Goal: Task Accomplishment & Management: Manage account settings

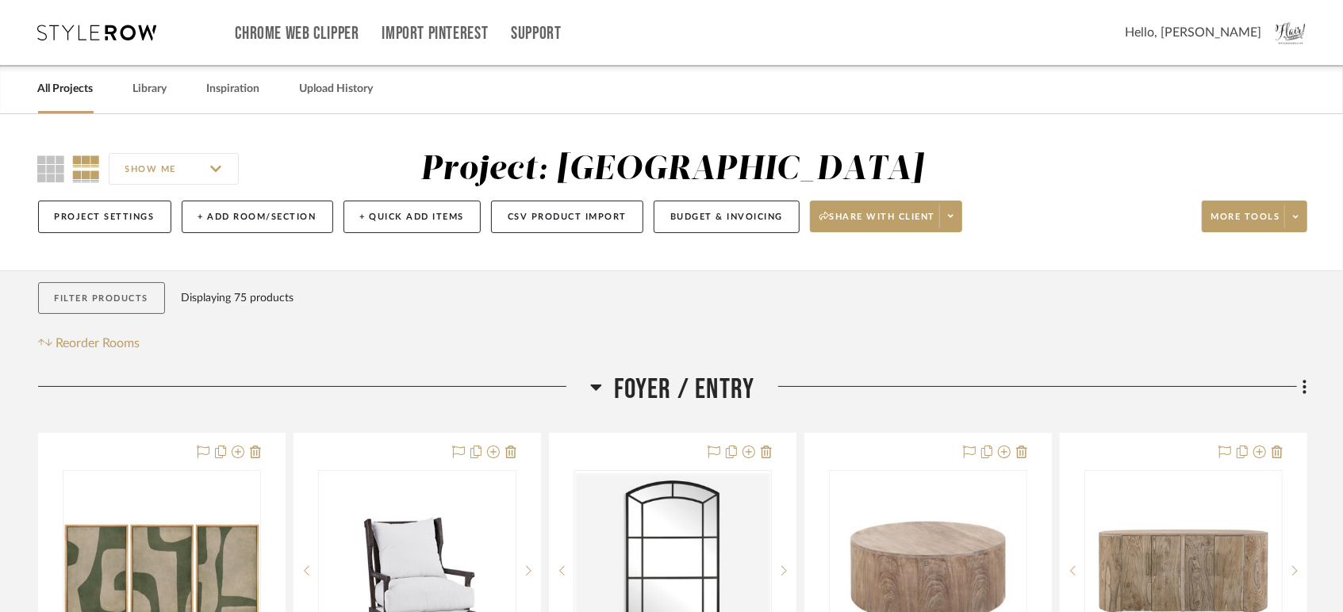
click at [76, 286] on button "Filter Products" at bounding box center [102, 298] width 128 height 33
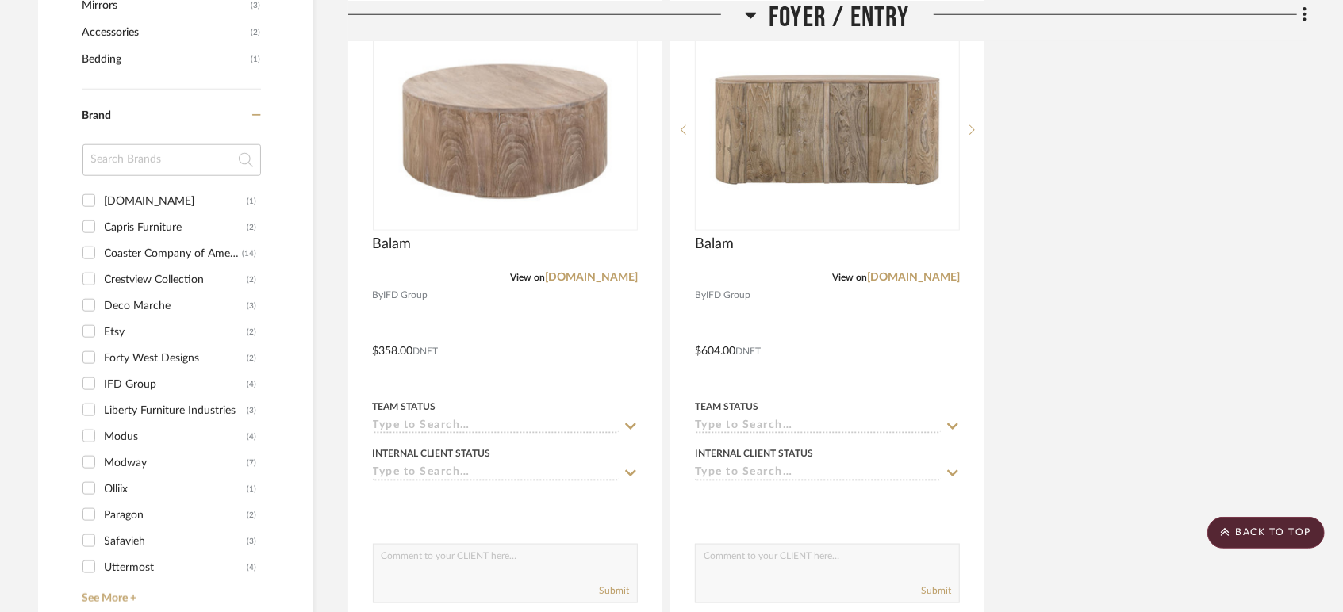
scroll to position [1145, 0]
click at [135, 251] on div "Coaster Company of America" at bounding box center [174, 252] width 138 height 25
click at [102, 251] on input "Coaster Company of America (14)" at bounding box center [88, 252] width 25 height 25
checkbox input "true"
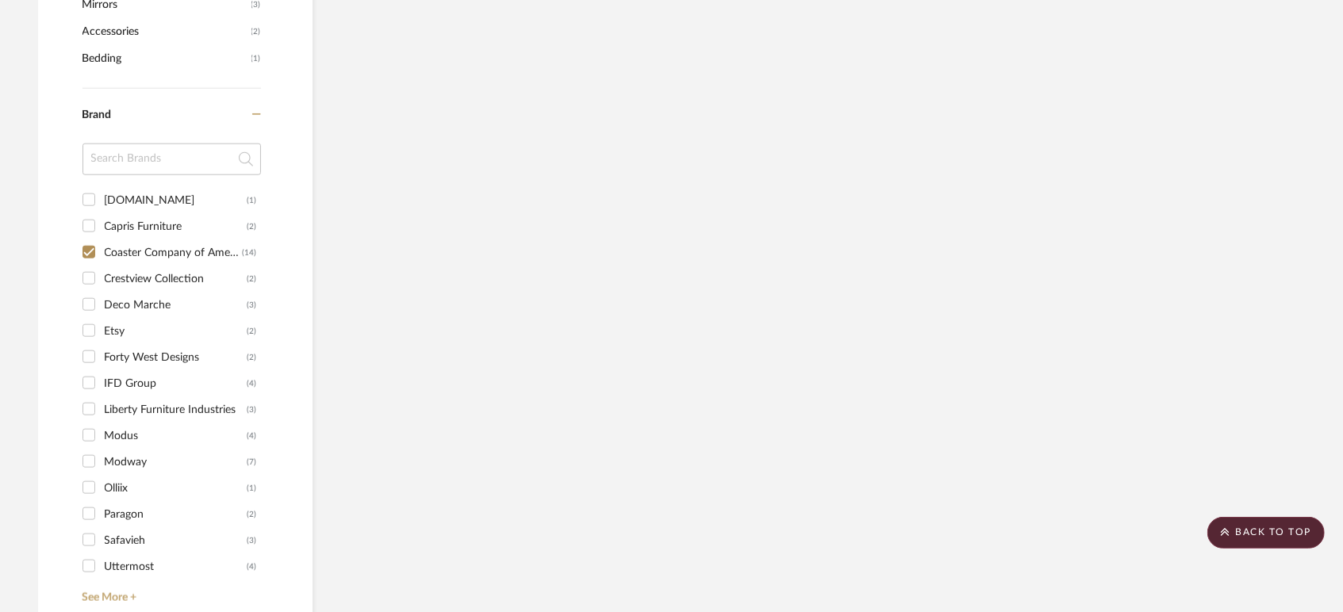
scroll to position [1056, 0]
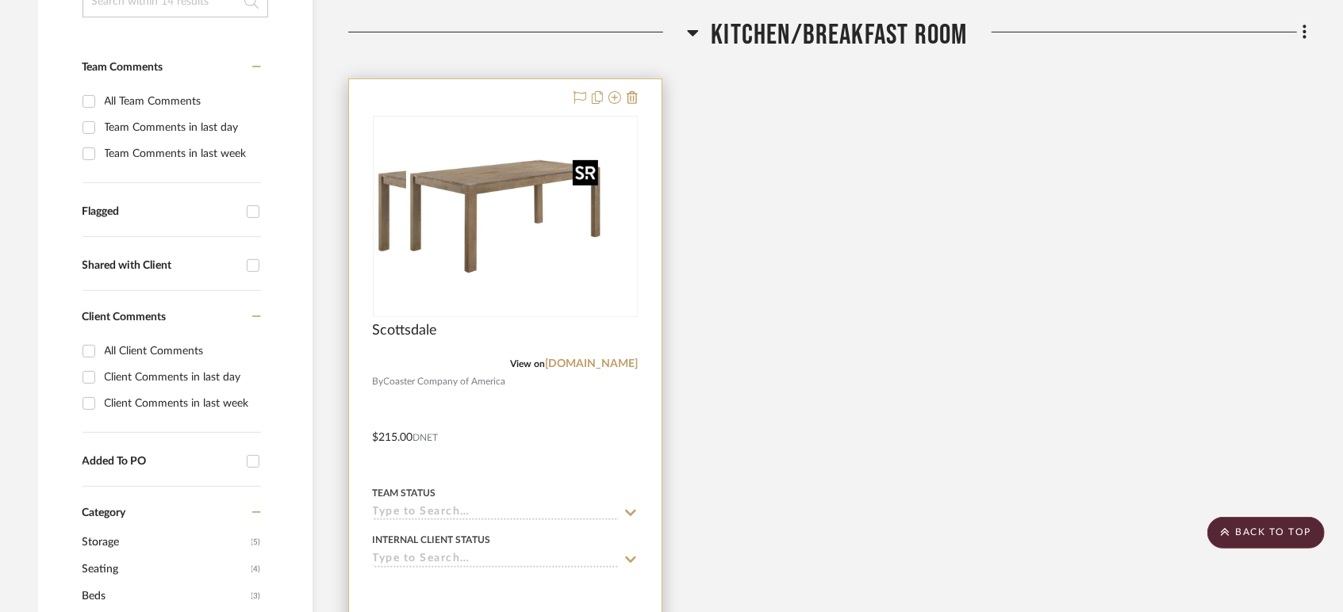
scroll to position [352, 0]
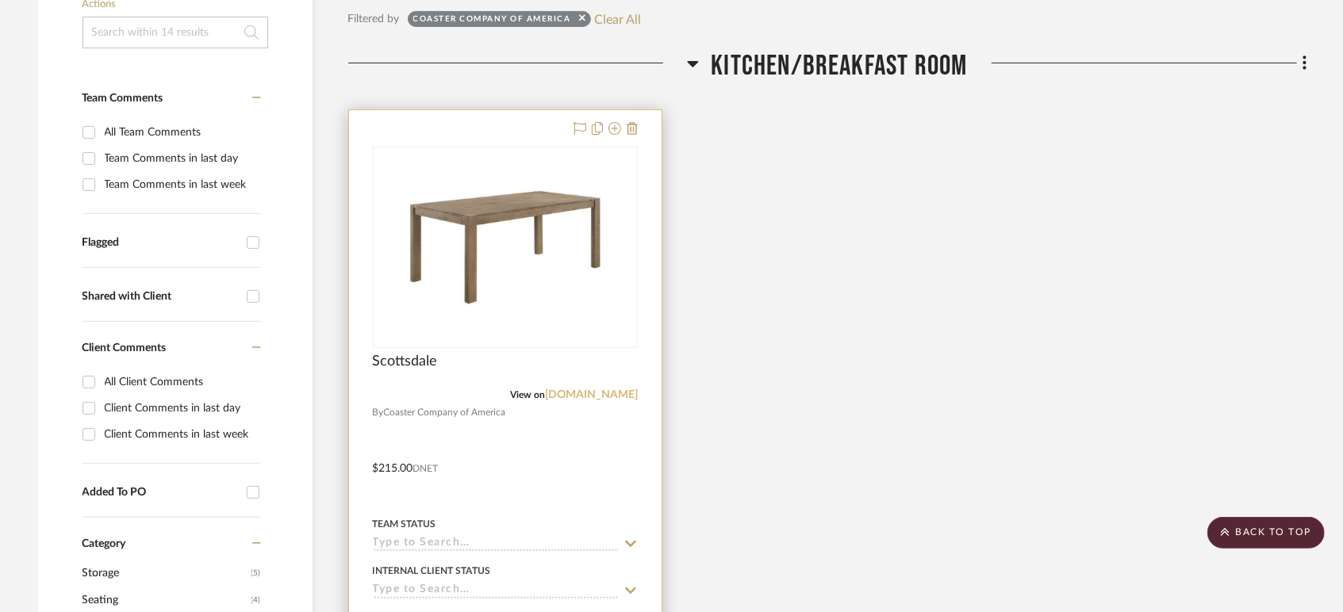
click at [614, 397] on link "[DOMAIN_NAME]" at bounding box center [591, 394] width 93 height 11
click at [433, 540] on input at bounding box center [496, 544] width 246 height 15
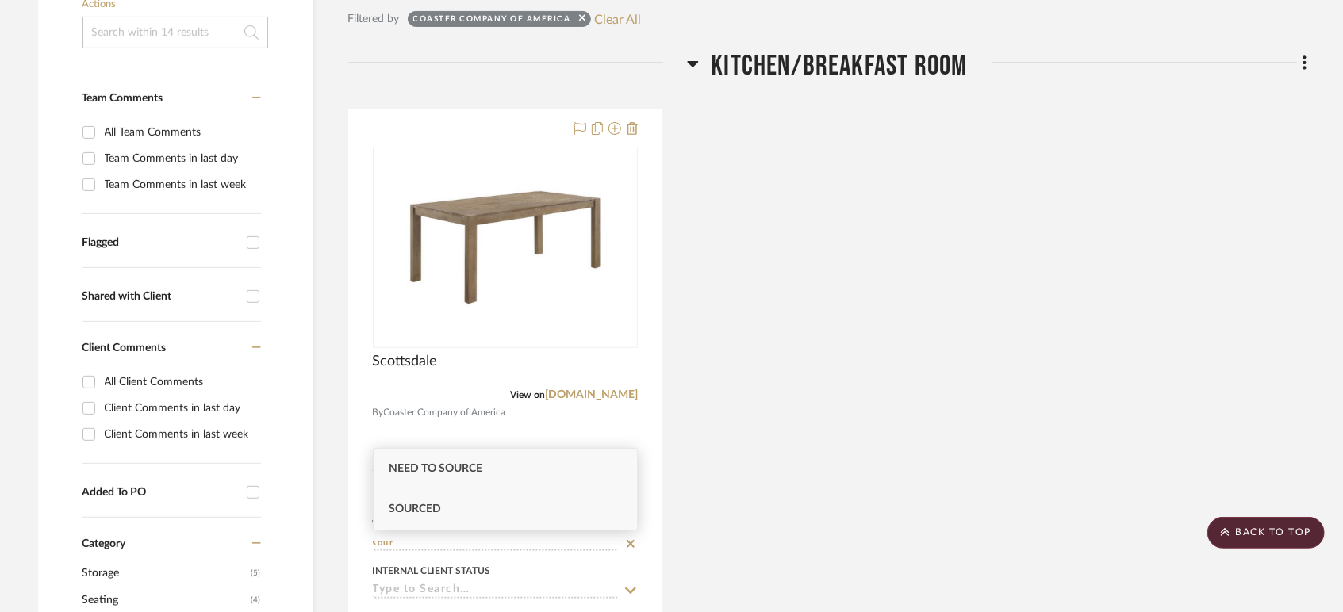
type input "sour"
click at [438, 508] on span "Sourced" at bounding box center [415, 509] width 52 height 11
type input "[DATE]"
type input "Sourced"
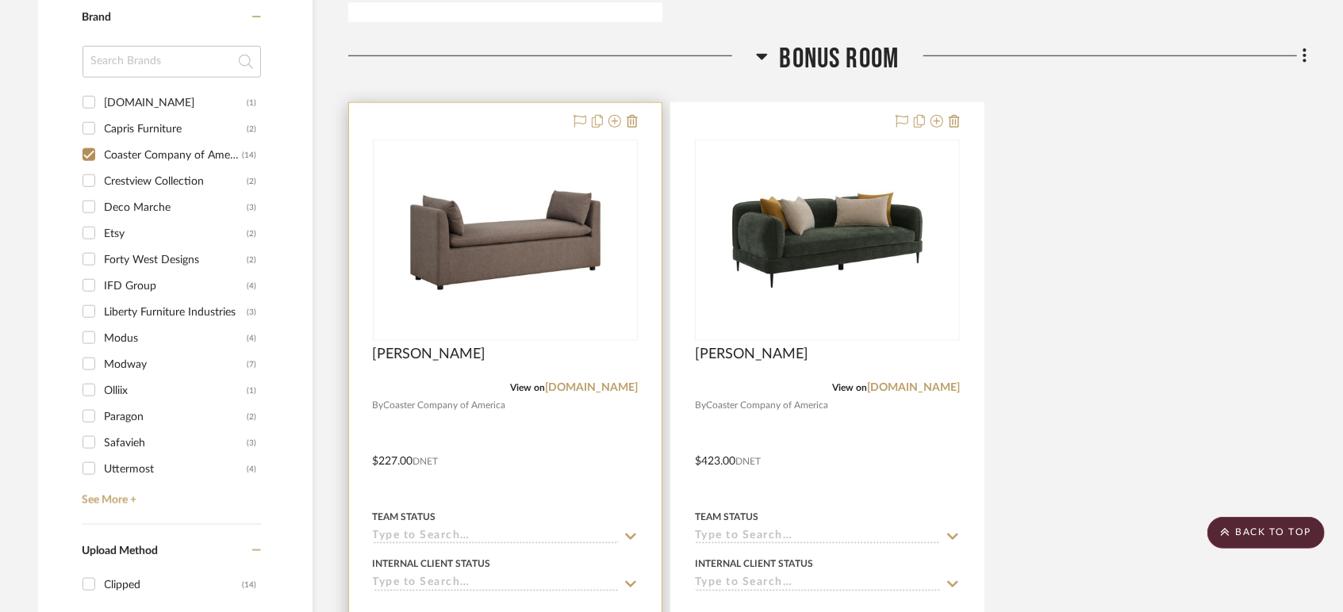
scroll to position [1233, 0]
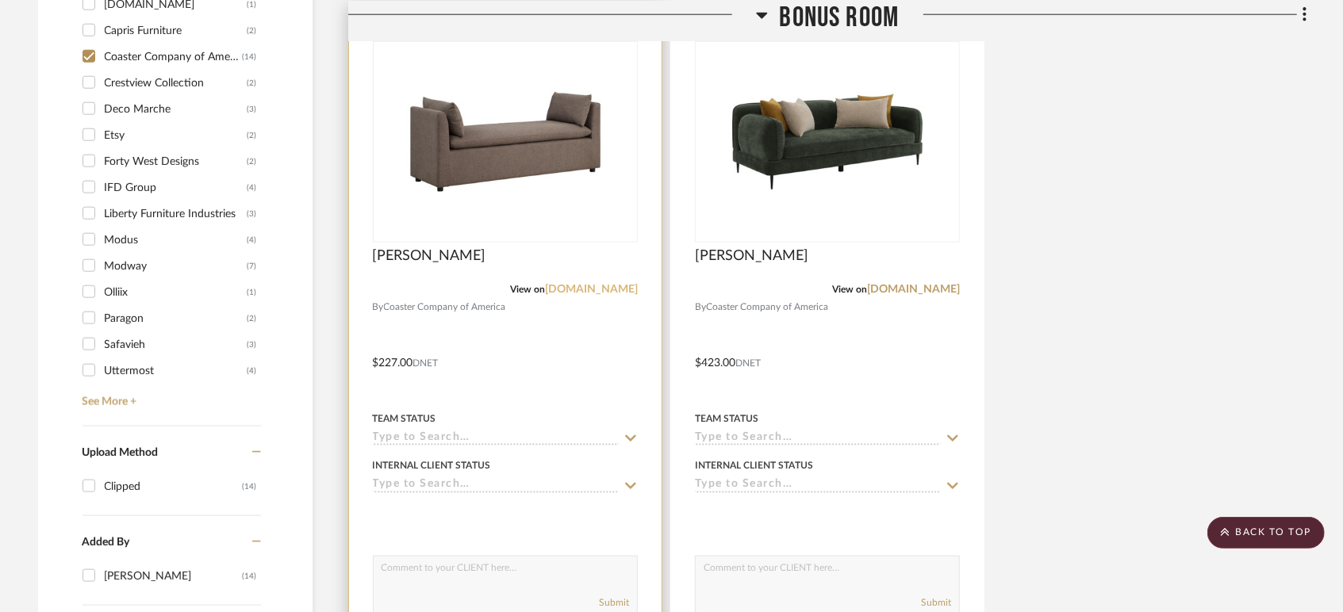
click at [609, 285] on link "[DOMAIN_NAME]" at bounding box center [591, 289] width 93 height 11
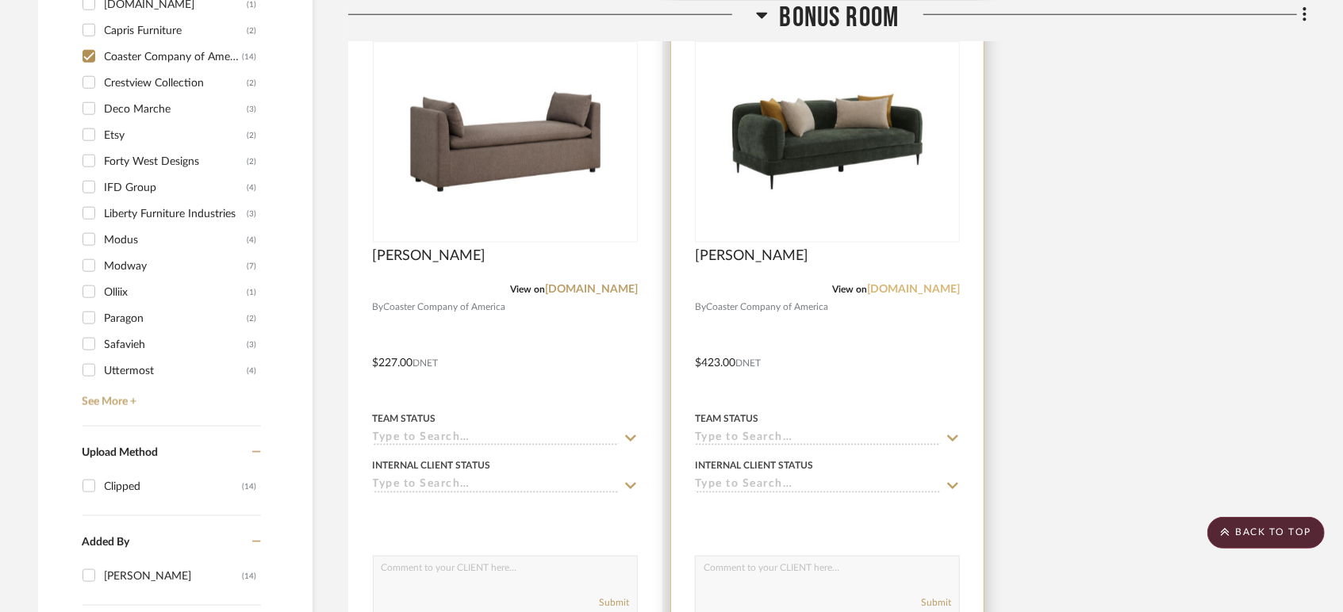
click at [887, 291] on link "[DOMAIN_NAME]" at bounding box center [913, 289] width 93 height 11
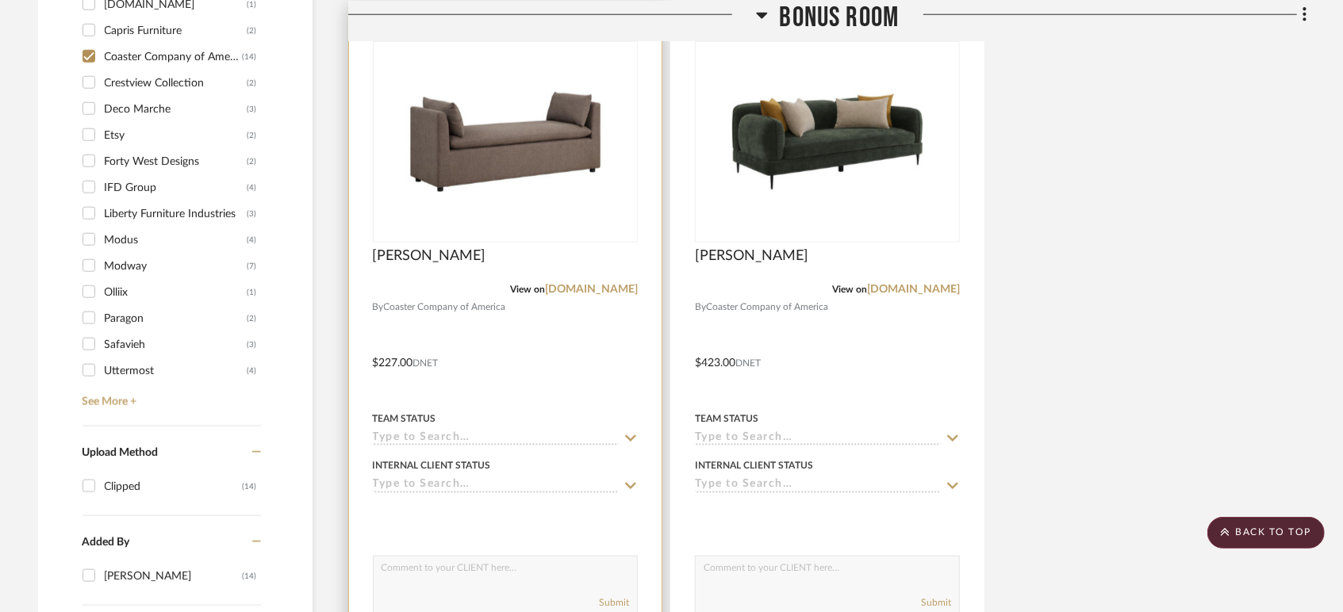
click at [427, 425] on div "Team Status" at bounding box center [505, 427] width 265 height 38
click at [427, 432] on input at bounding box center [496, 438] width 246 height 15
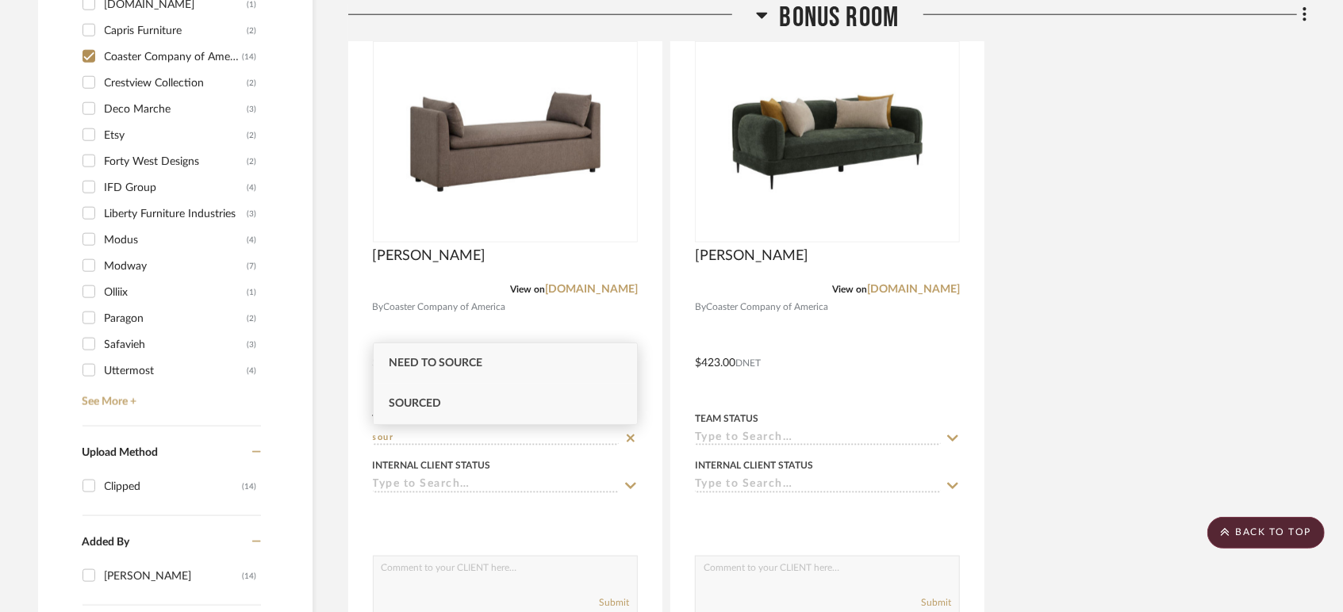
type input "sour"
click at [445, 415] on div "Sourced" at bounding box center [506, 404] width 264 height 40
type input "[DATE]"
type input "Sourced"
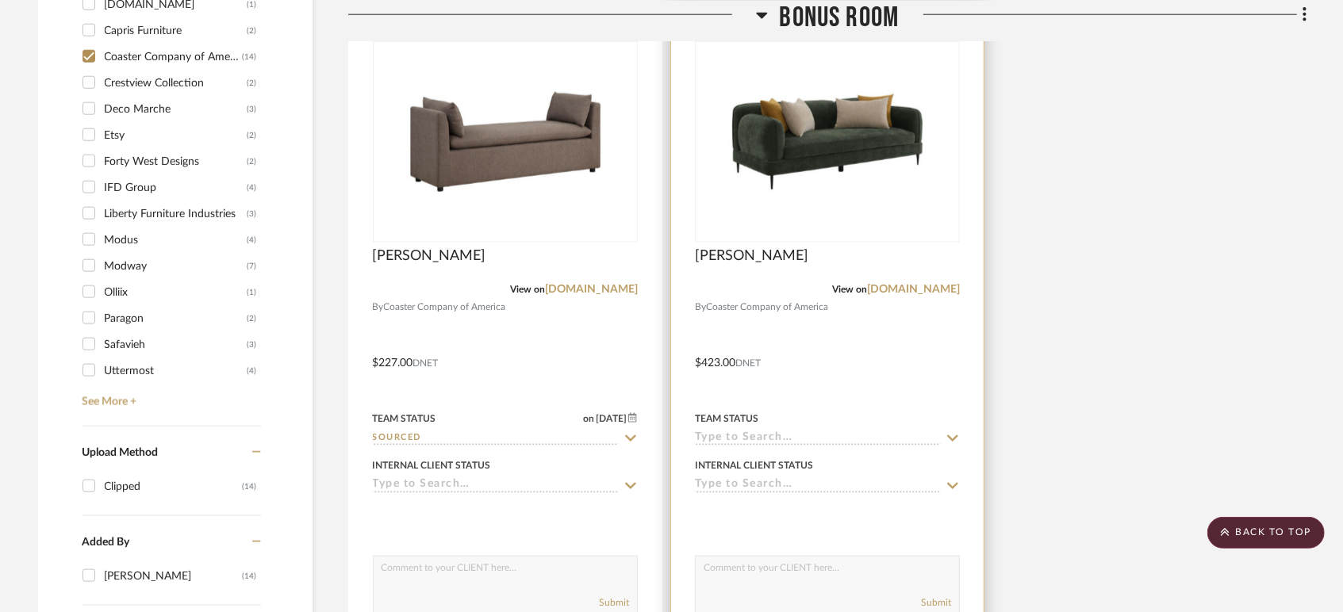
click at [805, 439] on input at bounding box center [818, 438] width 246 height 15
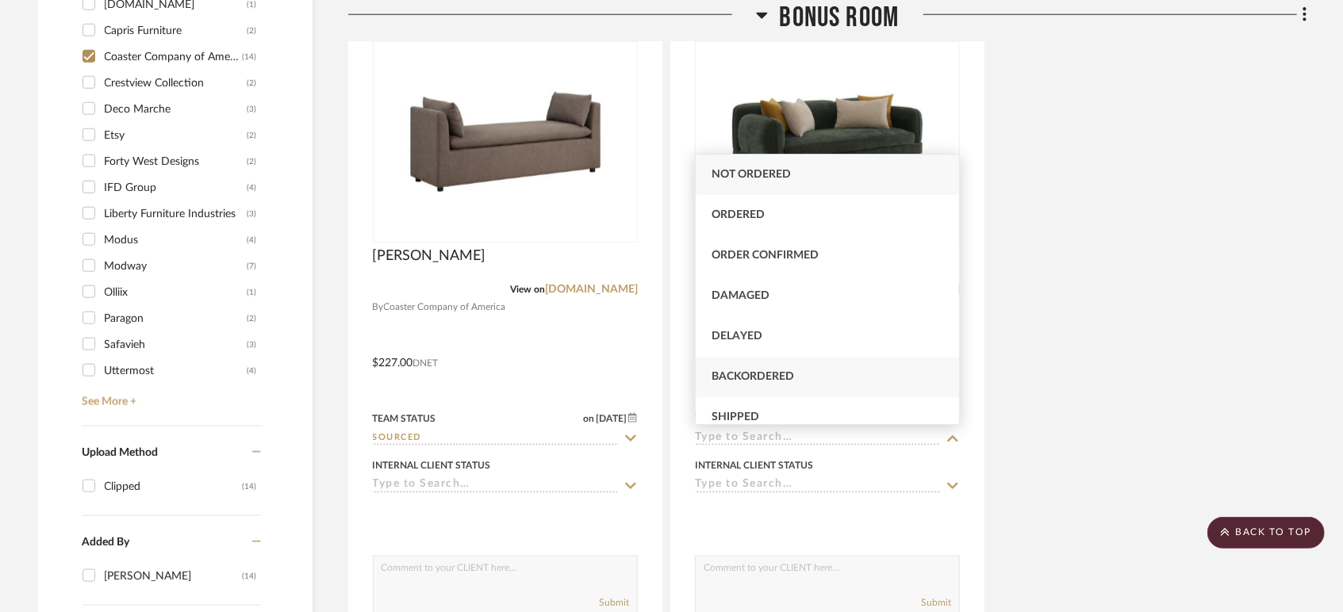
click at [792, 369] on div "Backordered" at bounding box center [828, 377] width 264 height 40
type input "[DATE]"
type input "Backordered"
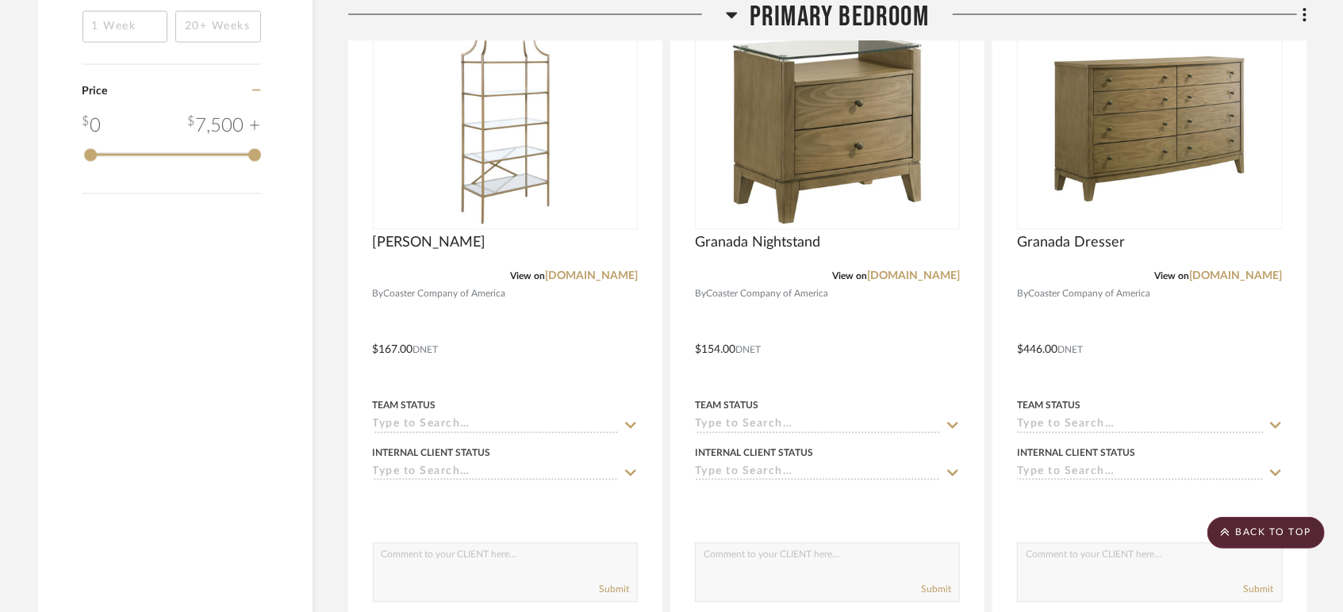
scroll to position [2053, 0]
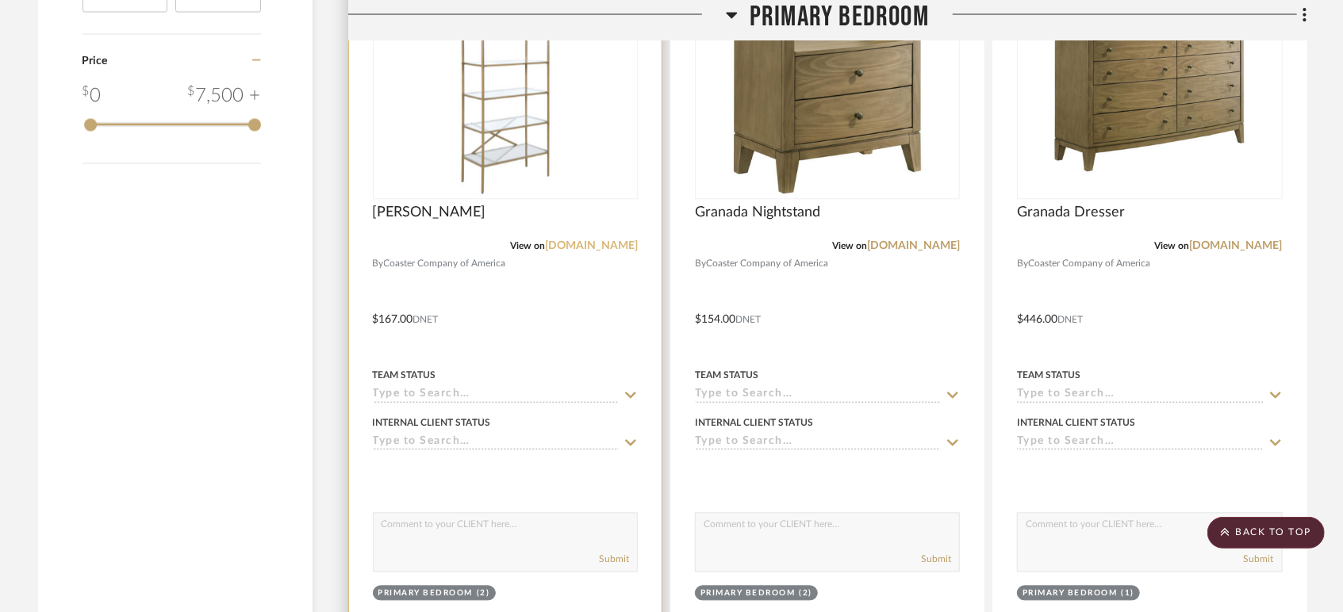
click at [558, 246] on link "[DOMAIN_NAME]" at bounding box center [591, 245] width 93 height 11
click at [527, 395] on input at bounding box center [496, 395] width 246 height 15
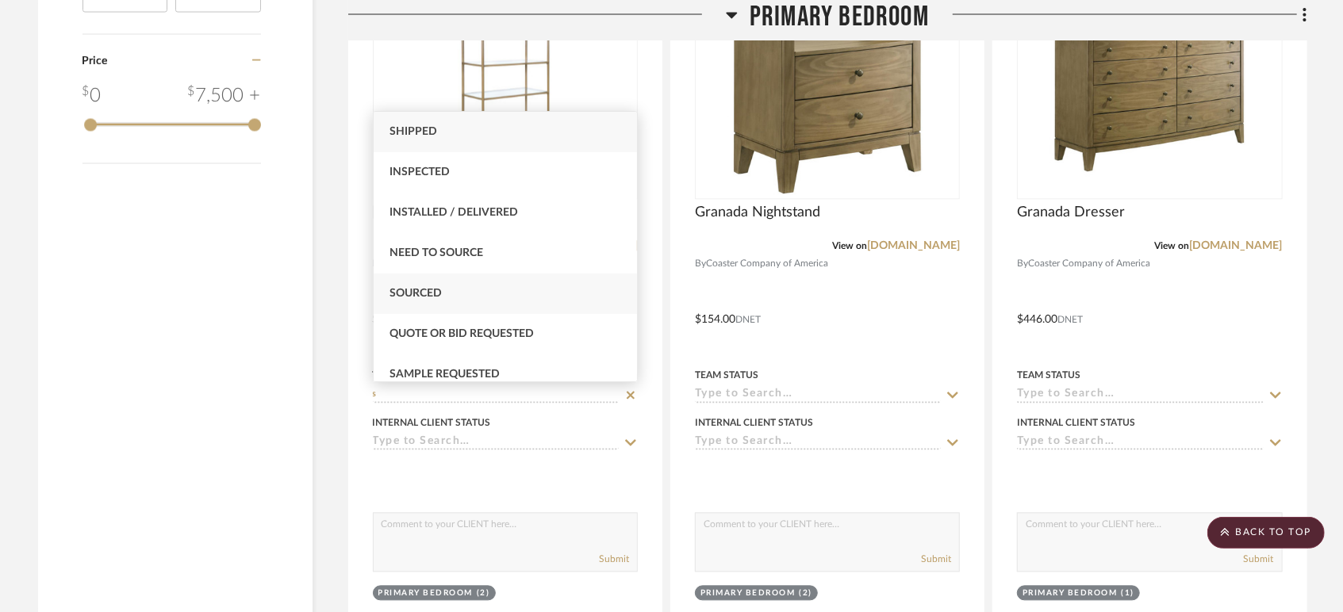
type input "s"
click at [470, 289] on div "Sourced" at bounding box center [506, 294] width 264 height 40
type input "[DATE]"
type input "Sourced"
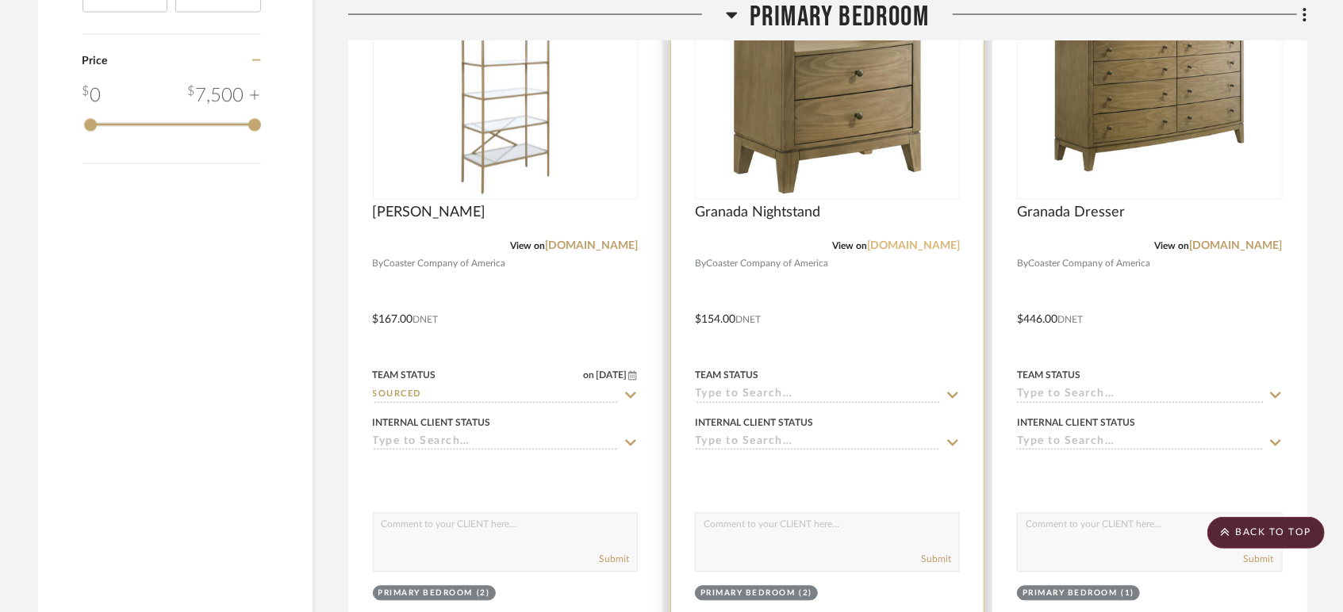
click at [876, 243] on link "[DOMAIN_NAME]" at bounding box center [913, 245] width 93 height 11
click at [784, 393] on input at bounding box center [818, 395] width 246 height 15
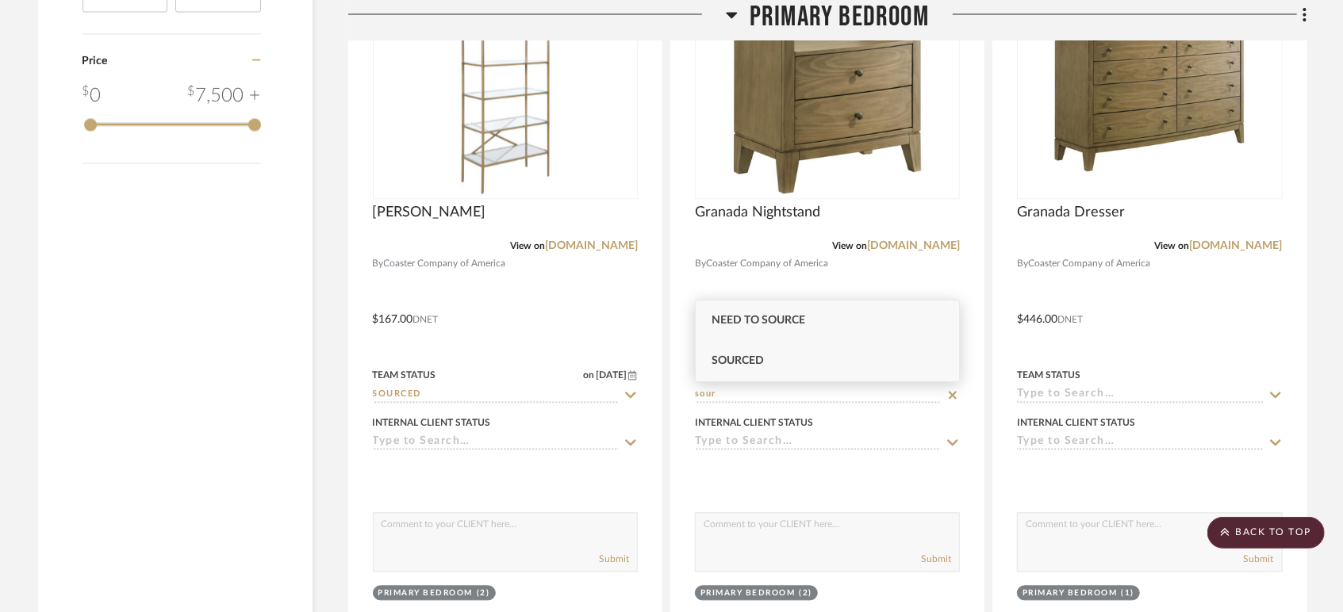
type input "sour"
click at [777, 367] on div "Sourced" at bounding box center [828, 361] width 264 height 40
type input "[DATE]"
type input "Sourced"
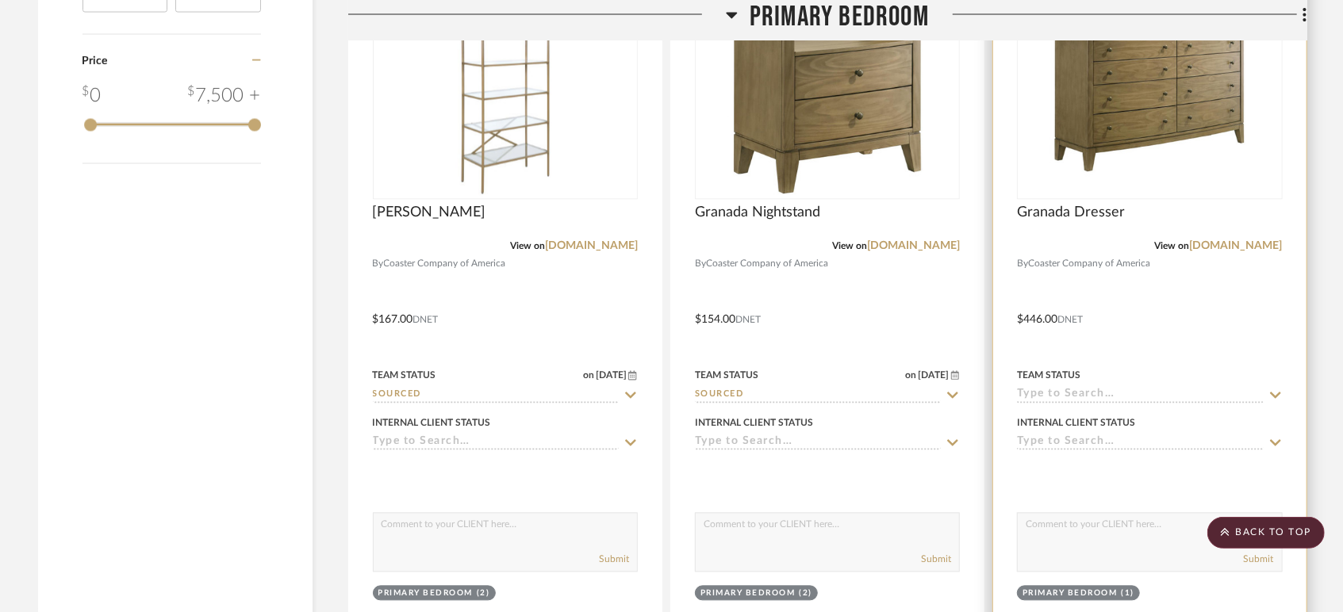
click at [1060, 399] on input at bounding box center [1140, 395] width 246 height 15
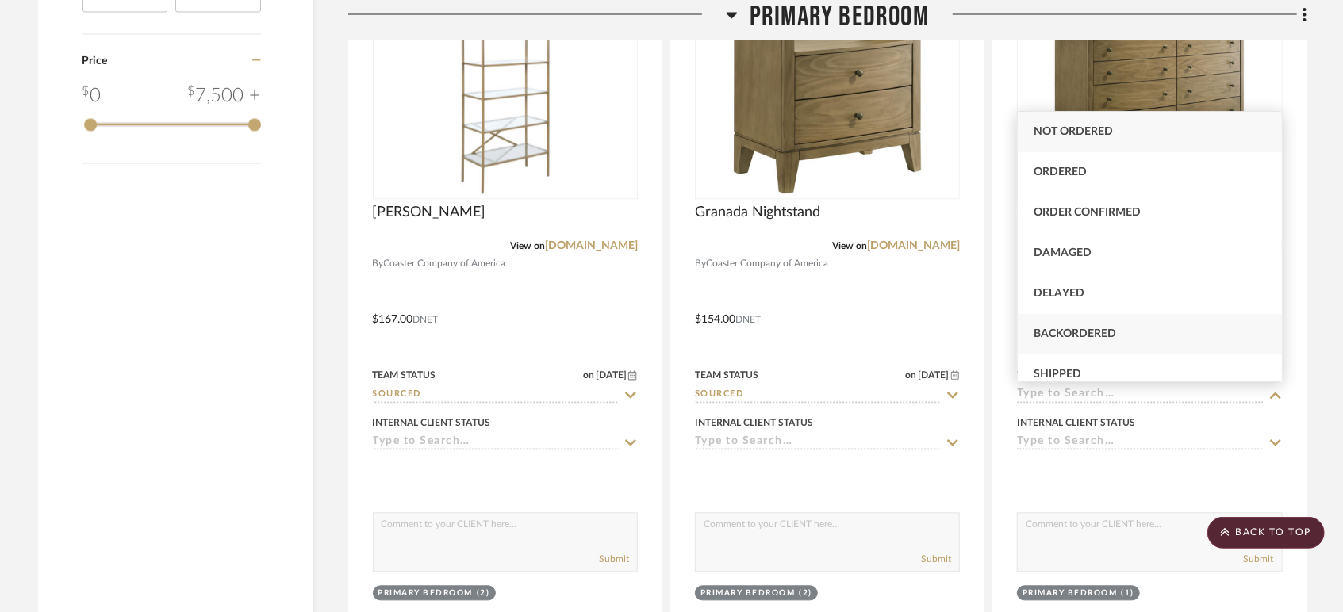
click at [1127, 328] on div "Backordered" at bounding box center [1150, 334] width 264 height 40
type input "[DATE]"
type input "Backordered"
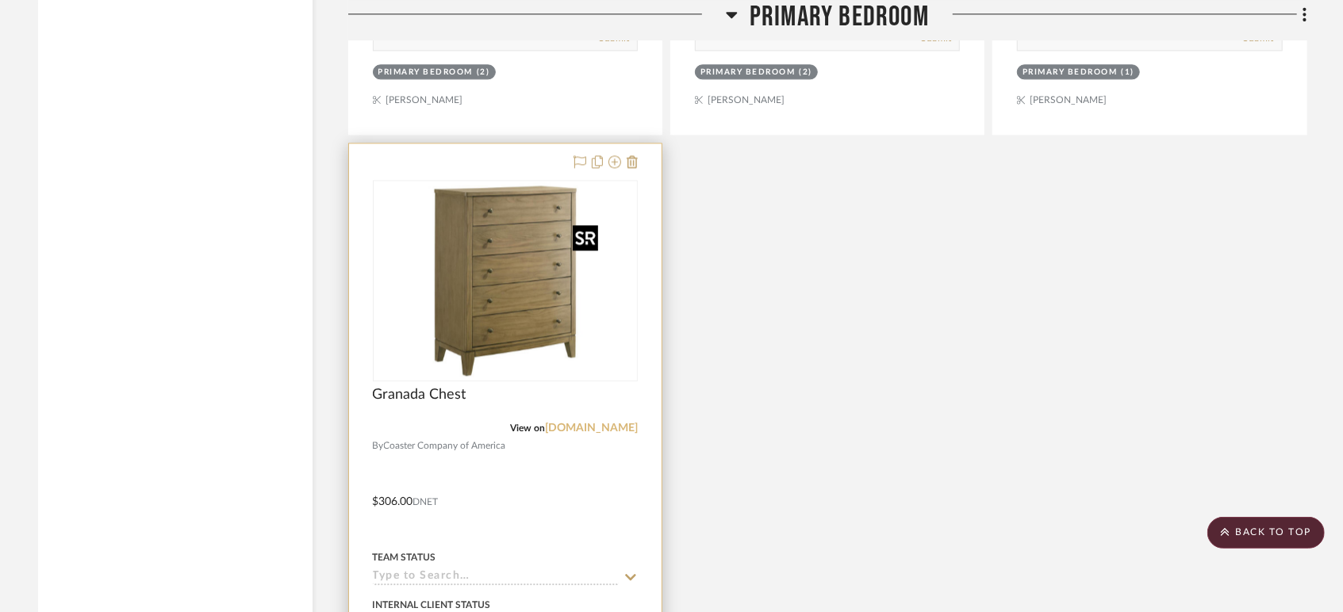
scroll to position [2670, 0]
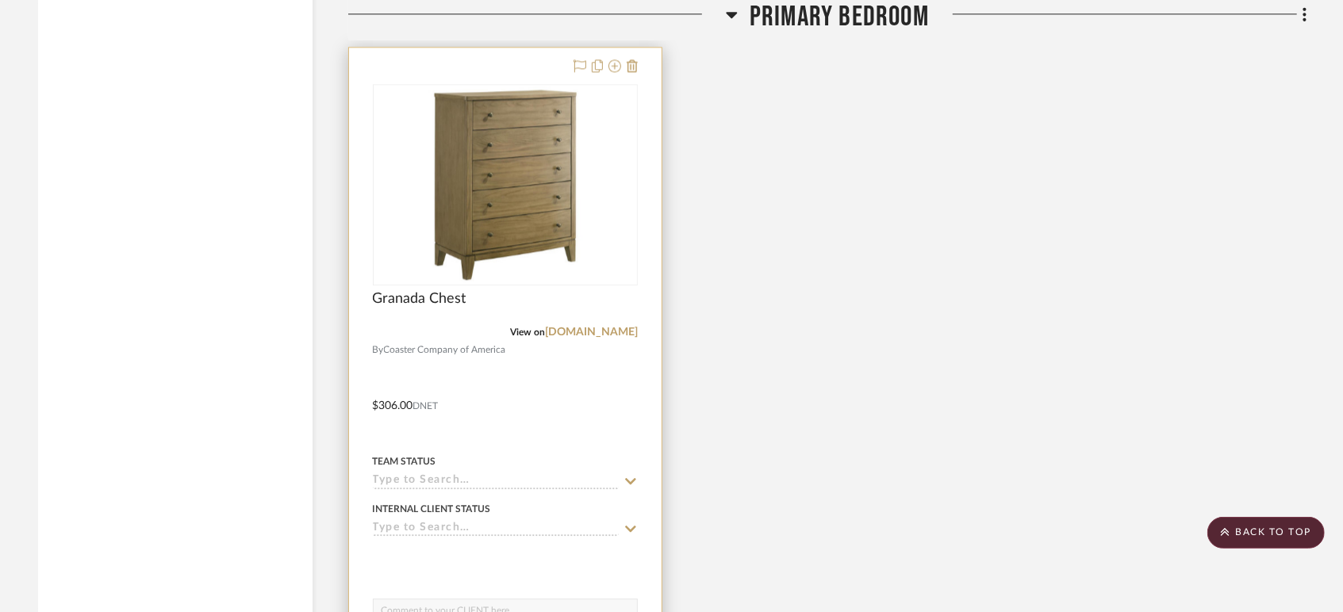
click at [442, 475] on input at bounding box center [496, 481] width 246 height 15
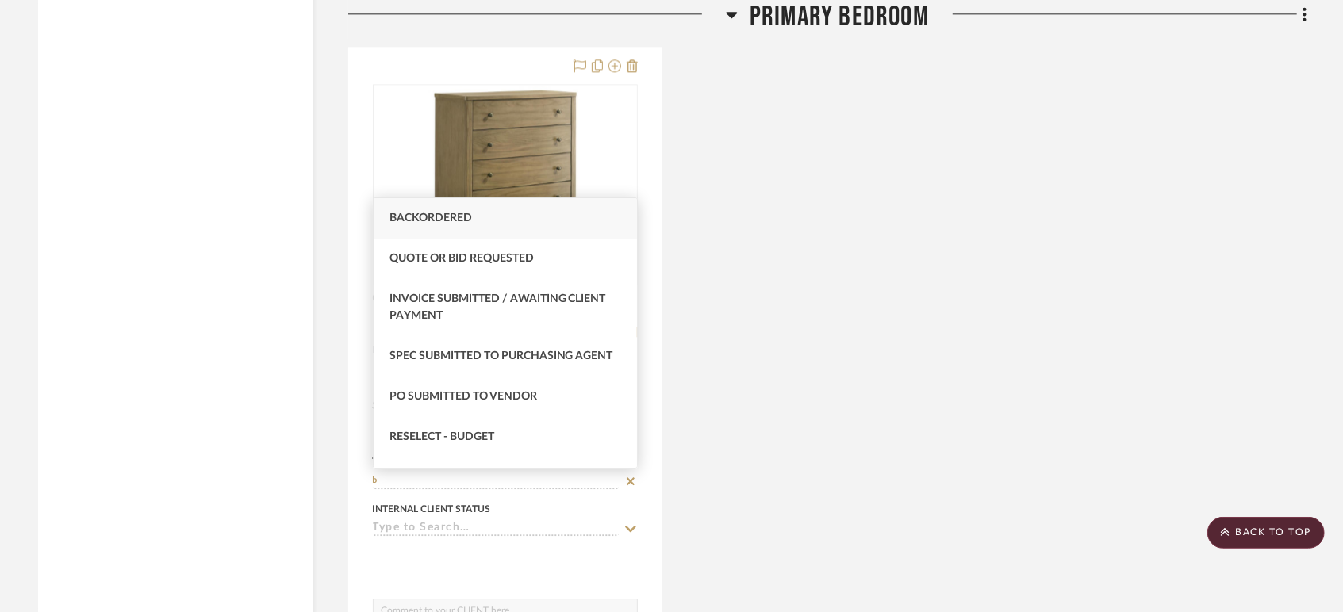
type input "b"
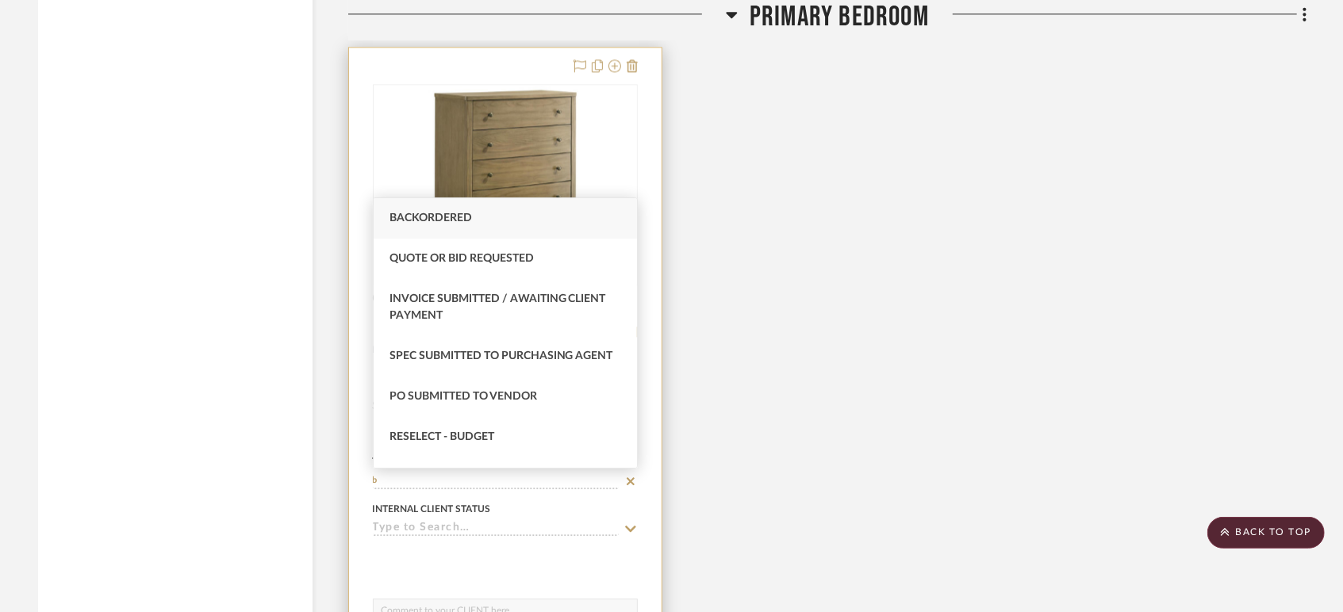
drag, startPoint x: 457, startPoint y: 218, endPoint x: 485, endPoint y: 228, distance: 29.3
click at [457, 217] on span "Backordered" at bounding box center [430, 218] width 82 height 11
type input "[DATE]"
type input "Backordered"
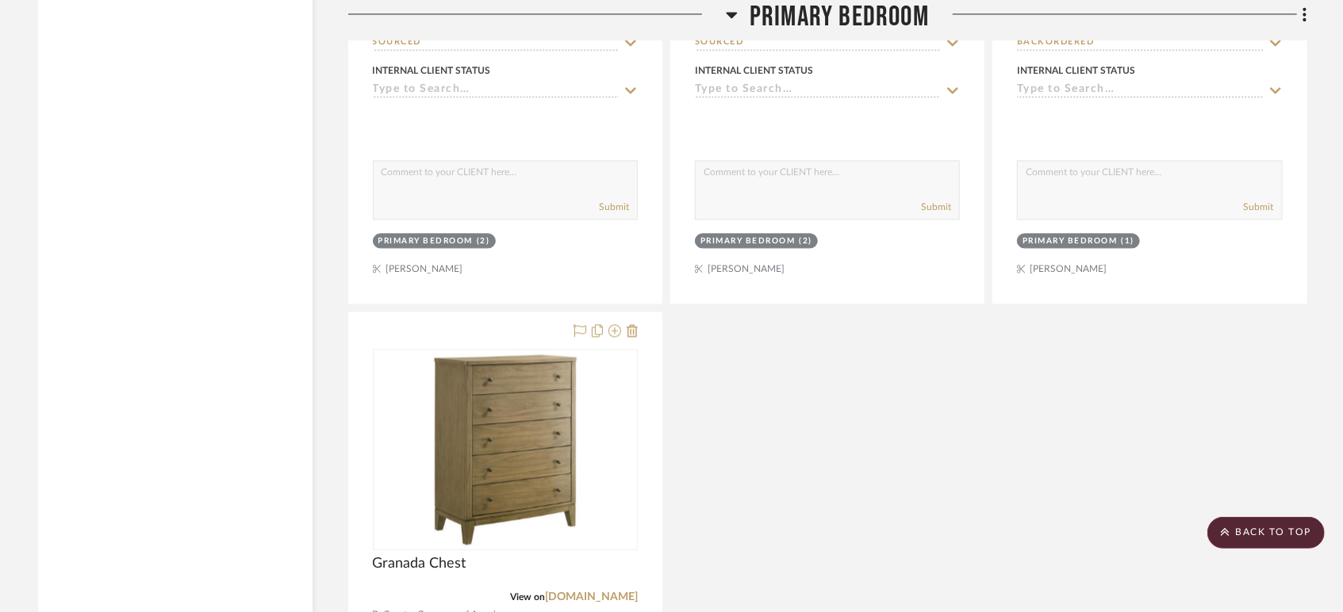
scroll to position [2141, 0]
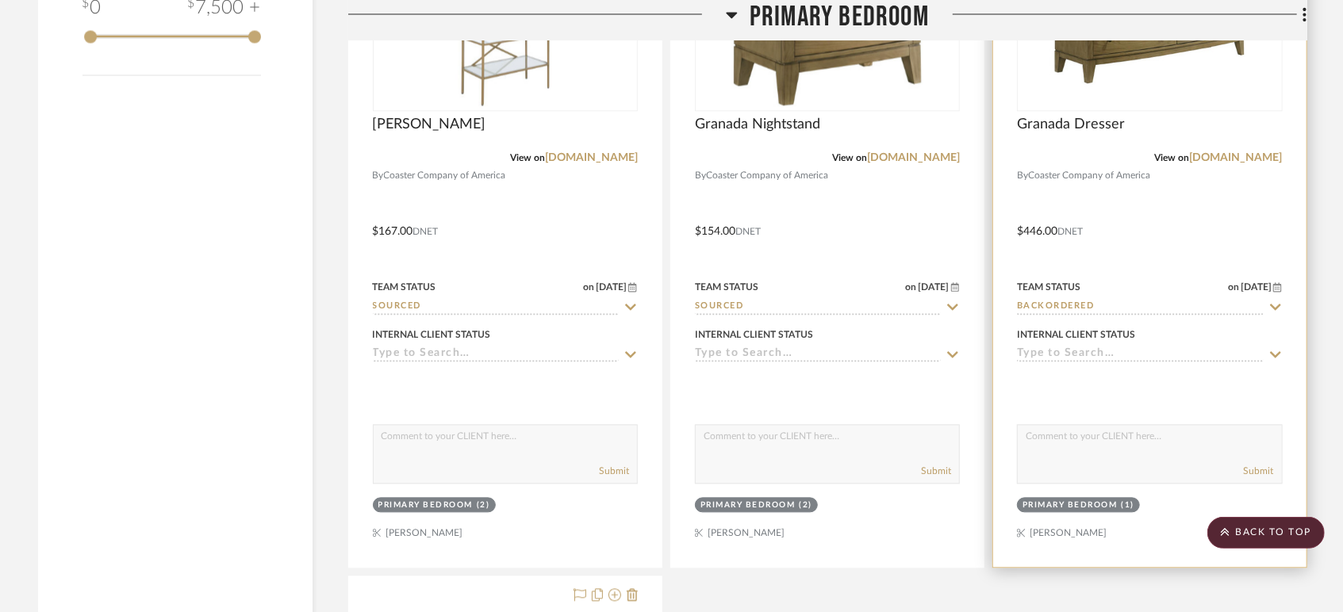
click at [1043, 303] on input "Backordered" at bounding box center [1140, 307] width 246 height 15
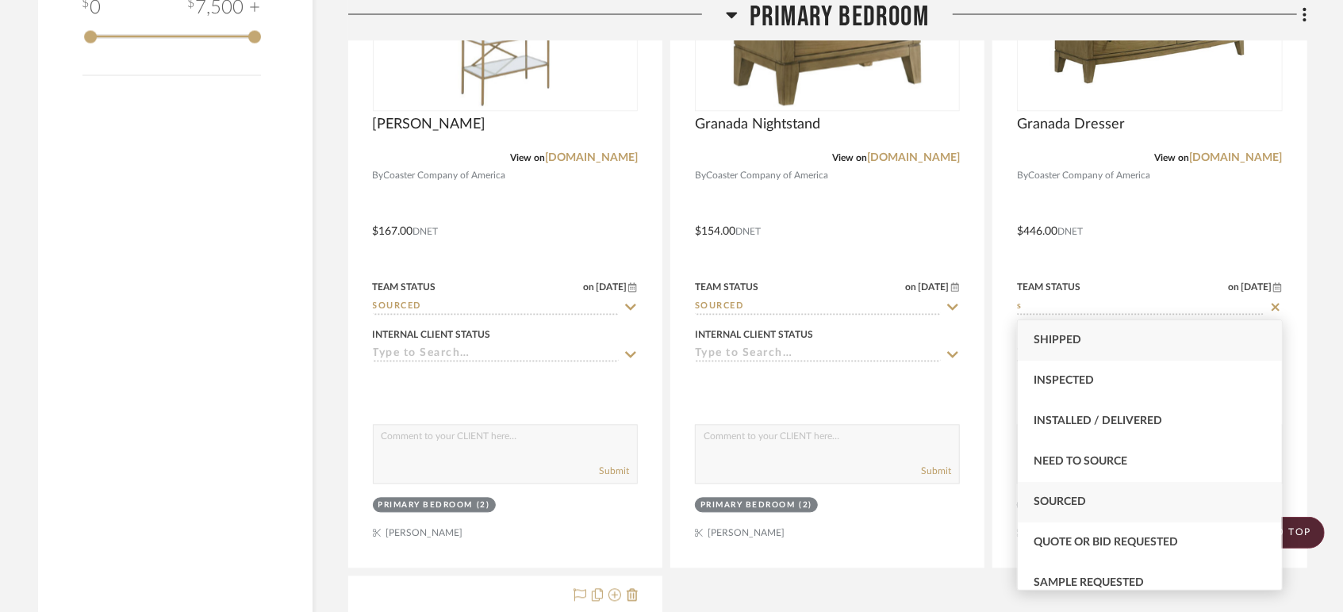
click at [1079, 497] on span "Sourced" at bounding box center [1059, 501] width 52 height 11
type input "Sourced"
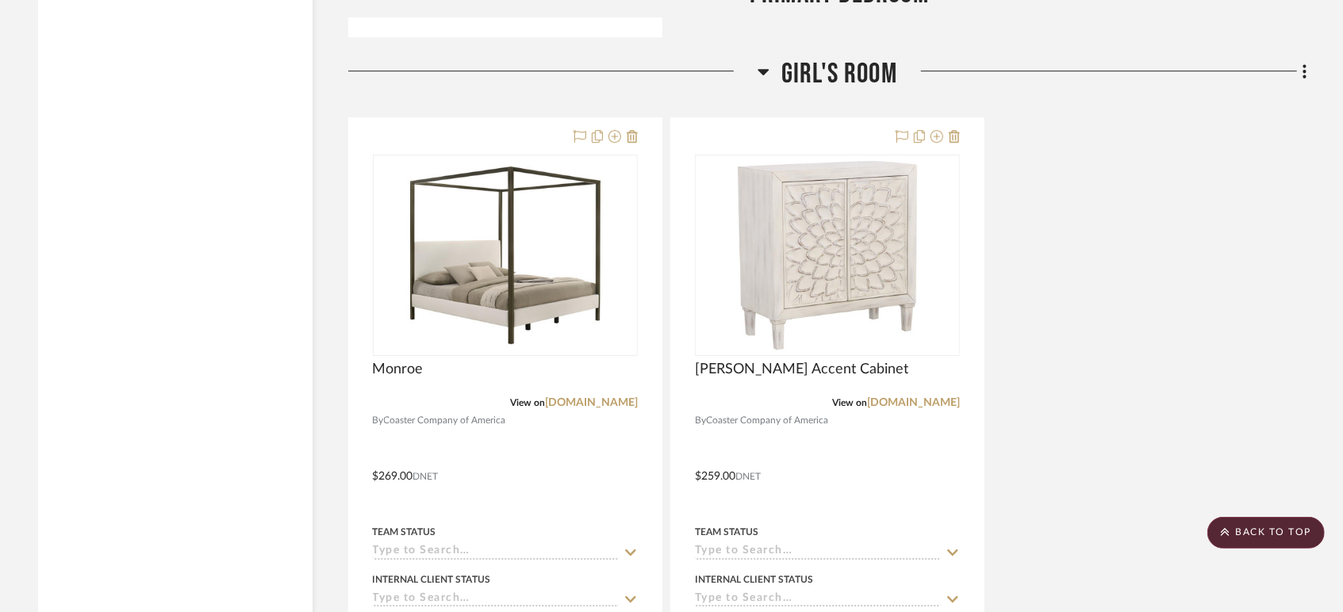
scroll to position [3463, 0]
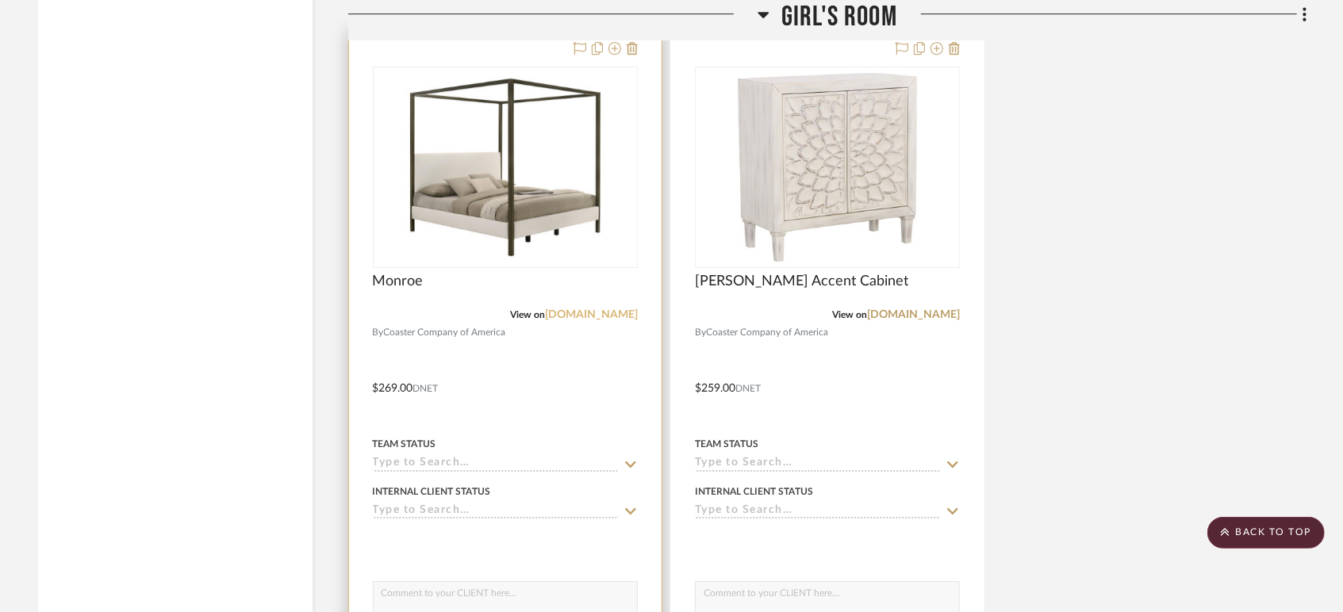
click at [561, 314] on link "[DOMAIN_NAME]" at bounding box center [591, 314] width 93 height 11
click at [429, 466] on input at bounding box center [496, 464] width 246 height 15
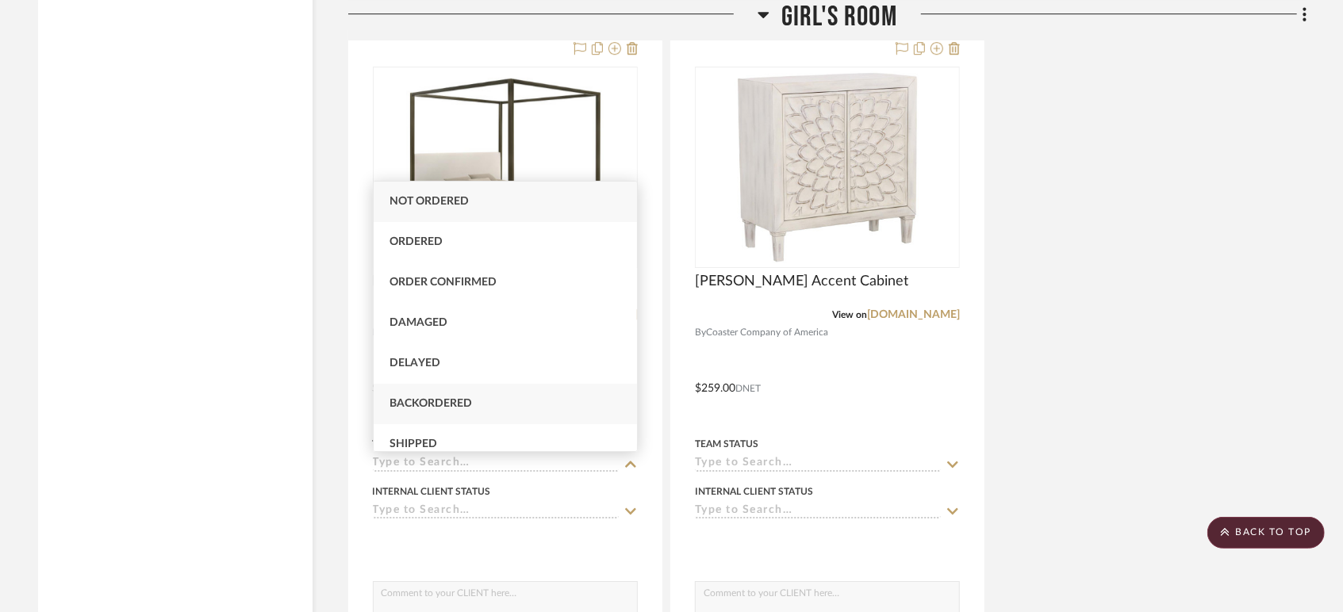
click at [429, 393] on div "Backordered" at bounding box center [506, 404] width 264 height 40
type input "[DATE]"
type input "Backordered"
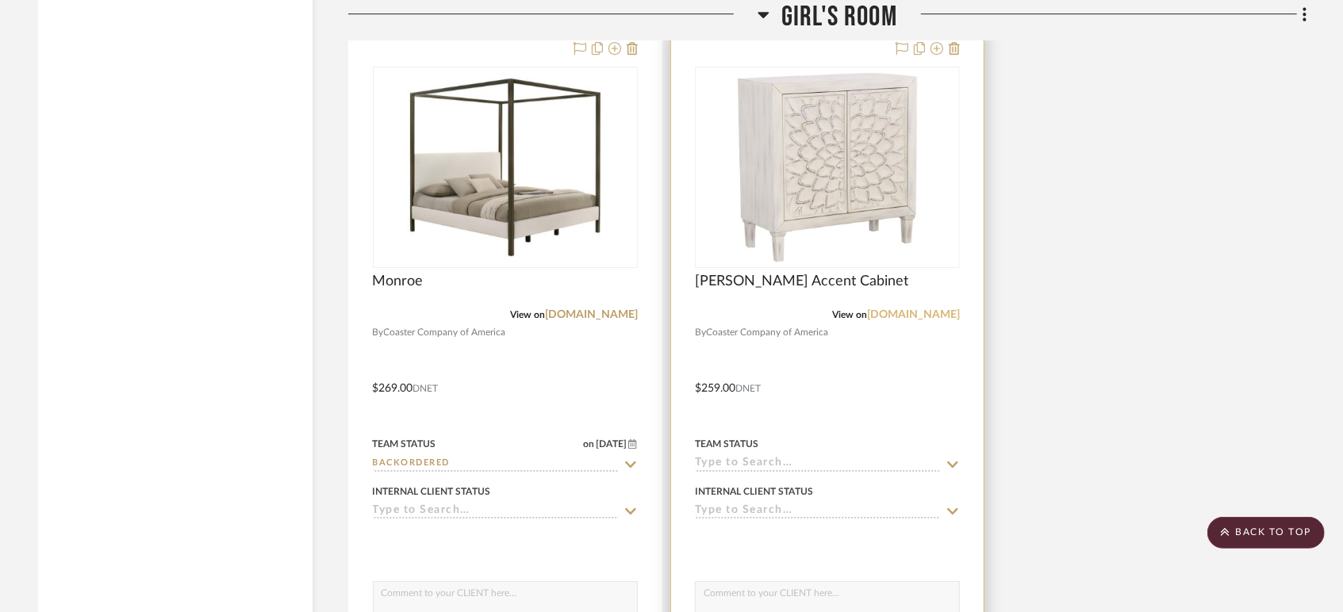
click at [873, 316] on link "[DOMAIN_NAME]" at bounding box center [913, 314] width 93 height 11
click at [791, 462] on input at bounding box center [818, 464] width 246 height 15
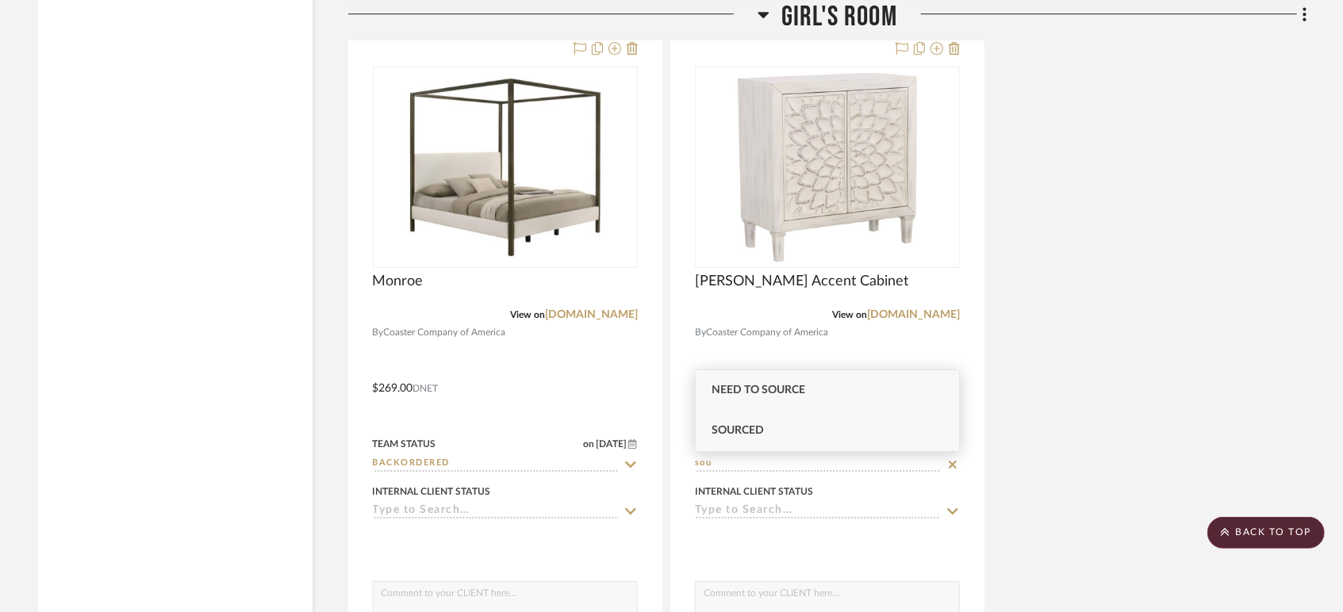
type input "sou"
click at [783, 422] on div "Sourced" at bounding box center [828, 431] width 264 height 40
type input "[DATE]"
type input "Sourced"
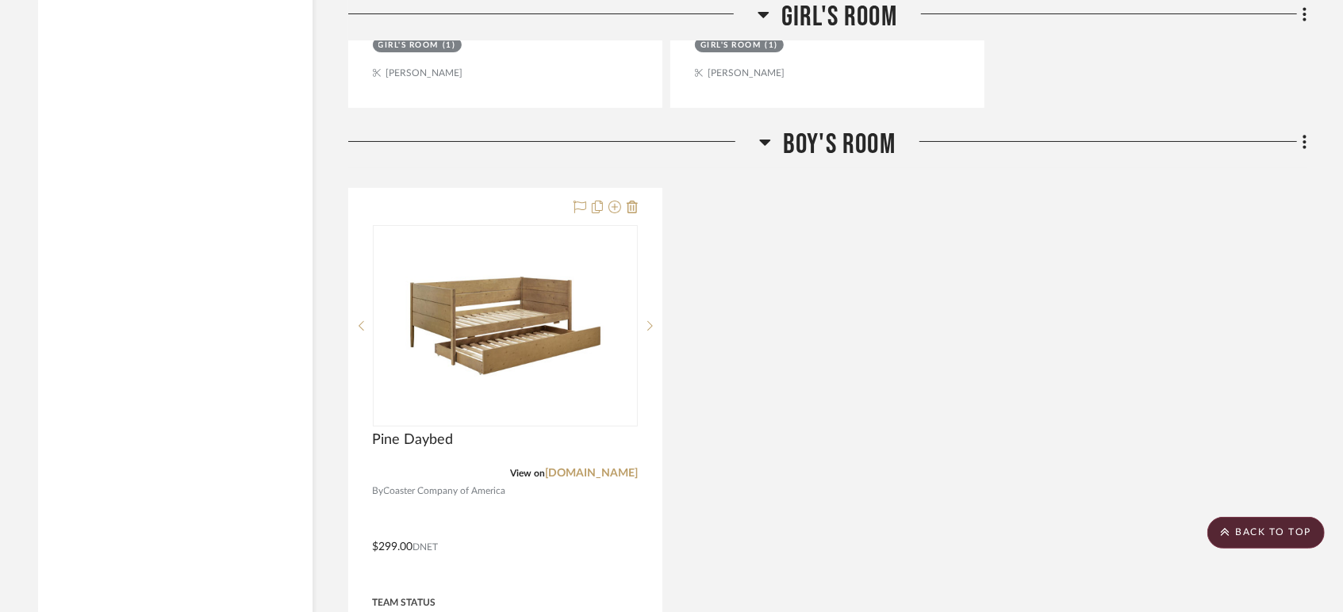
scroll to position [4256, 0]
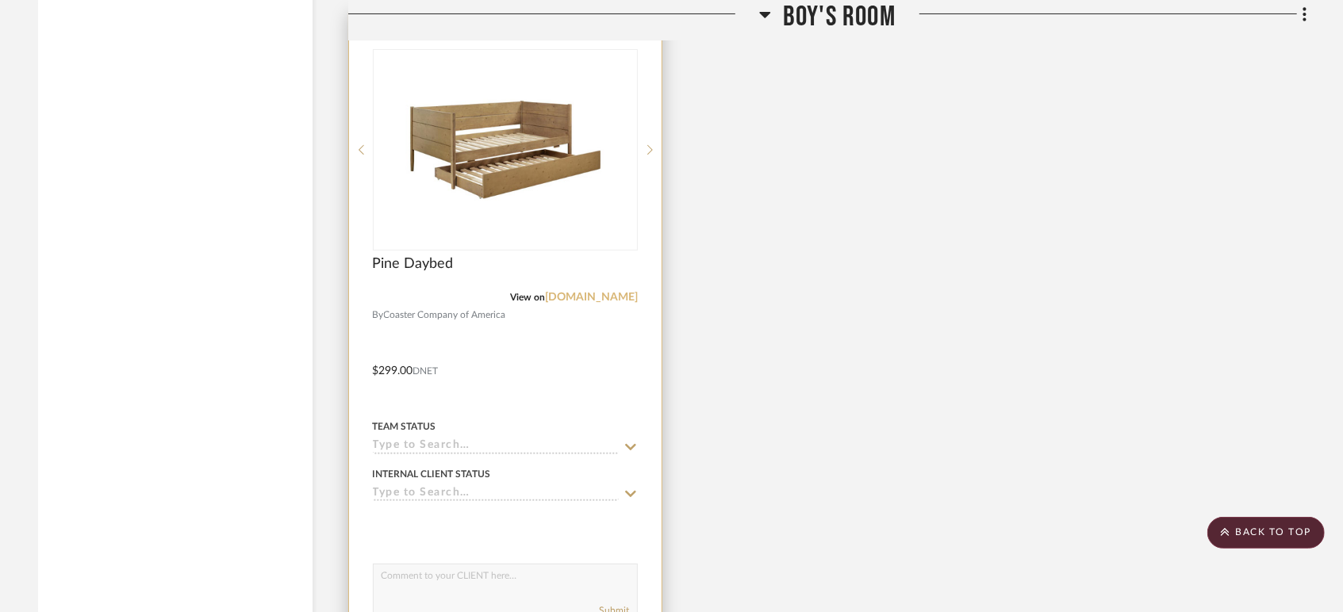
click at [560, 299] on link "[DOMAIN_NAME]" at bounding box center [591, 297] width 93 height 11
click at [397, 446] on input at bounding box center [496, 446] width 246 height 15
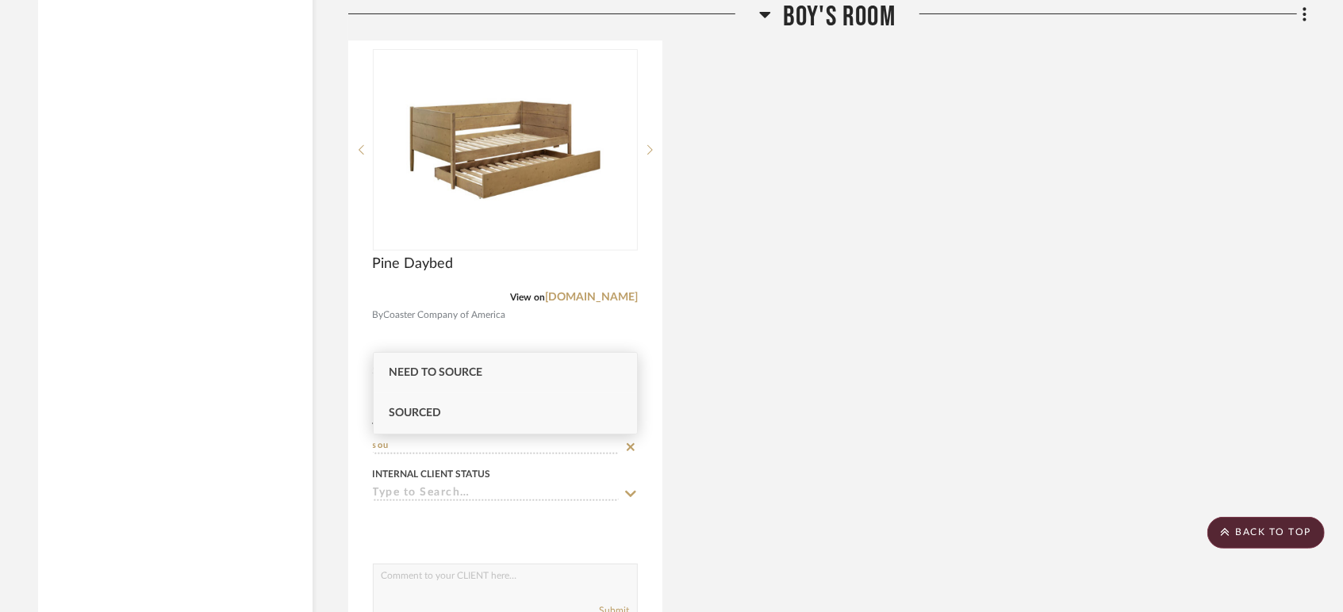
type input "sou"
click at [440, 404] on div "Sourced" at bounding box center [506, 413] width 264 height 40
type input "[DATE]"
type input "Sourced"
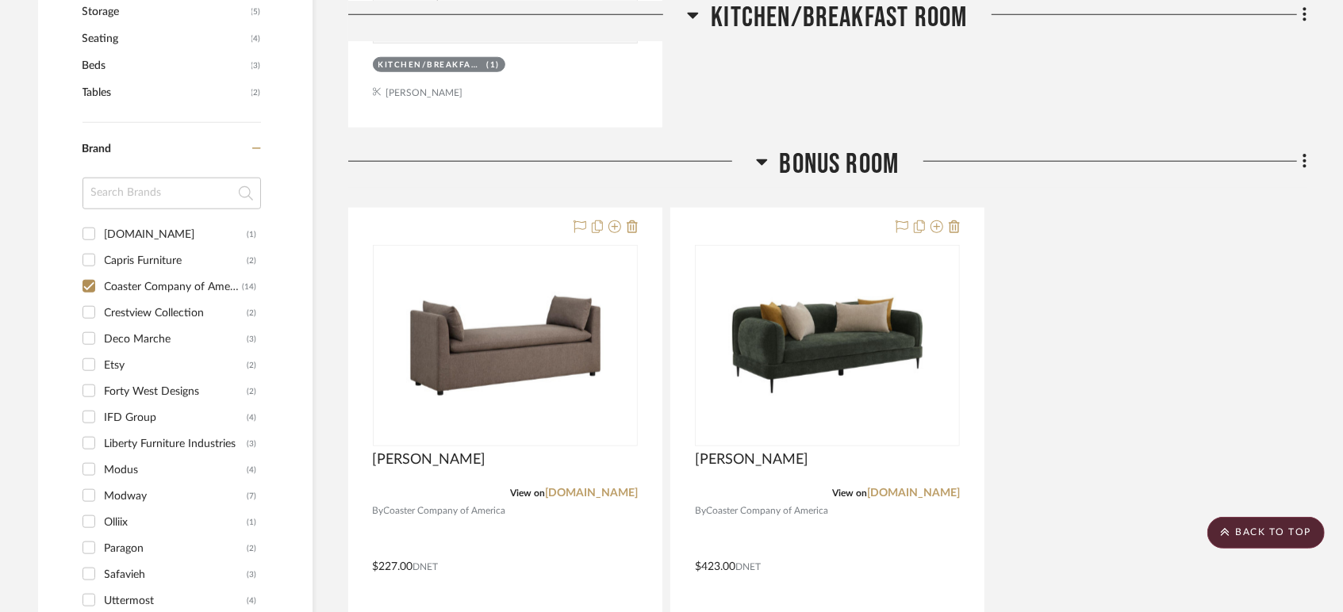
scroll to position [1057, 0]
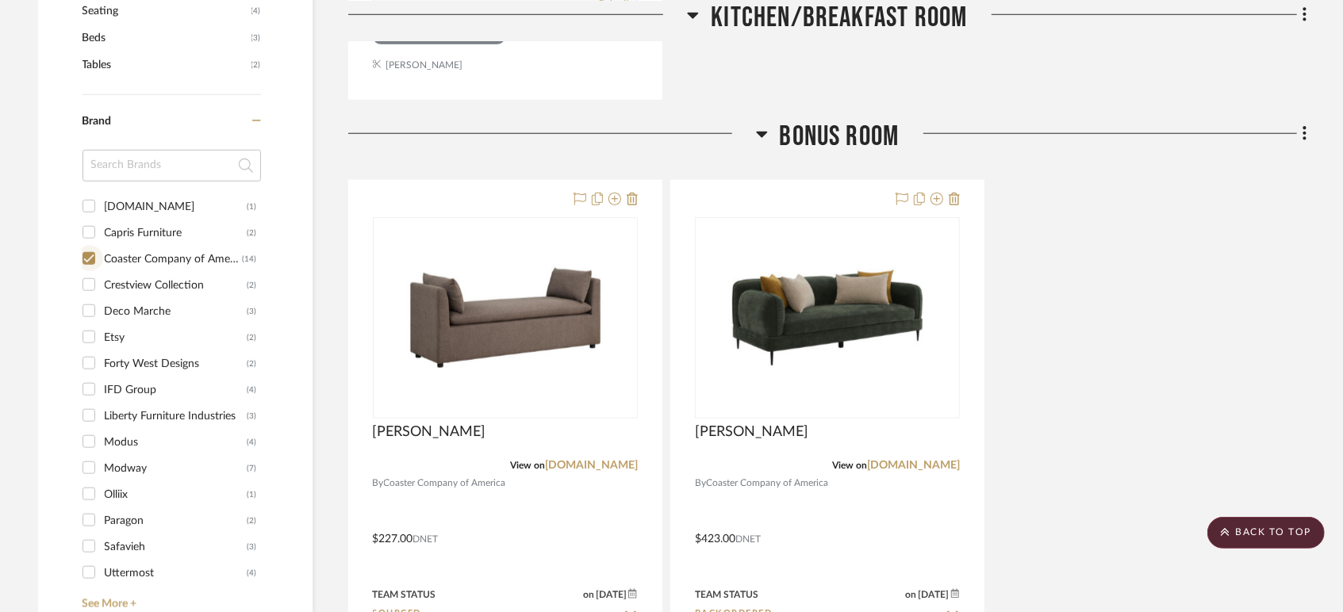
click at [93, 252] on input "Coaster Company of America (14)" at bounding box center [88, 258] width 25 height 25
checkbox input "false"
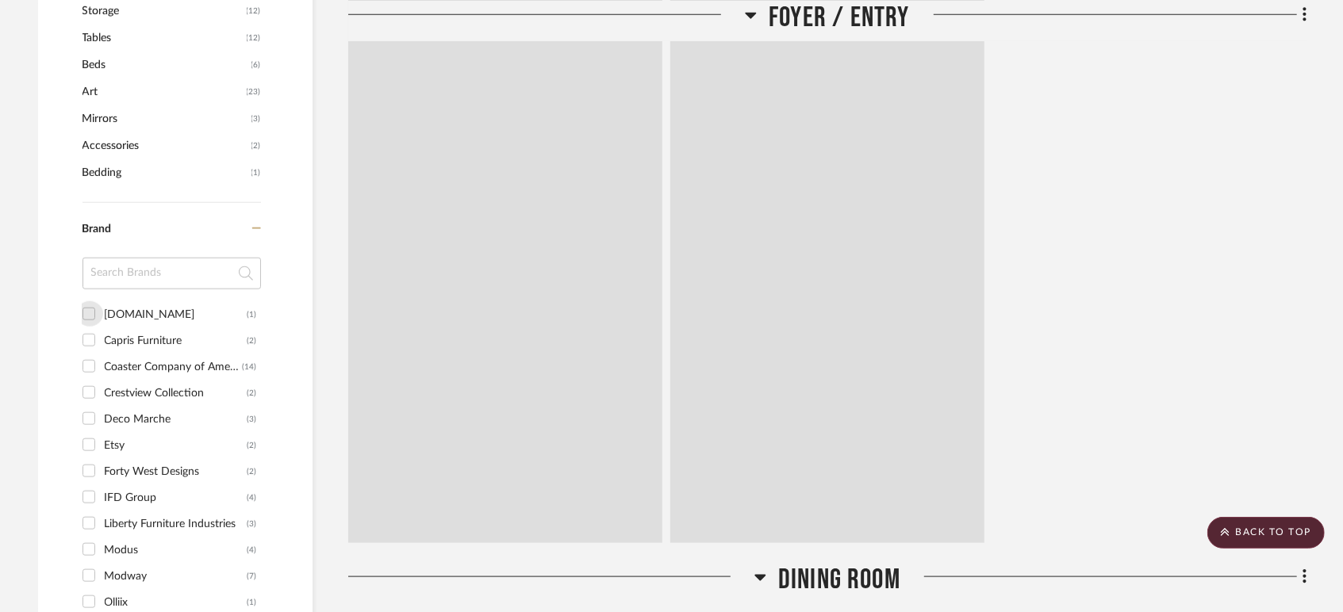
click at [91, 301] on input "Art.com (1)" at bounding box center [88, 313] width 25 height 25
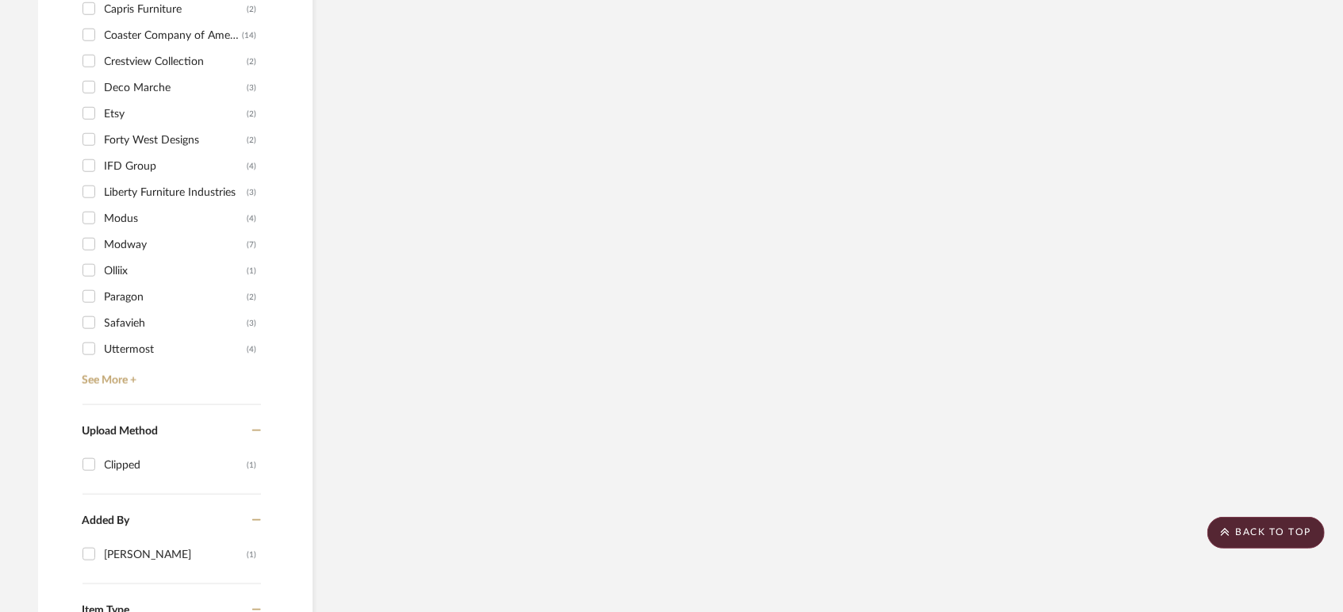
scroll to position [861, 0]
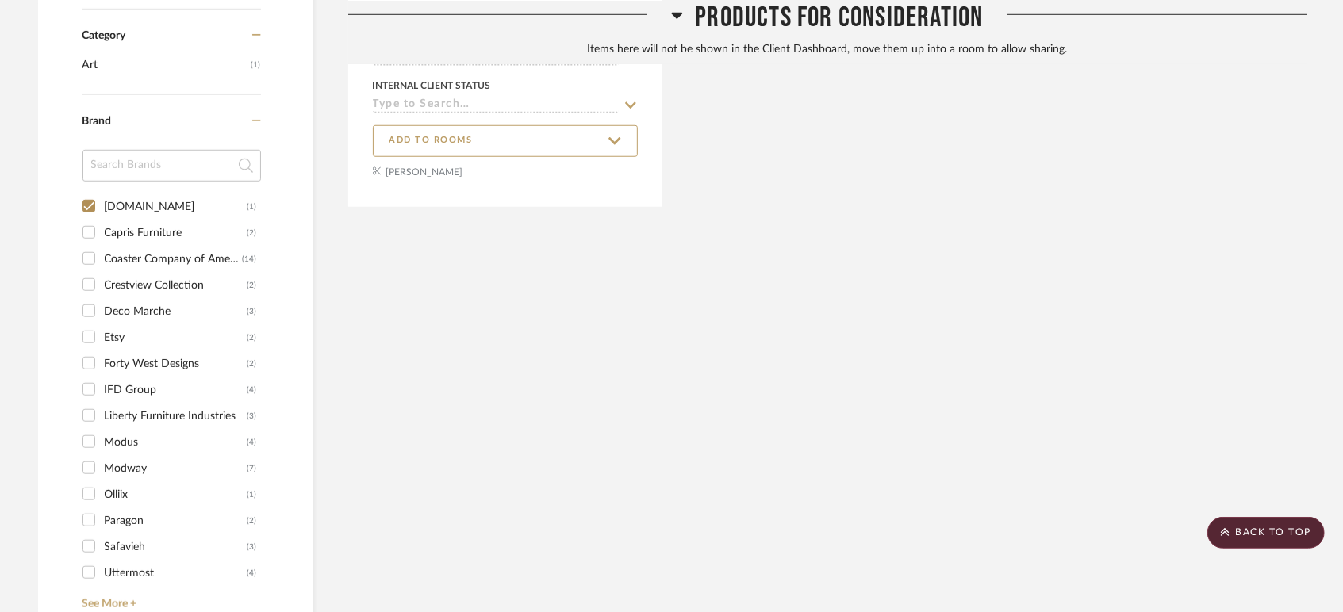
click at [90, 201] on input "Art.com (1)" at bounding box center [88, 206] width 25 height 25
checkbox input "false"
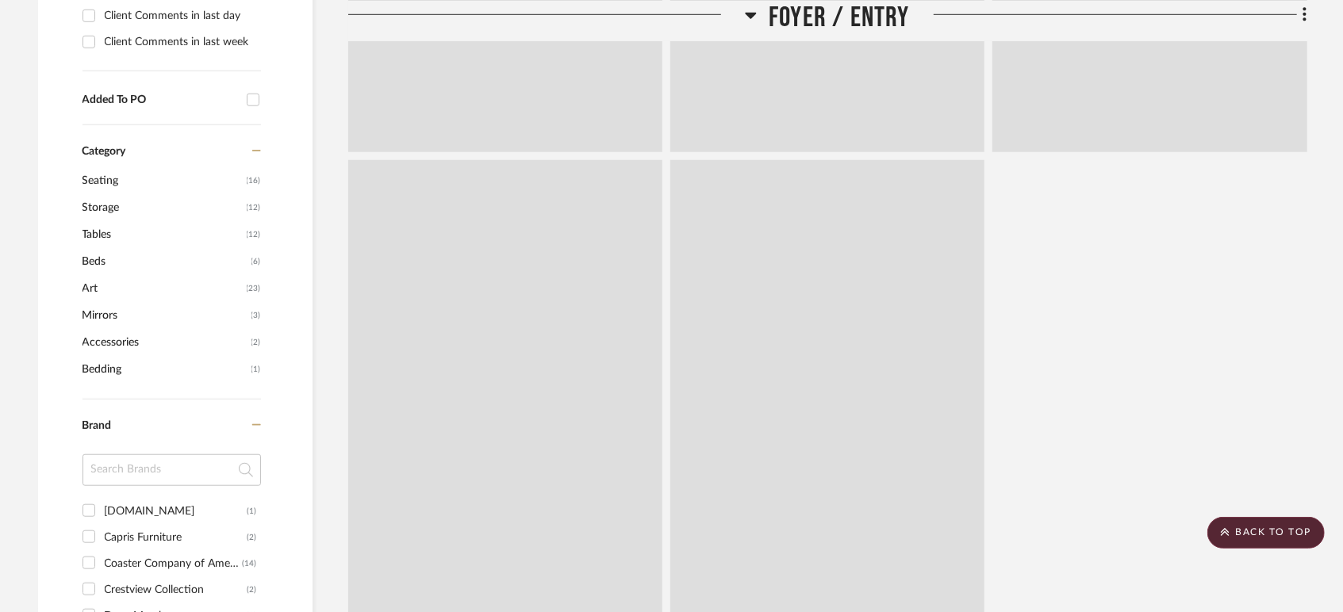
scroll to position [1084, 0]
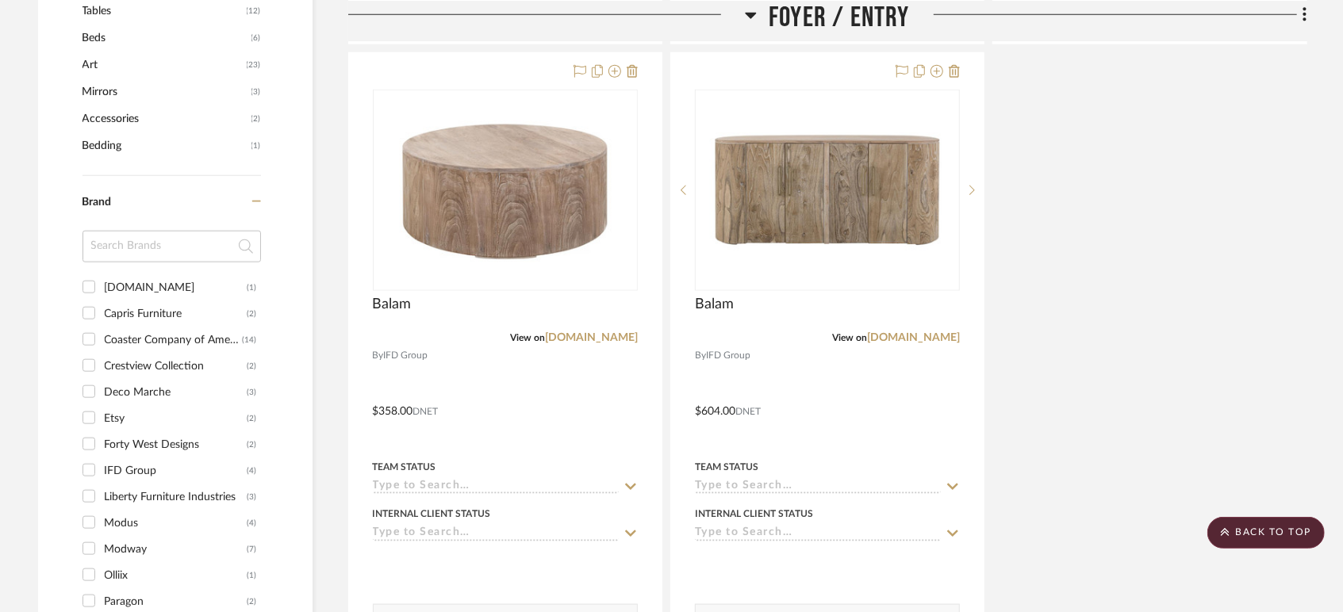
click at [90, 366] on input "Crestview Collection (2)" at bounding box center [88, 365] width 25 height 25
checkbox input "true"
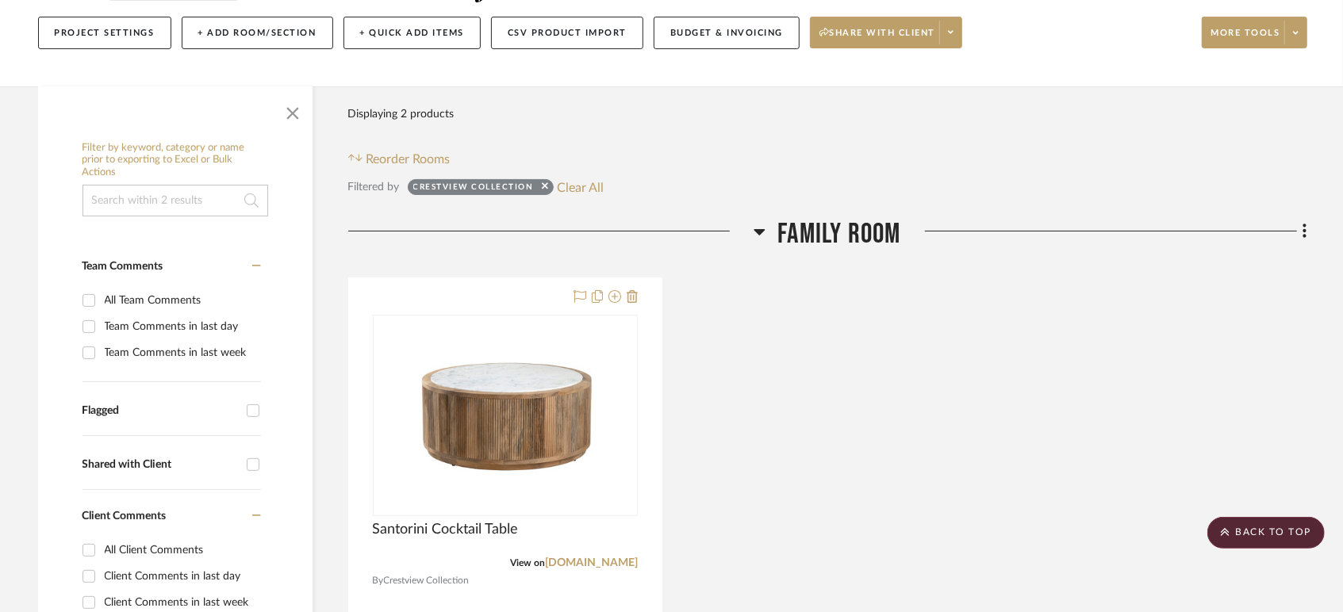
scroll to position [528, 0]
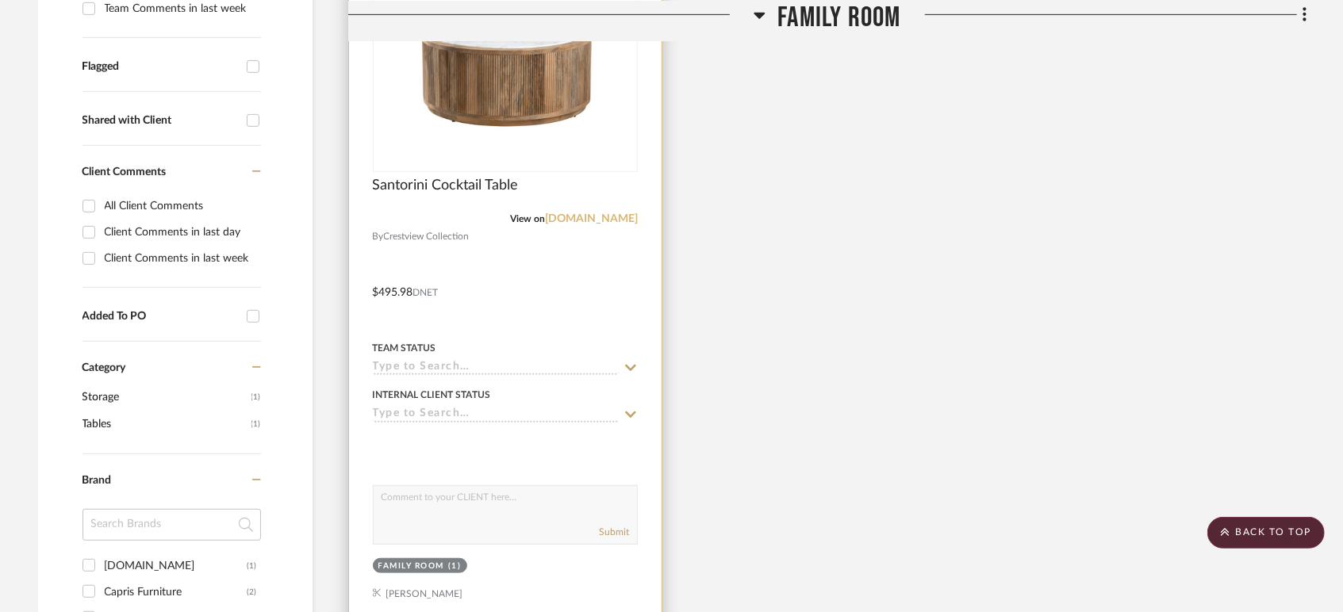
click at [603, 217] on link "[DOMAIN_NAME]" at bounding box center [591, 218] width 93 height 11
click at [430, 361] on sr-typeahead at bounding box center [505, 368] width 265 height 15
click at [441, 363] on input at bounding box center [496, 368] width 246 height 15
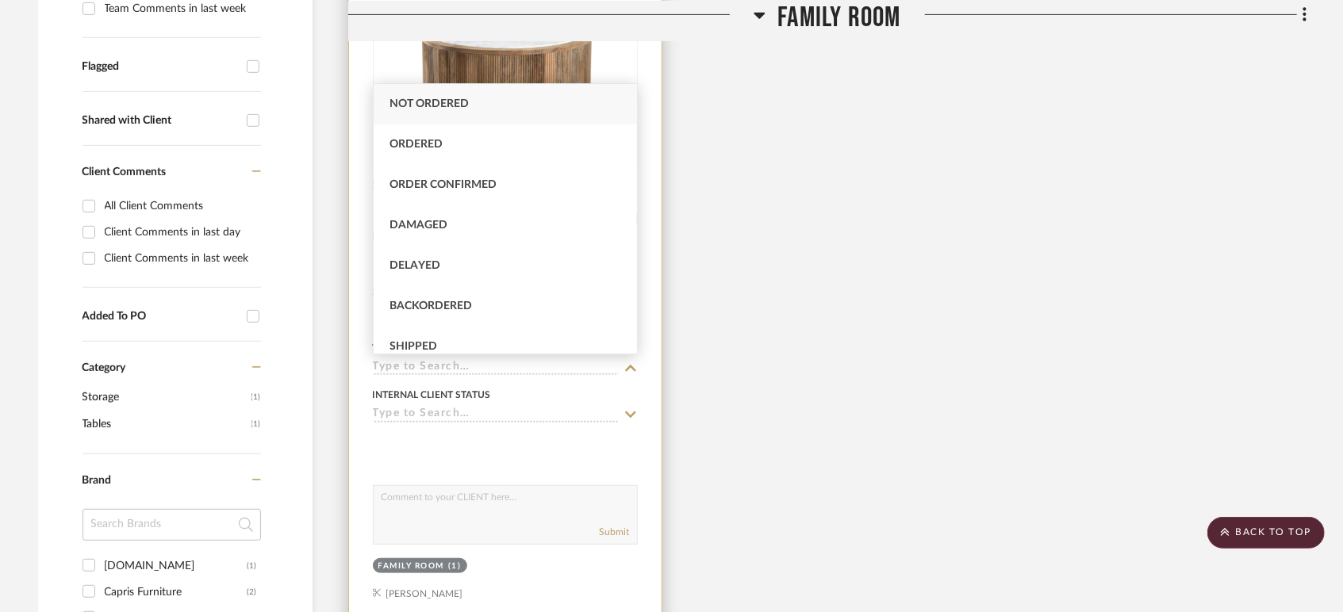
click at [429, 308] on span "Backordered" at bounding box center [430, 306] width 82 height 11
type input "[DATE]"
type input "Backordered"
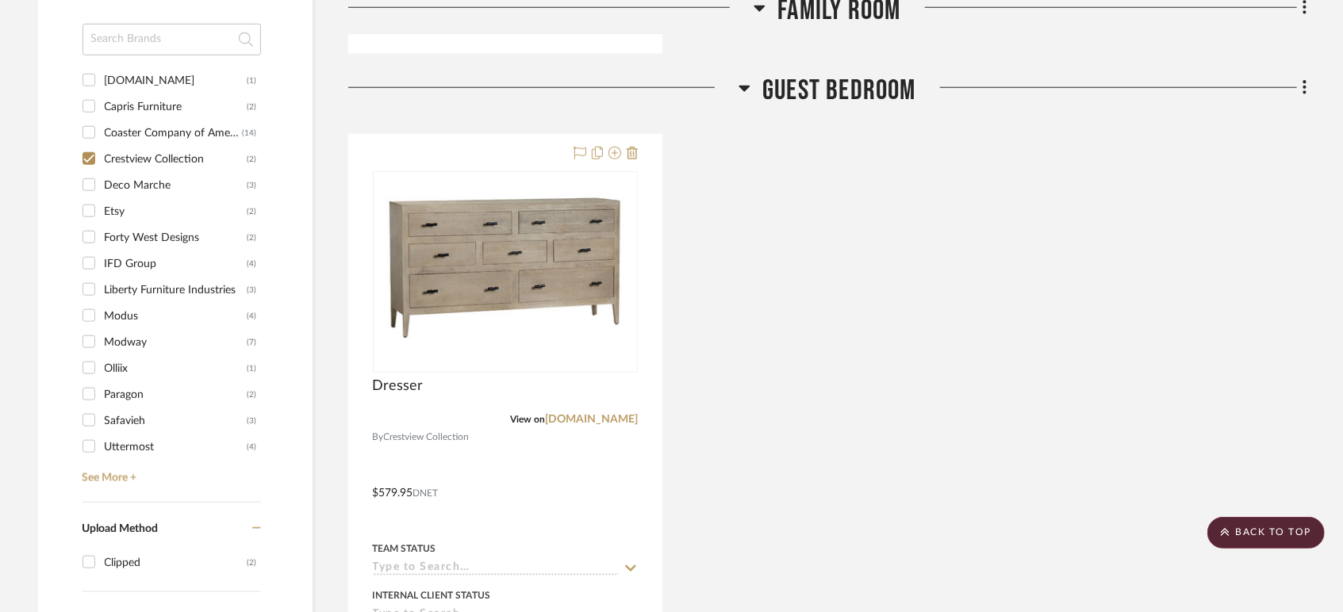
scroll to position [1233, 0]
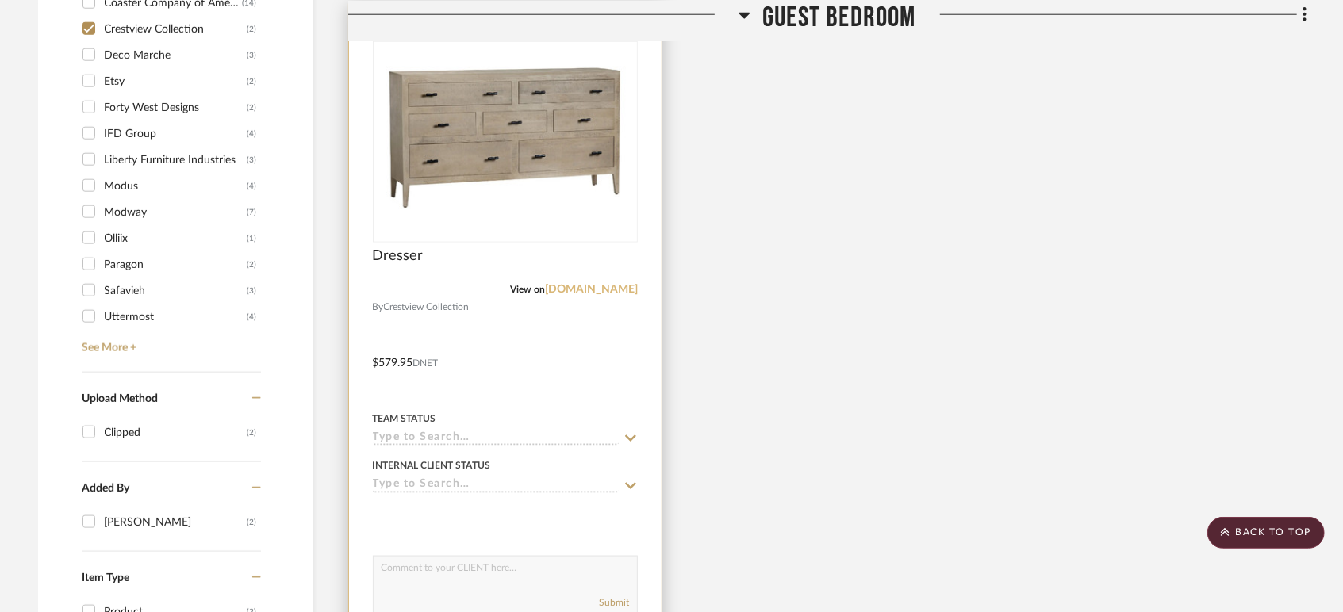
click at [546, 284] on link "[DOMAIN_NAME]" at bounding box center [591, 289] width 93 height 11
click at [442, 437] on input at bounding box center [496, 438] width 246 height 15
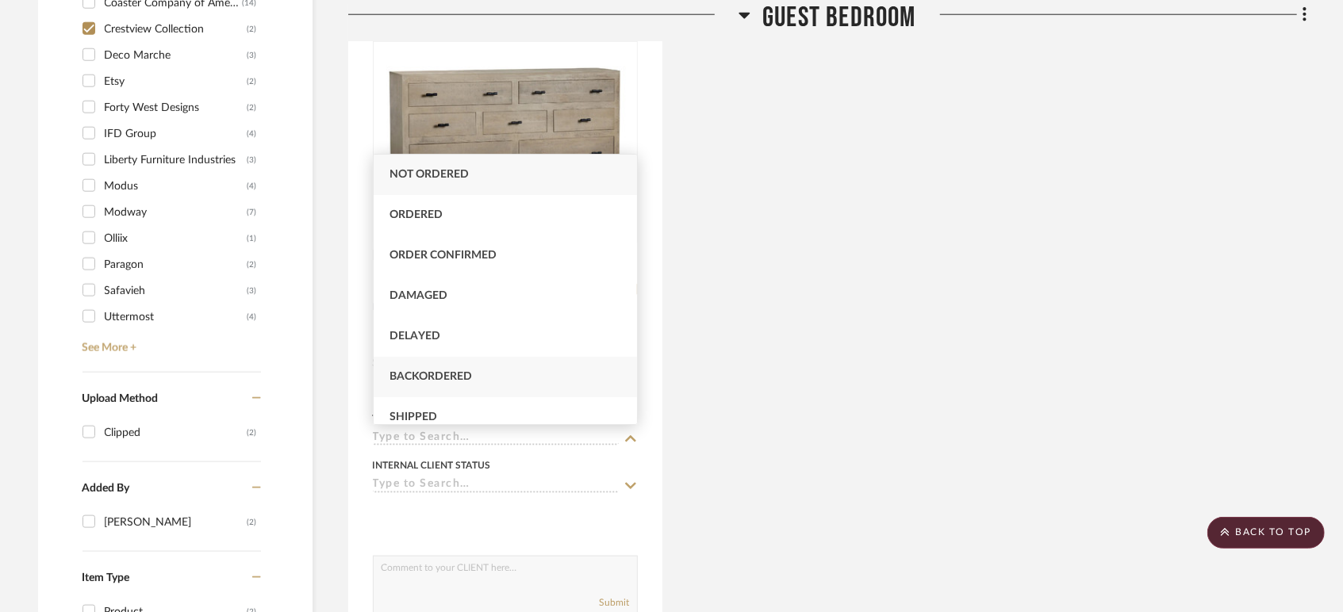
click at [438, 377] on span "Backordered" at bounding box center [430, 376] width 82 height 11
type input "[DATE]"
type input "Backordered"
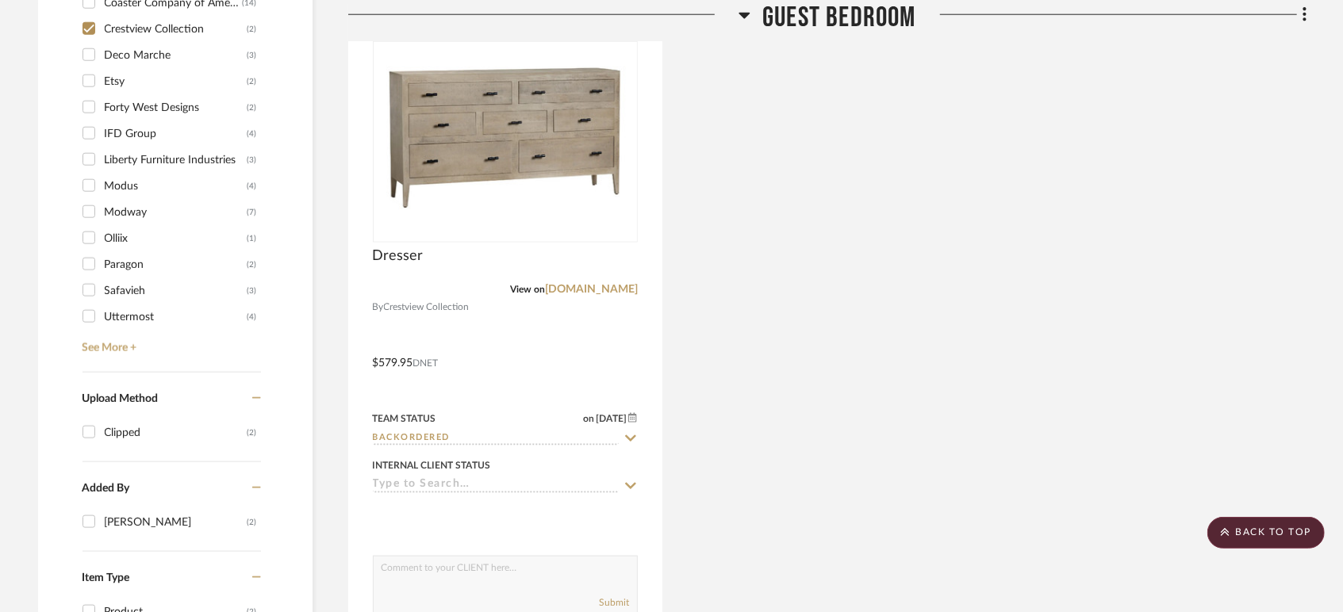
click at [772, 372] on div "Dresser View on crestviewcollection.com By Crestview Collection $579.95 DNET Te…" at bounding box center [827, 352] width 959 height 696
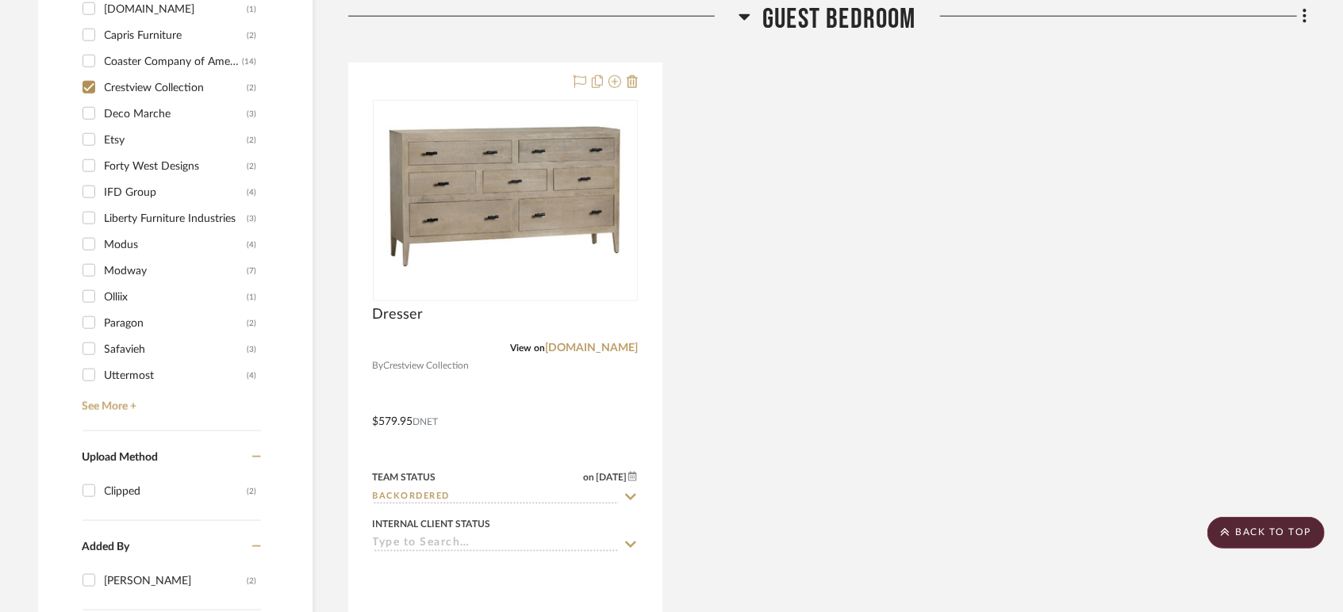
scroll to position [1145, 0]
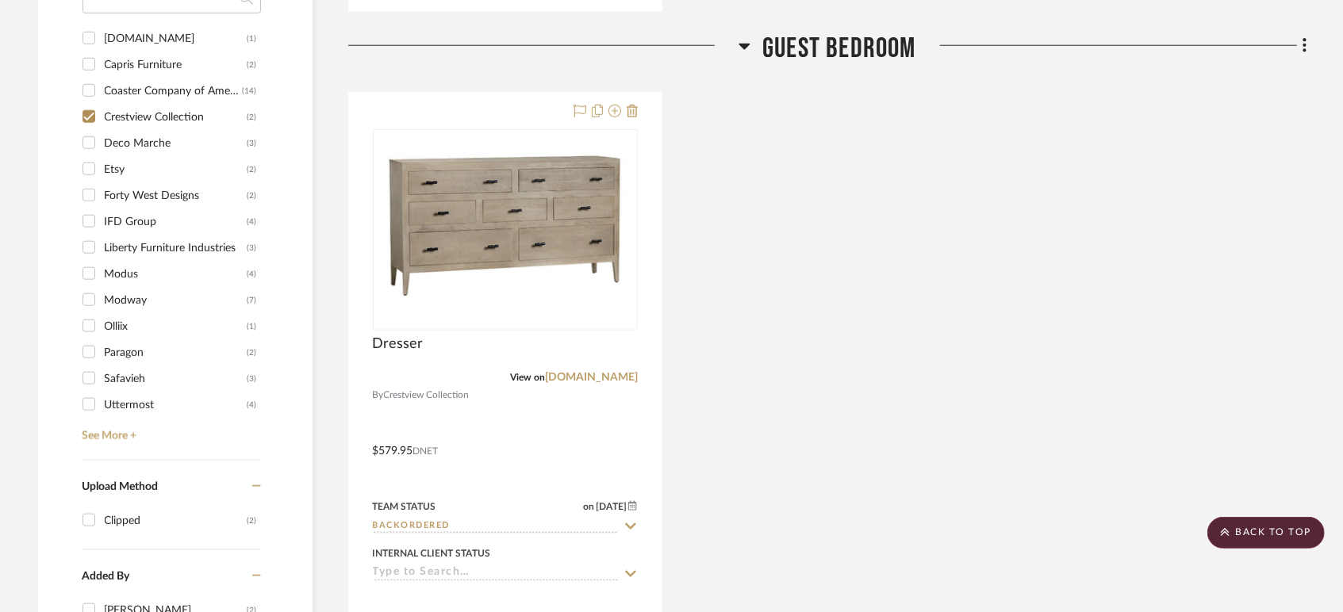
click at [84, 116] on input "Crestview Collection (2)" at bounding box center [88, 116] width 25 height 25
checkbox input "false"
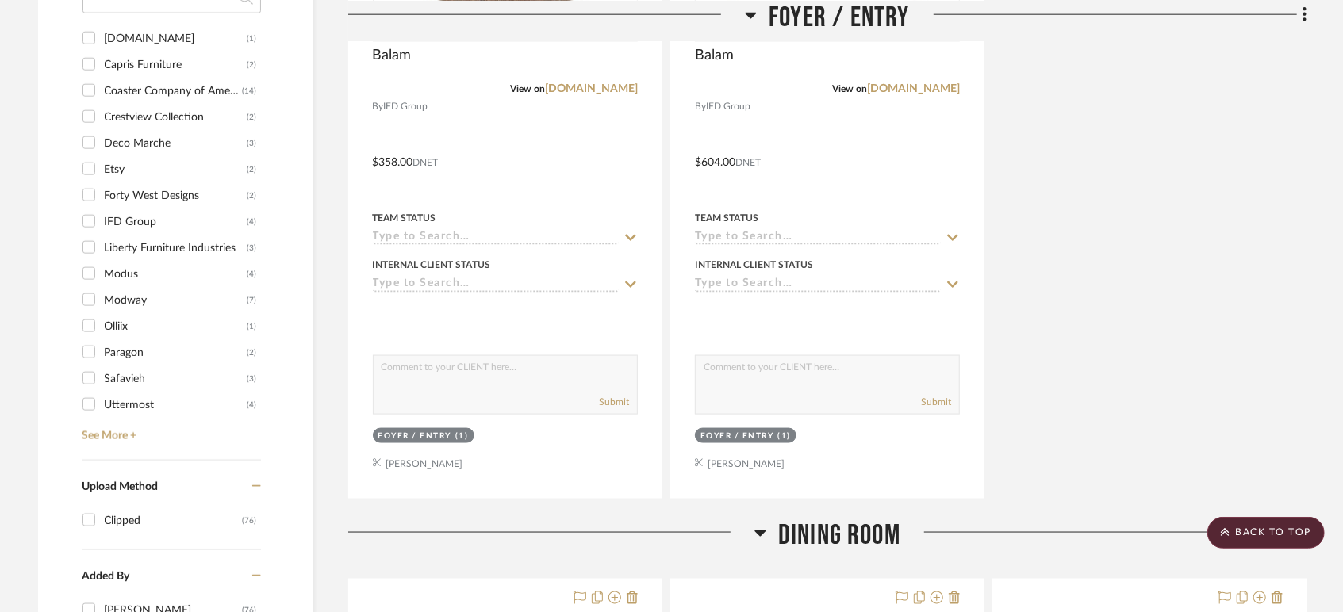
click at [90, 141] on input "Deco Marche (3)" at bounding box center [88, 142] width 25 height 25
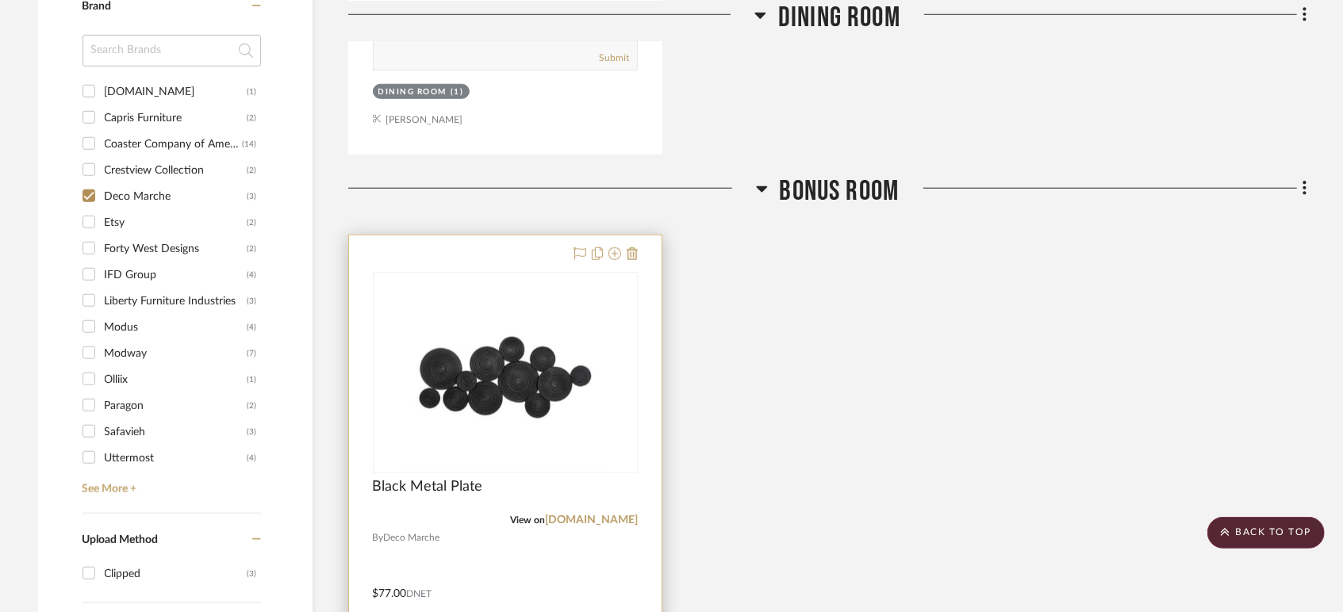
scroll to position [1144, 0]
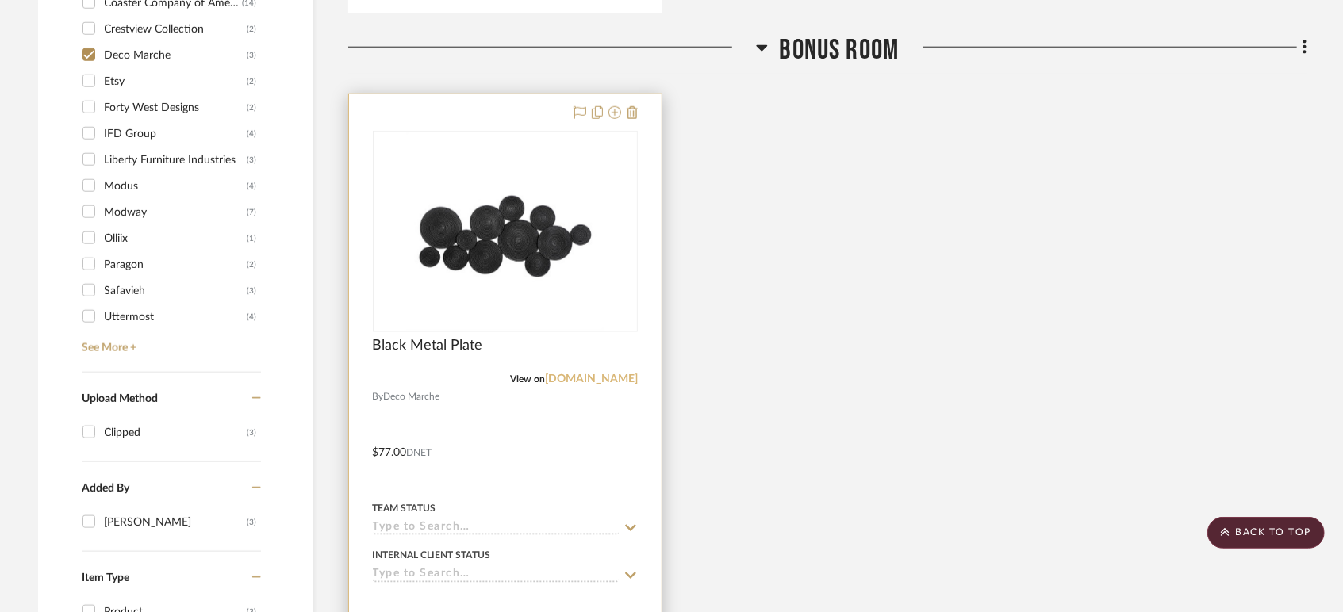
click at [599, 374] on link "[DOMAIN_NAME]" at bounding box center [591, 379] width 93 height 11
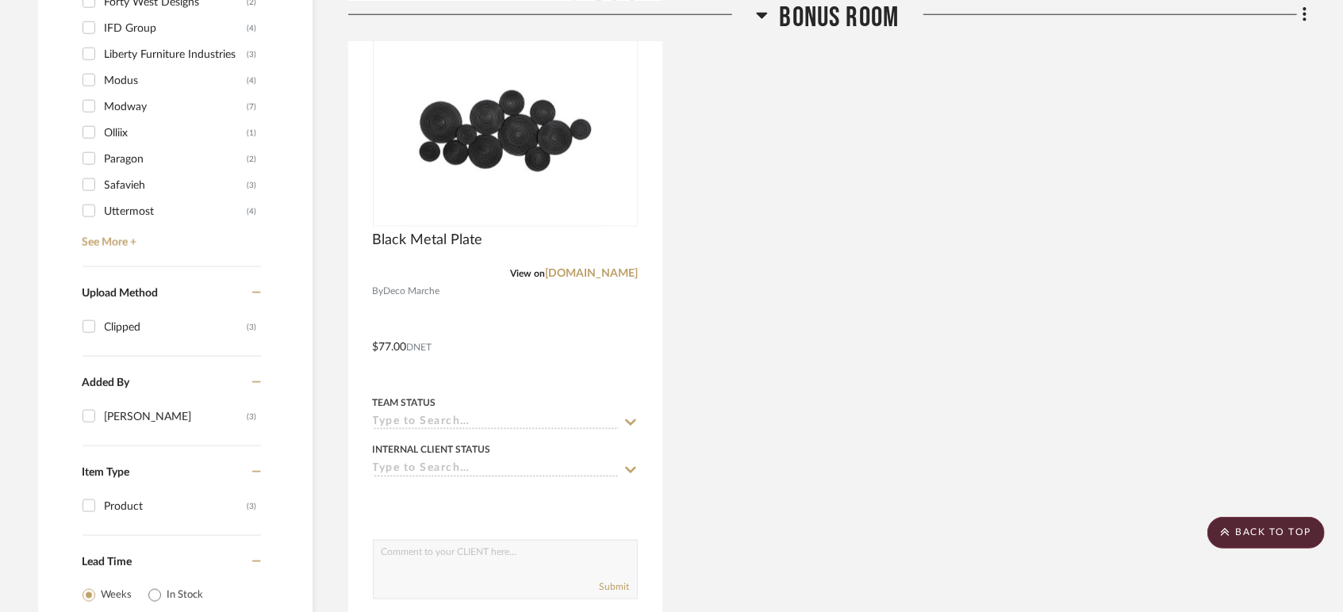
scroll to position [968, 0]
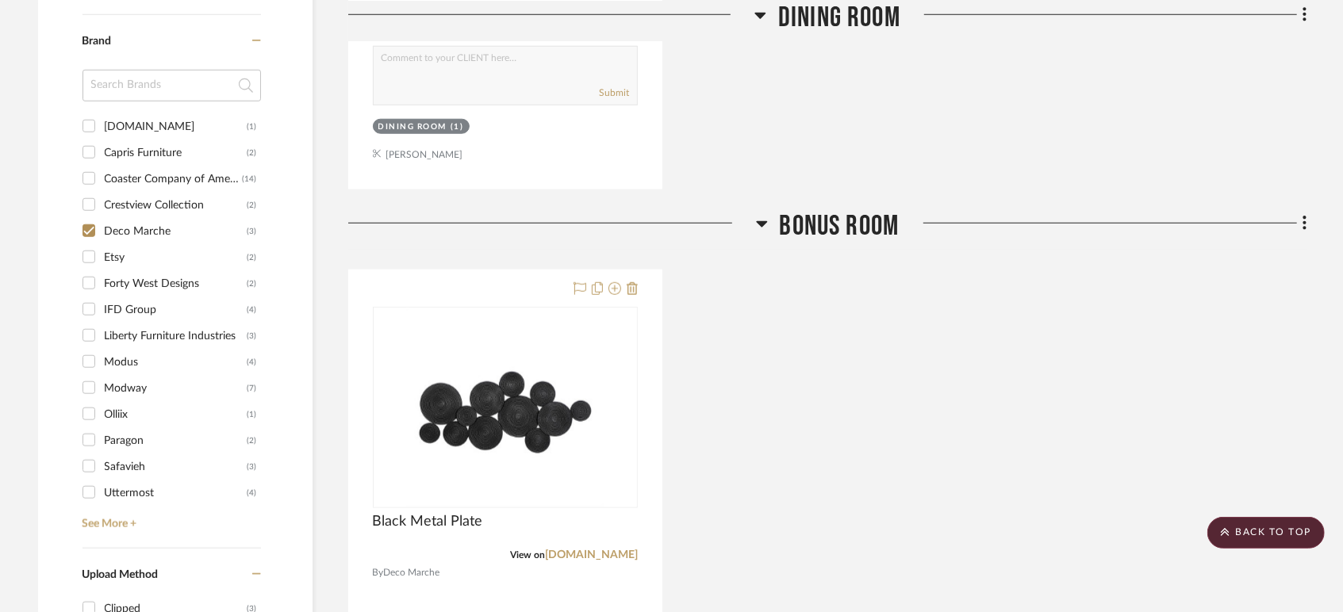
click at [90, 229] on input "Deco Marche (3)" at bounding box center [88, 230] width 25 height 25
checkbox input "false"
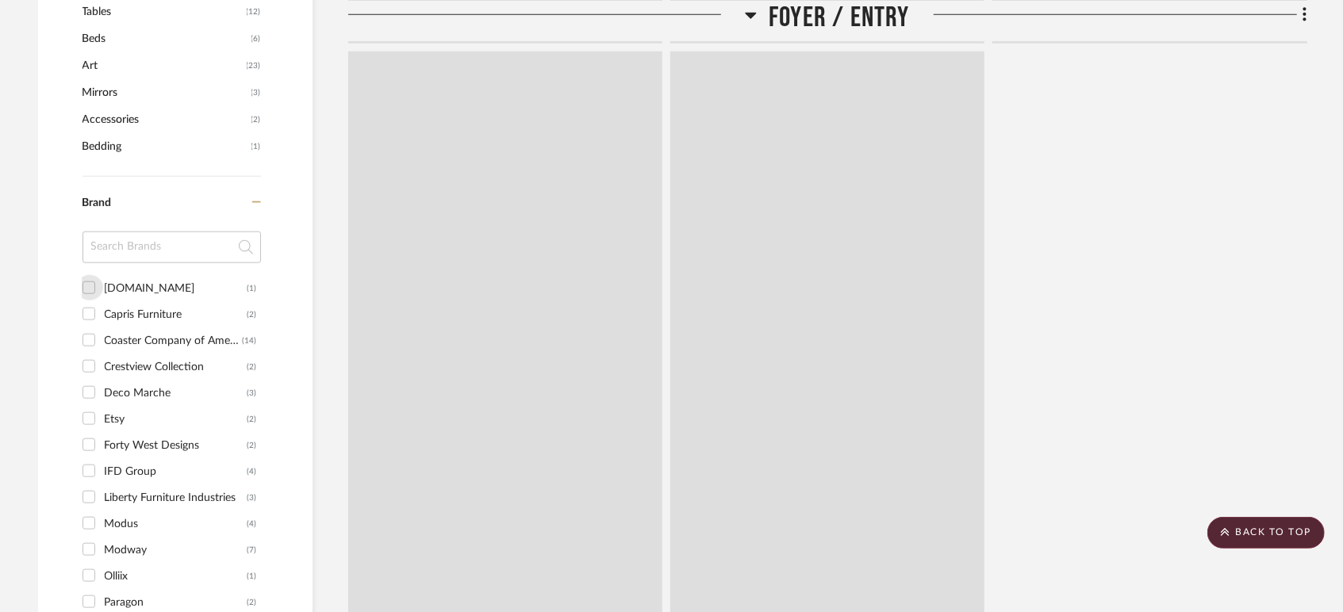
click at [90, 281] on input "Art.com (1)" at bounding box center [88, 287] width 25 height 25
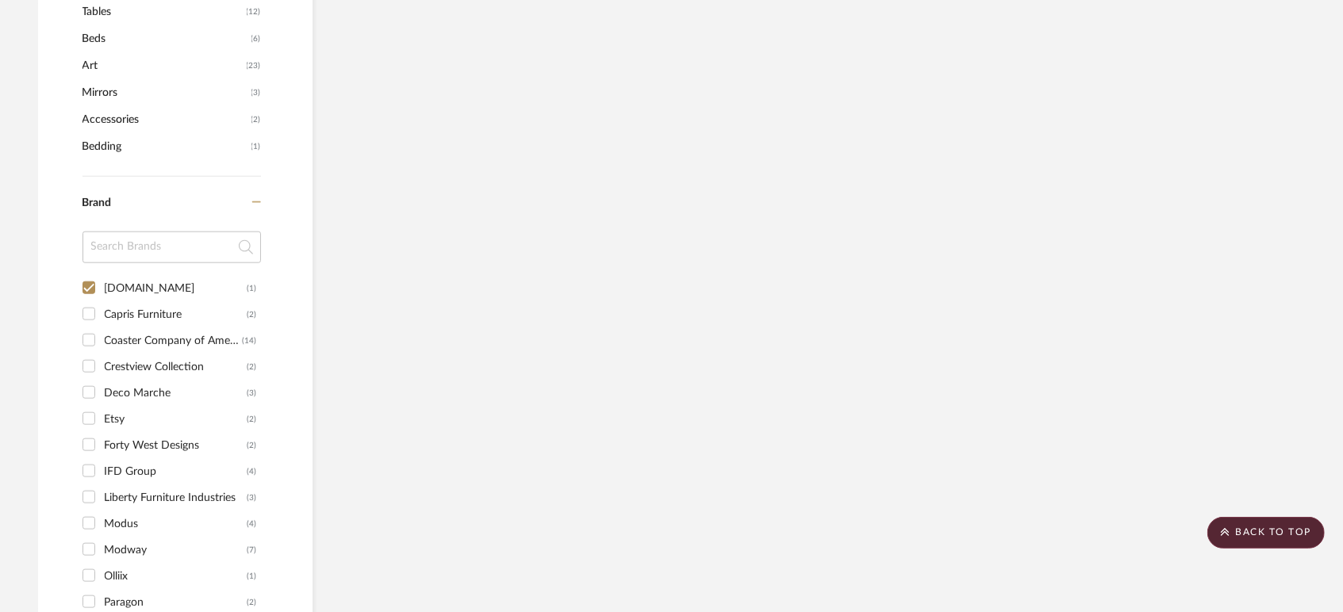
scroll to position [860, 0]
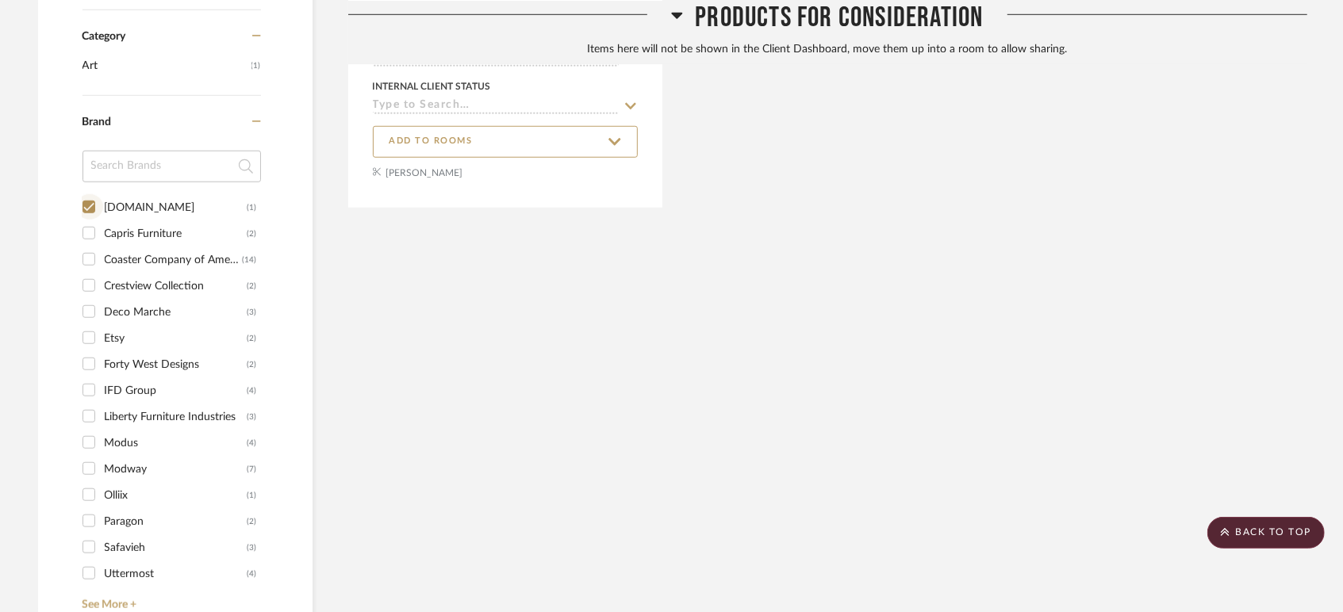
click at [95, 205] on input "Art.com (1)" at bounding box center [88, 206] width 25 height 25
checkbox input "false"
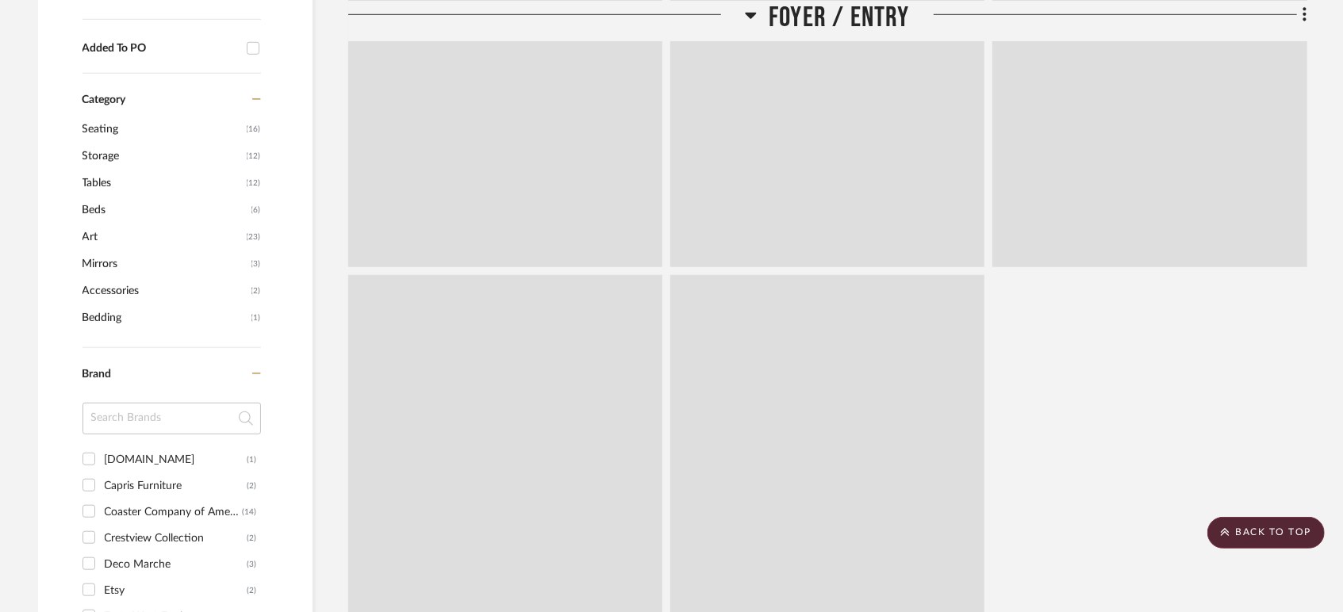
scroll to position [1083, 0]
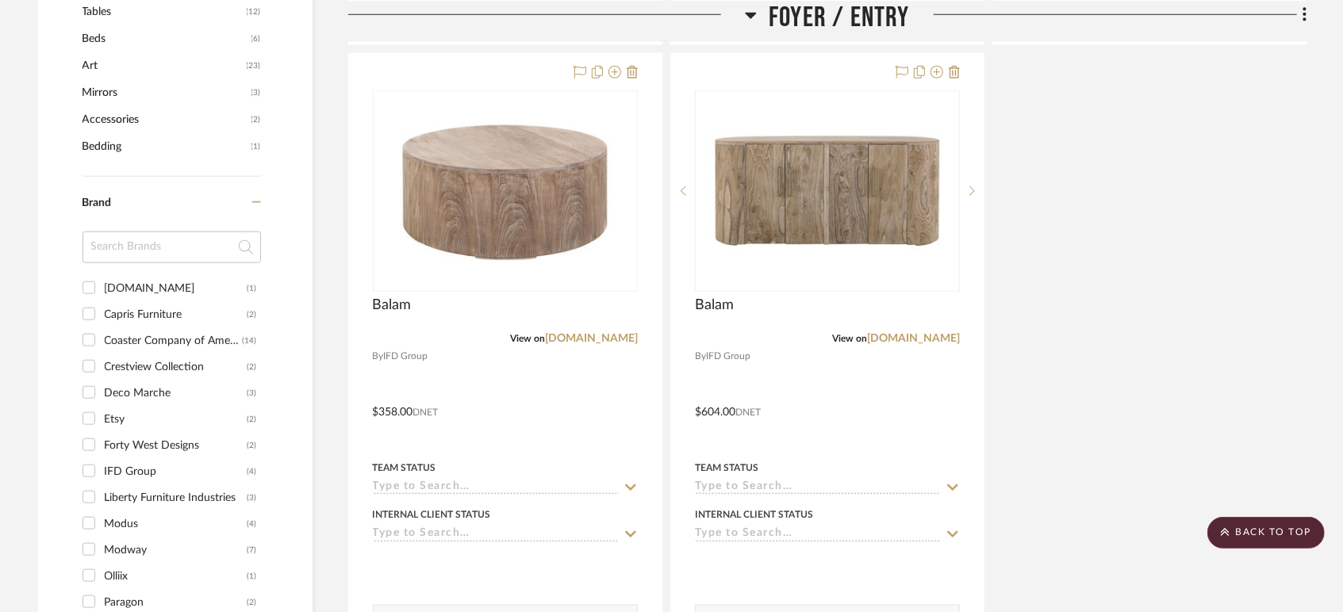
click at [86, 442] on input "Forty West Designs (2)" at bounding box center [88, 444] width 25 height 25
checkbox input "true"
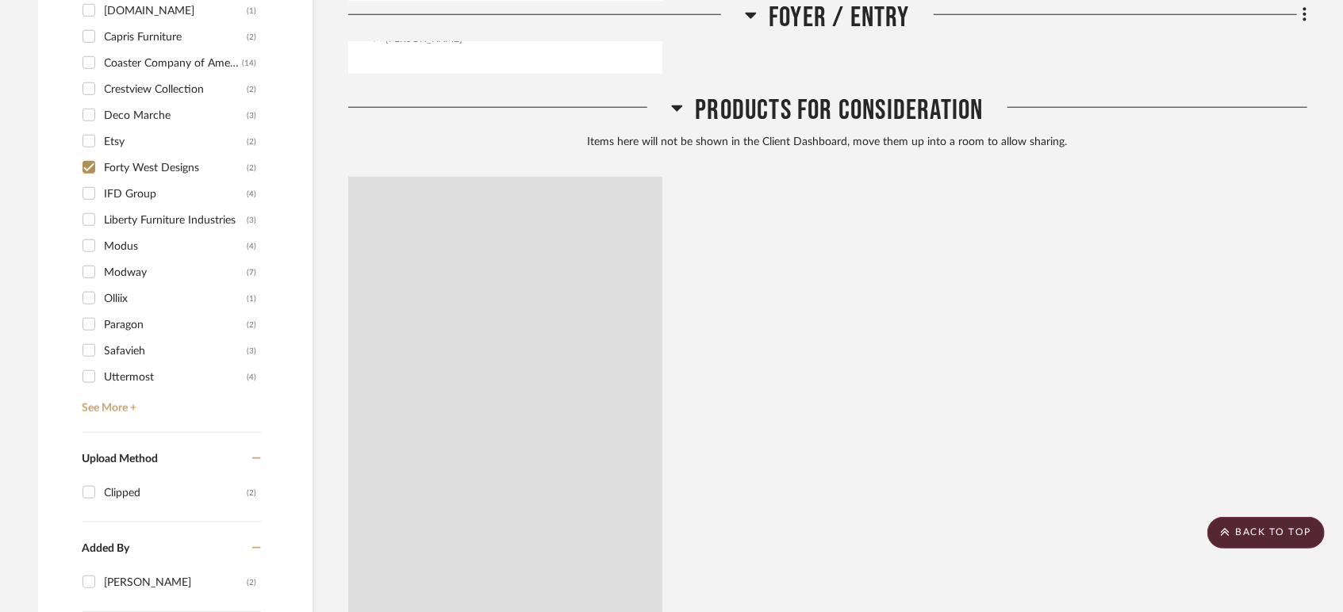
scroll to position [941, 0]
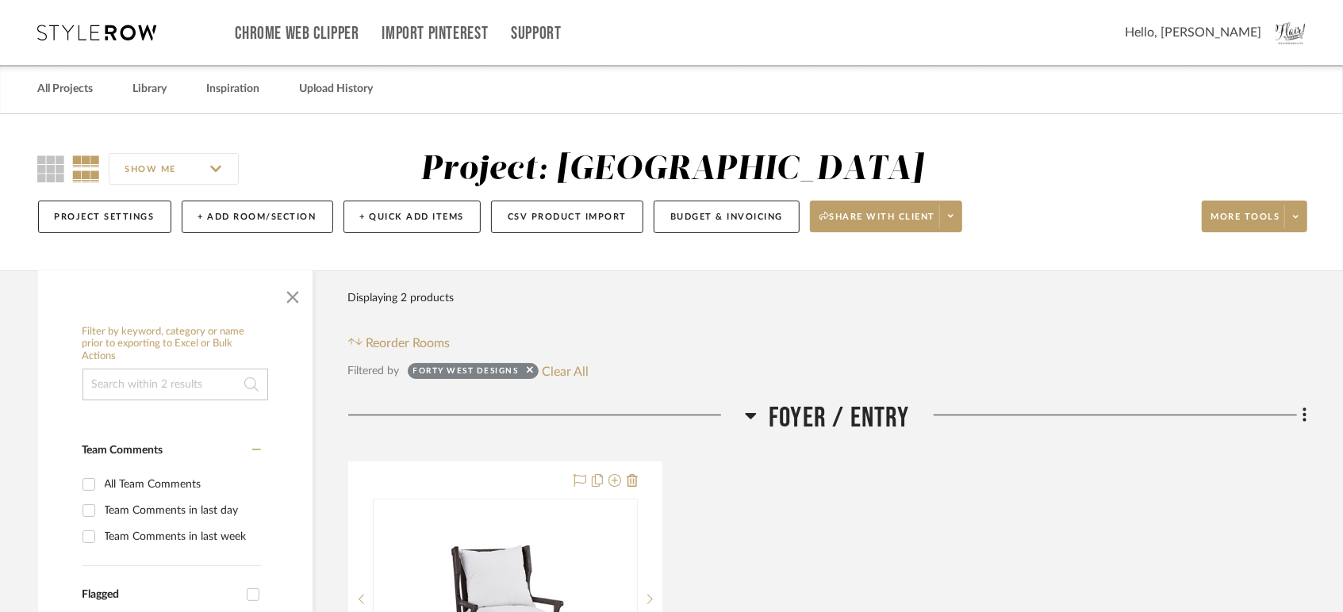
scroll to position [352, 0]
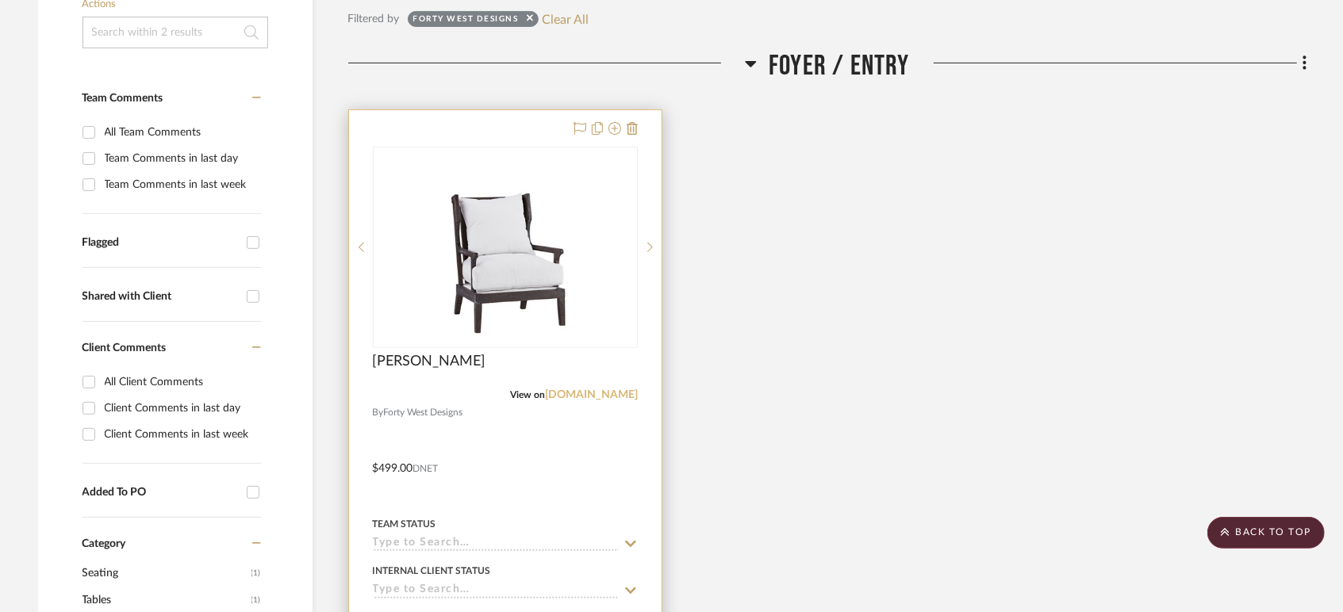
click at [548, 393] on link "[DOMAIN_NAME]" at bounding box center [591, 394] width 93 height 11
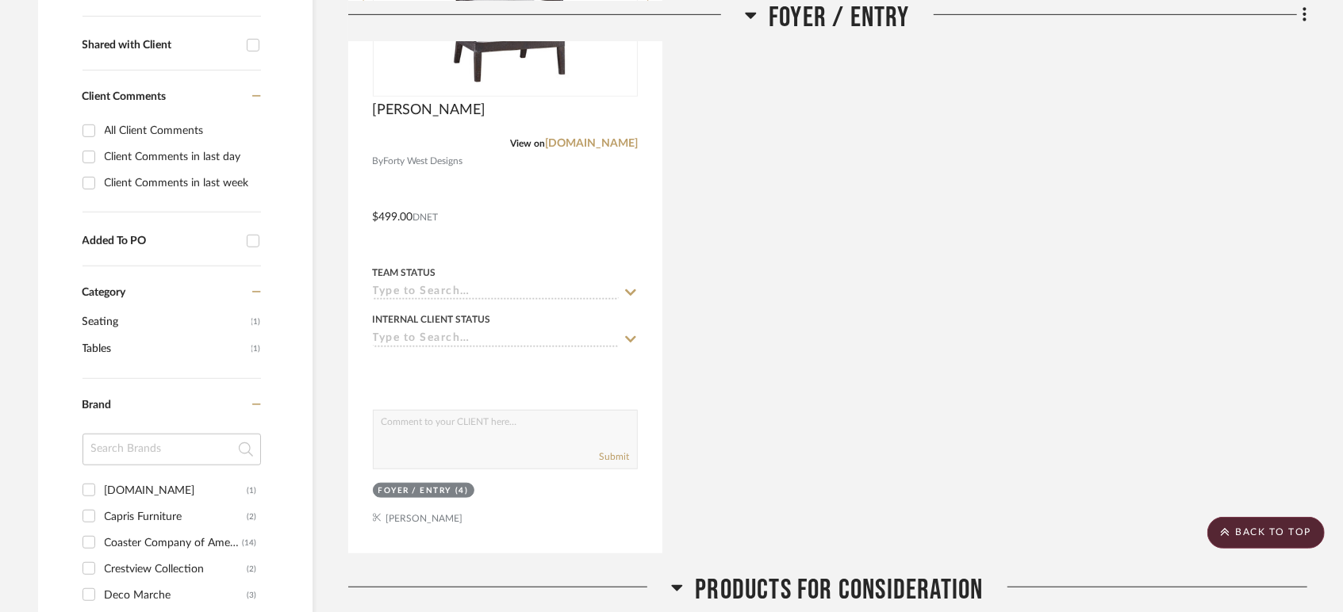
scroll to position [528, 0]
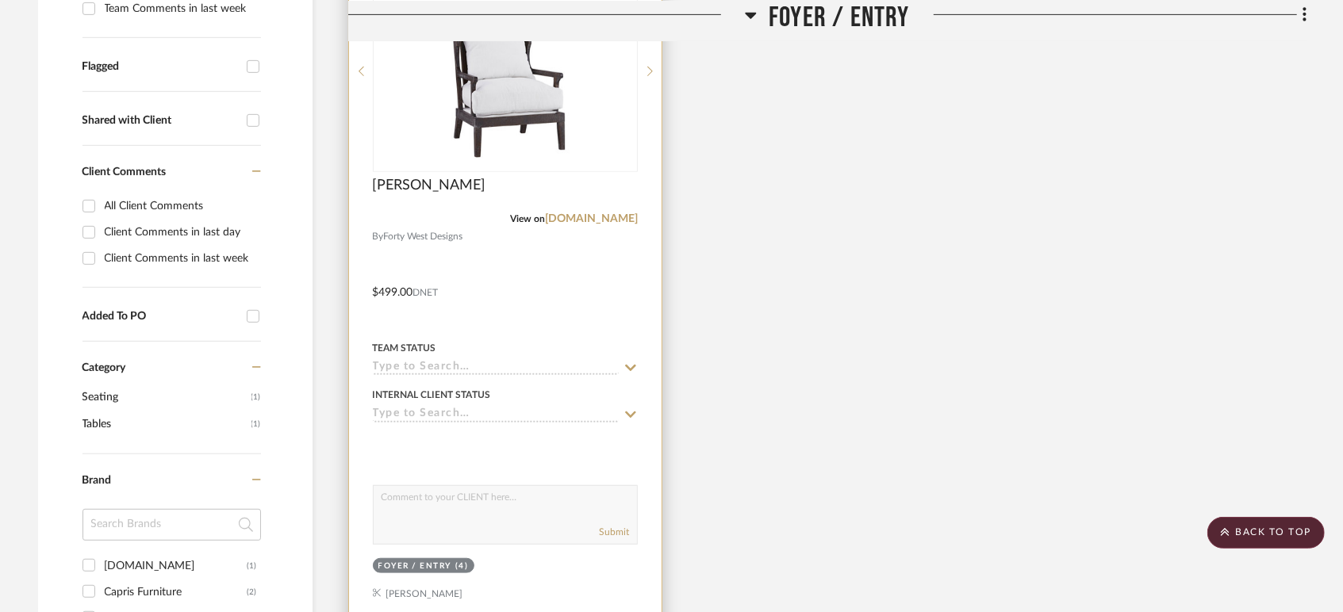
click at [435, 366] on input at bounding box center [496, 368] width 246 height 15
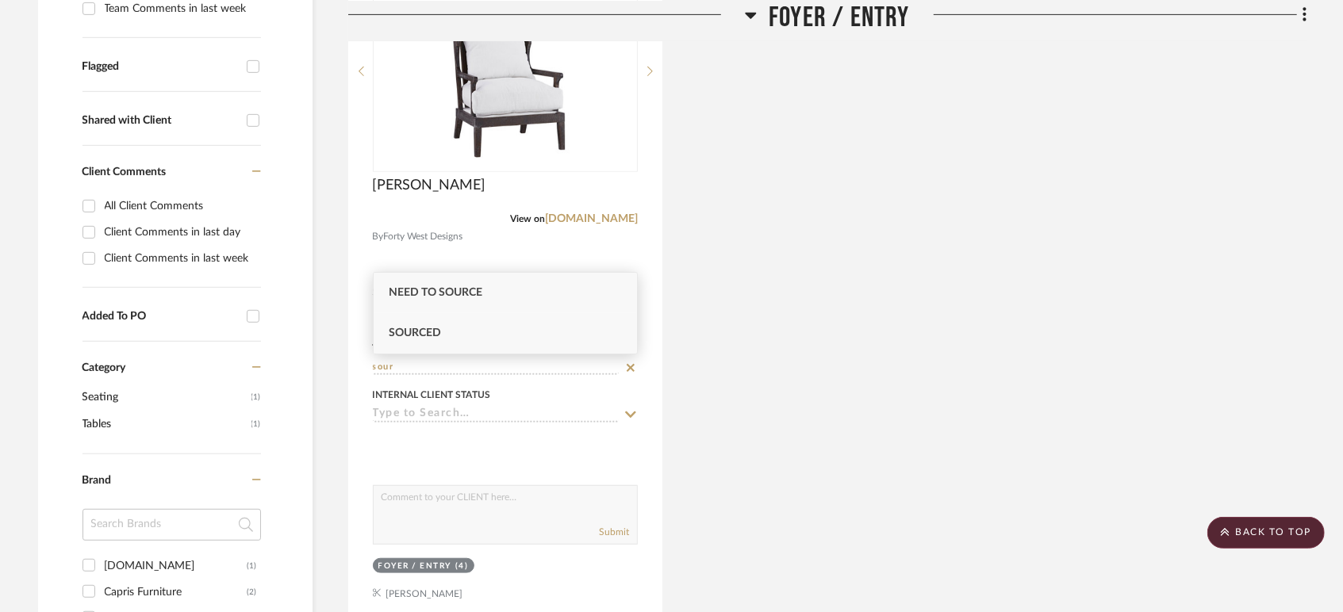
type input "sour"
click at [428, 335] on span "Sourced" at bounding box center [415, 333] width 52 height 11
type input "[DATE]"
type input "Sourced"
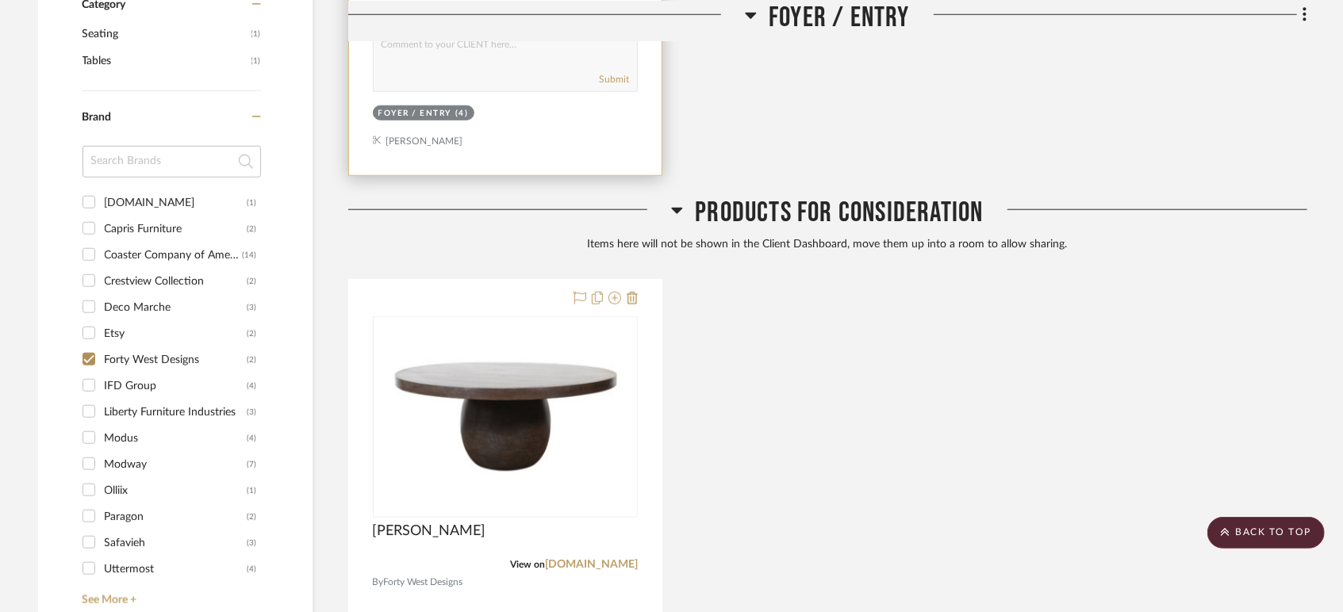
scroll to position [1145, 0]
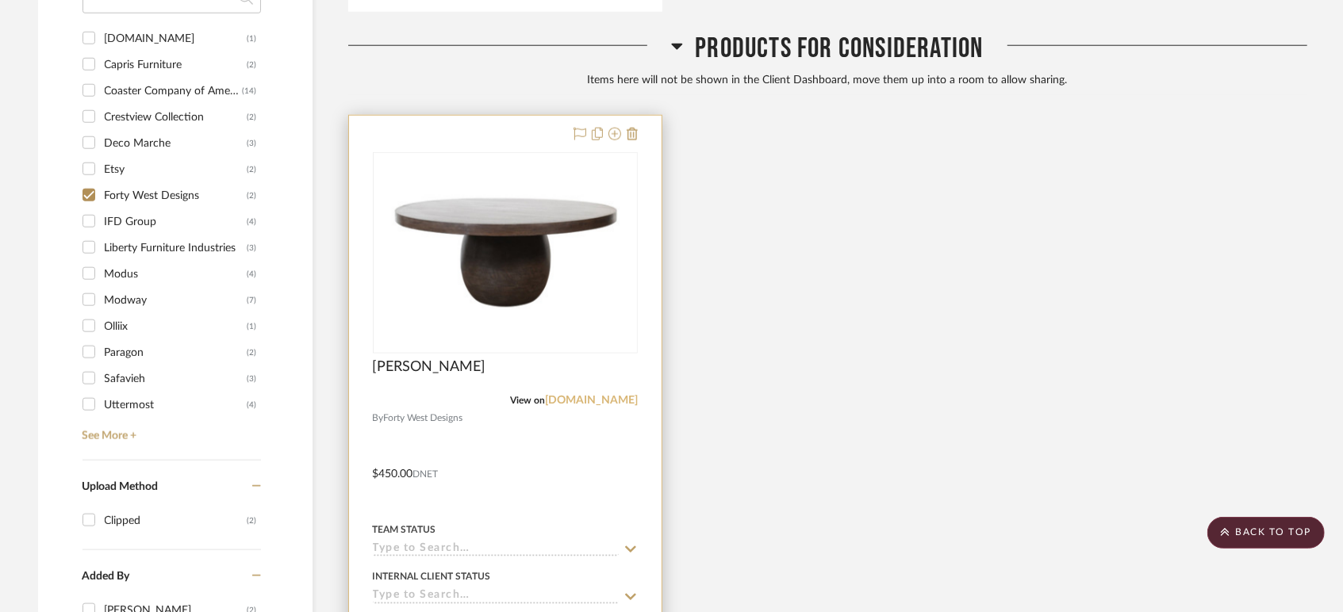
click at [546, 398] on link "[DOMAIN_NAME]" at bounding box center [591, 400] width 93 height 11
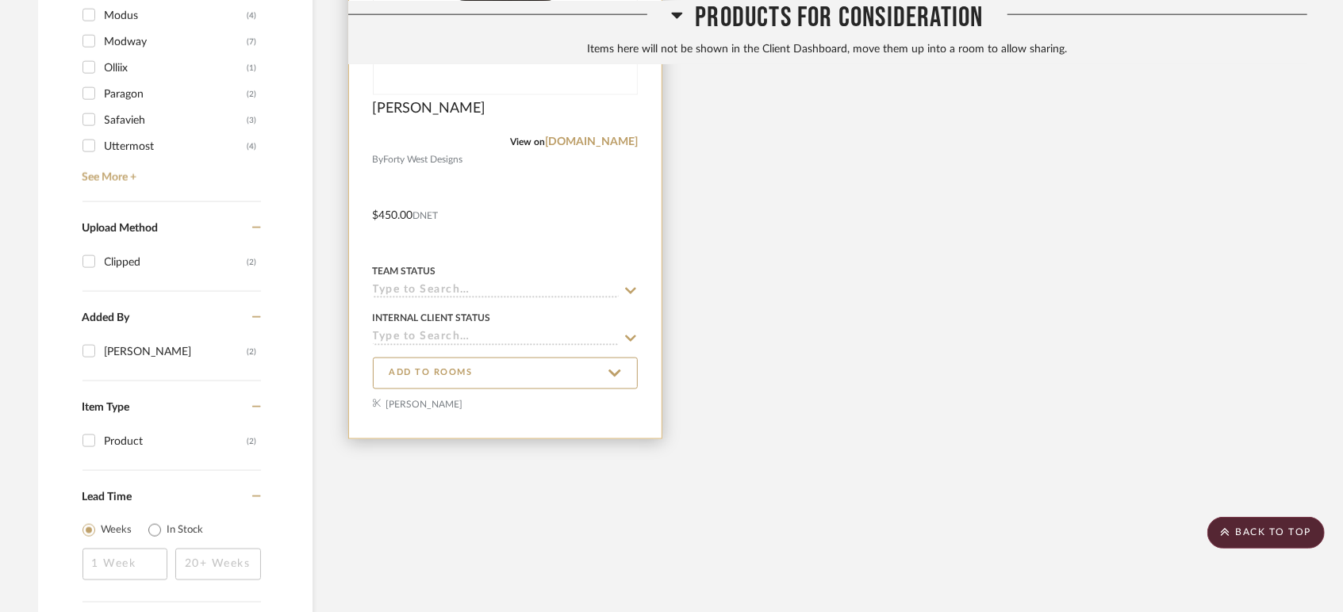
scroll to position [1057, 0]
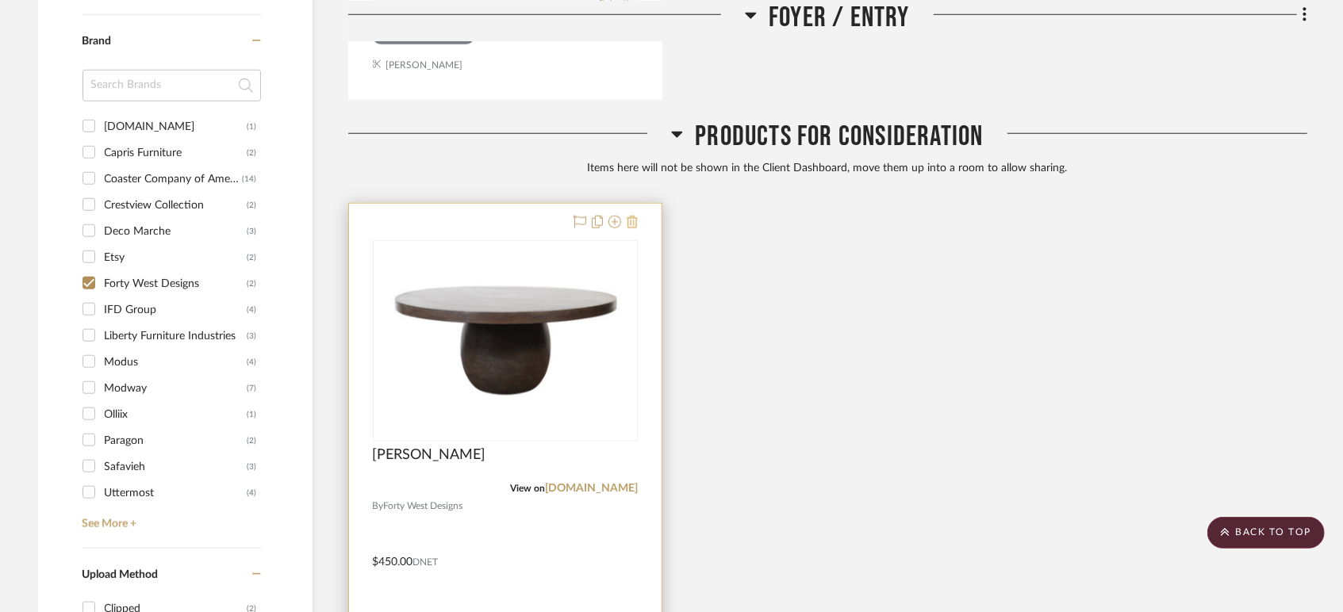
click at [637, 220] on icon at bounding box center [632, 222] width 11 height 13
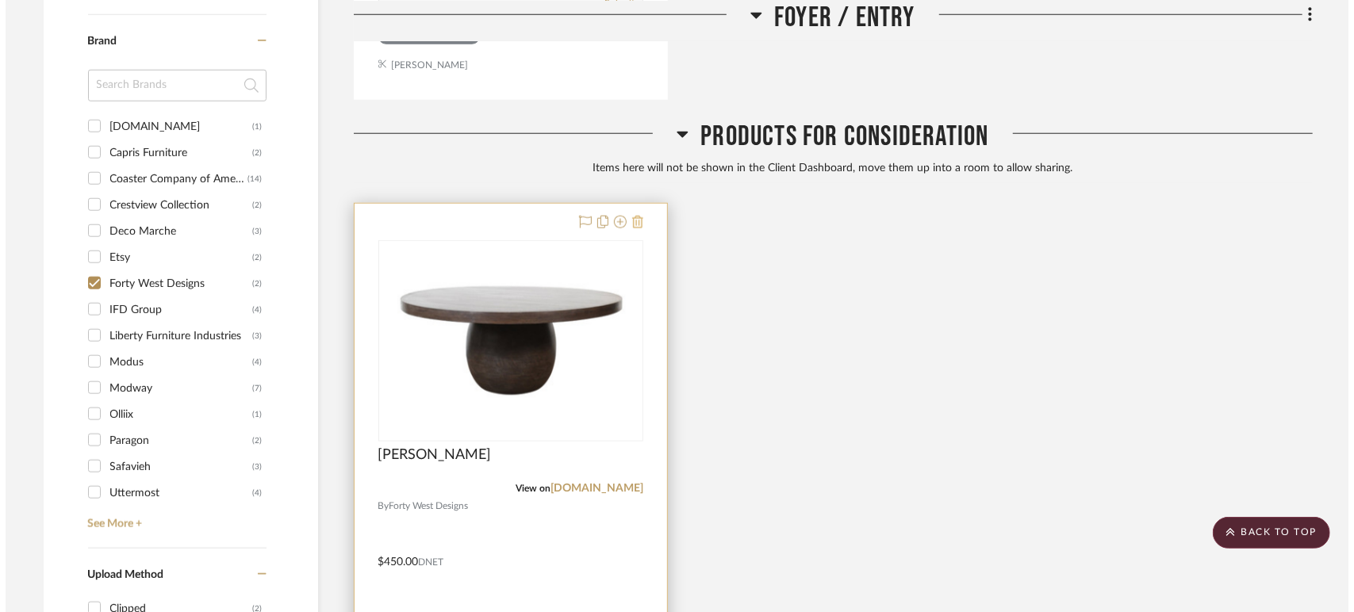
scroll to position [0, 0]
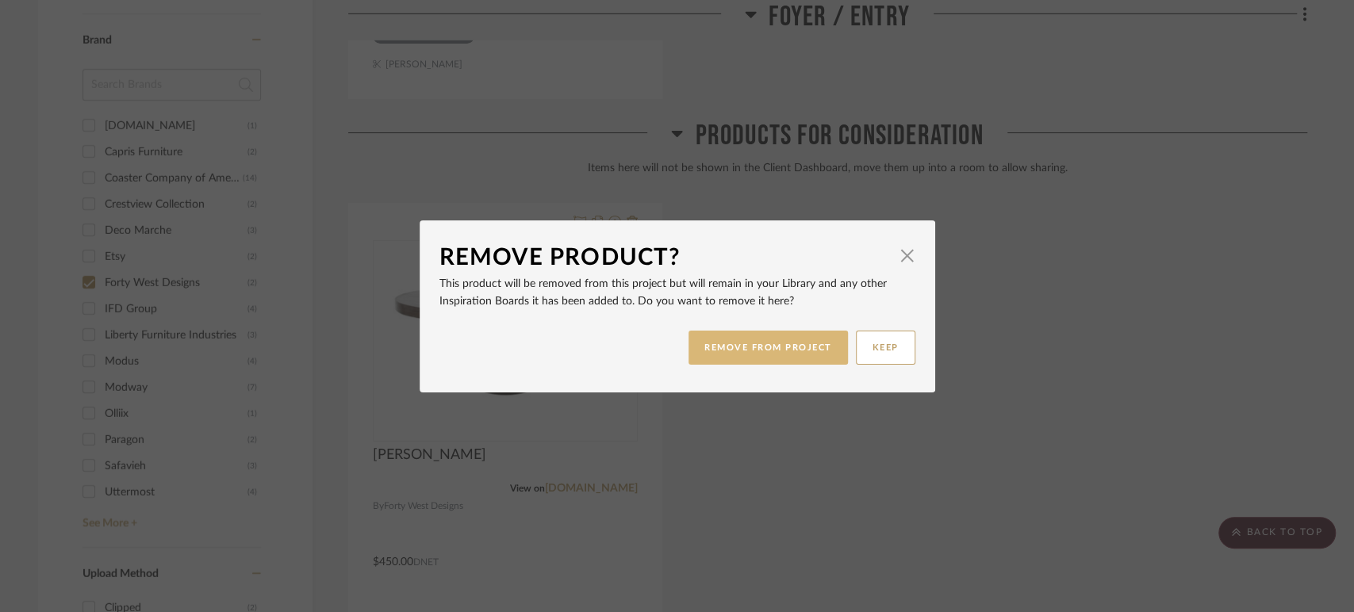
click at [706, 349] on button "REMOVE FROM PROJECT" at bounding box center [767, 348] width 159 height 34
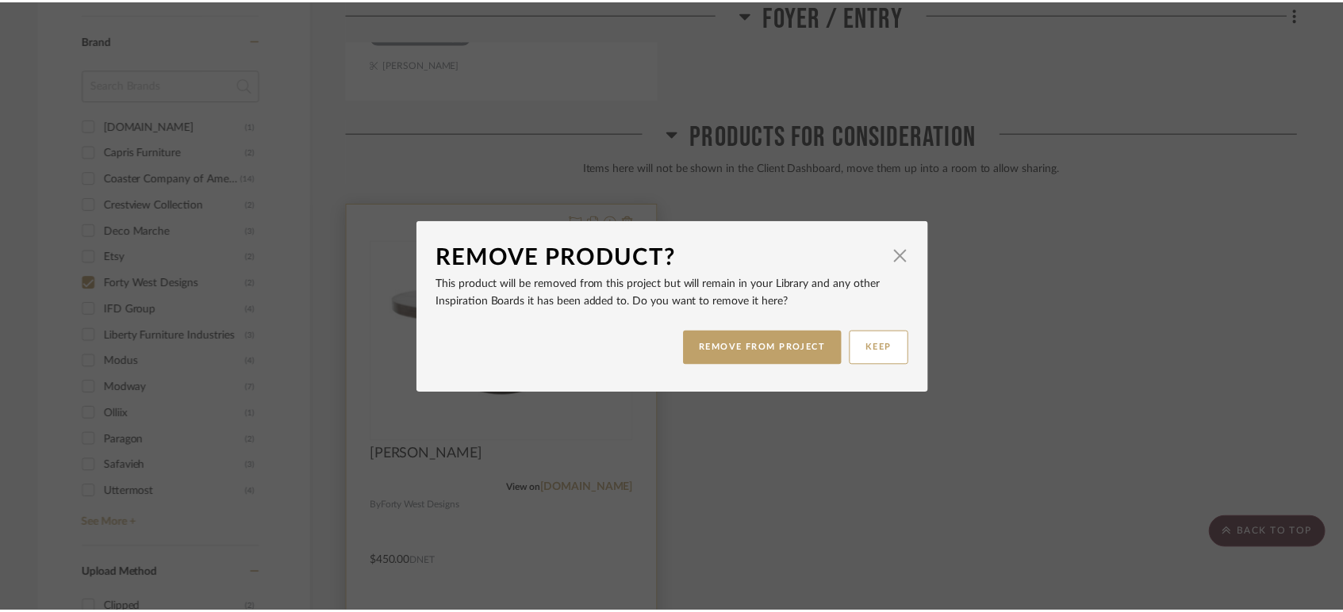
scroll to position [1057, 0]
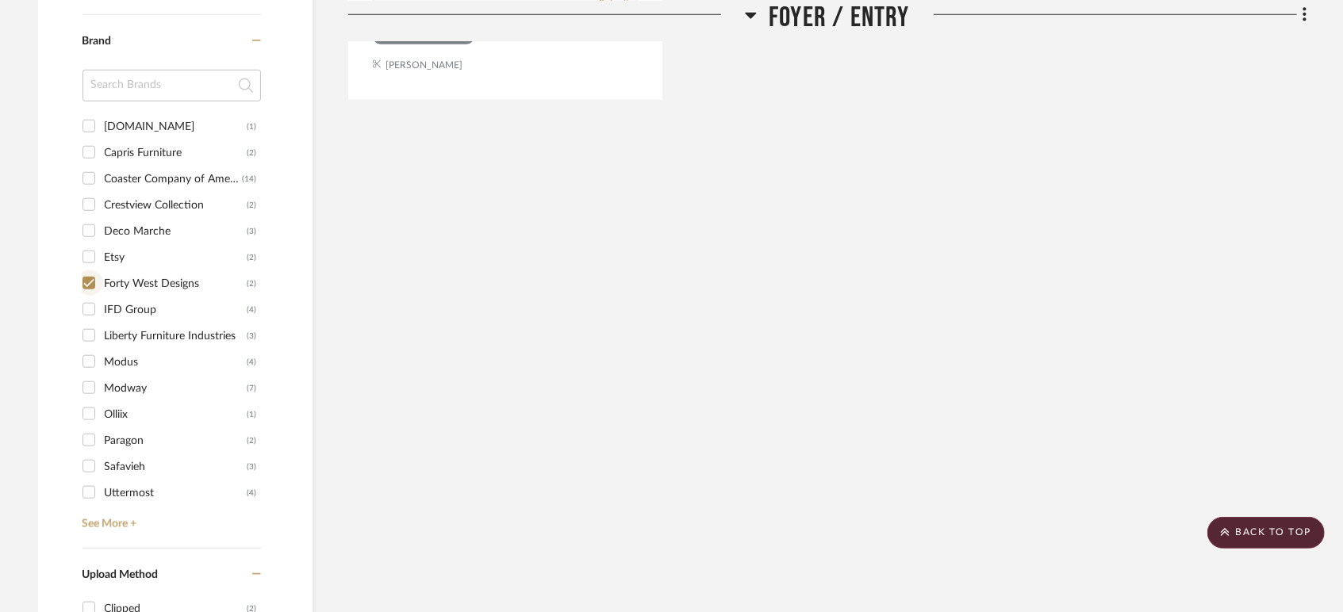
click at [94, 278] on input "Forty West Designs (2)" at bounding box center [88, 282] width 25 height 25
checkbox input "false"
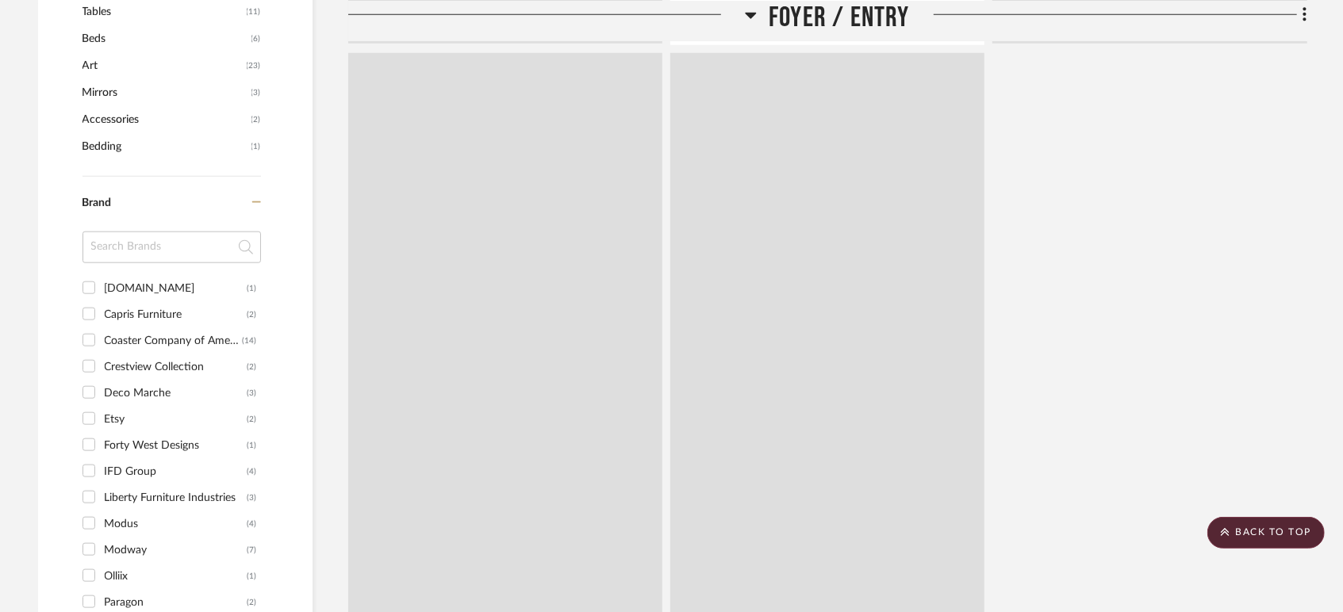
click at [95, 309] on input "Capris Furniture (2)" at bounding box center [88, 313] width 25 height 25
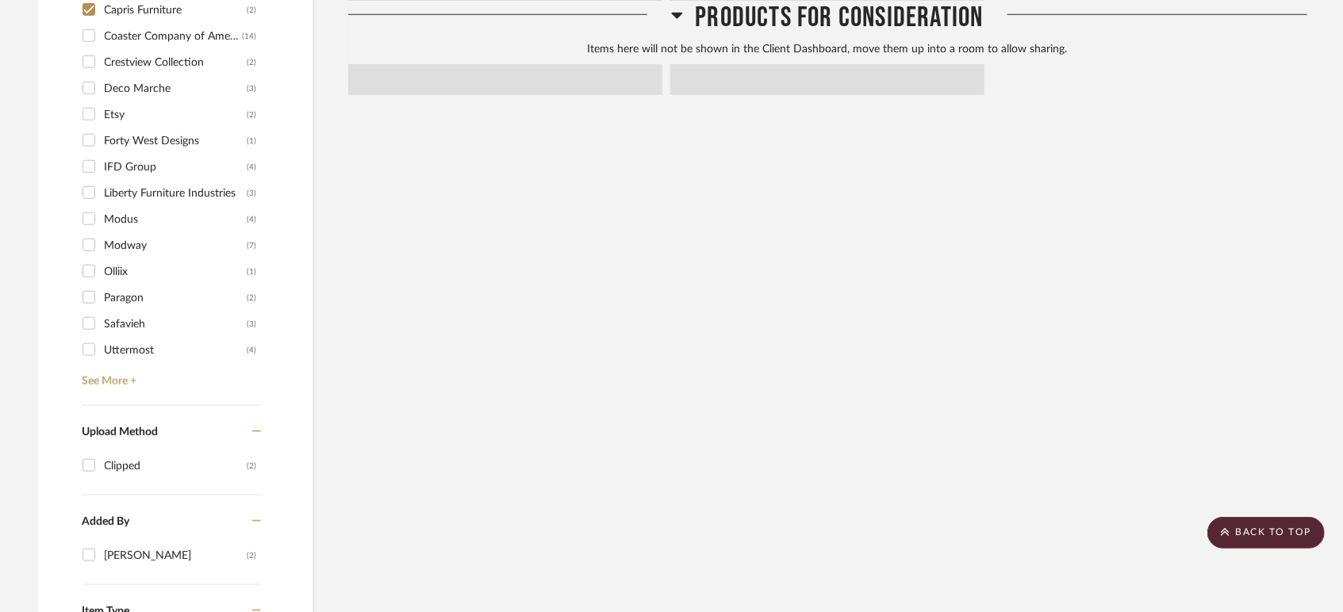
scroll to position [968, 0]
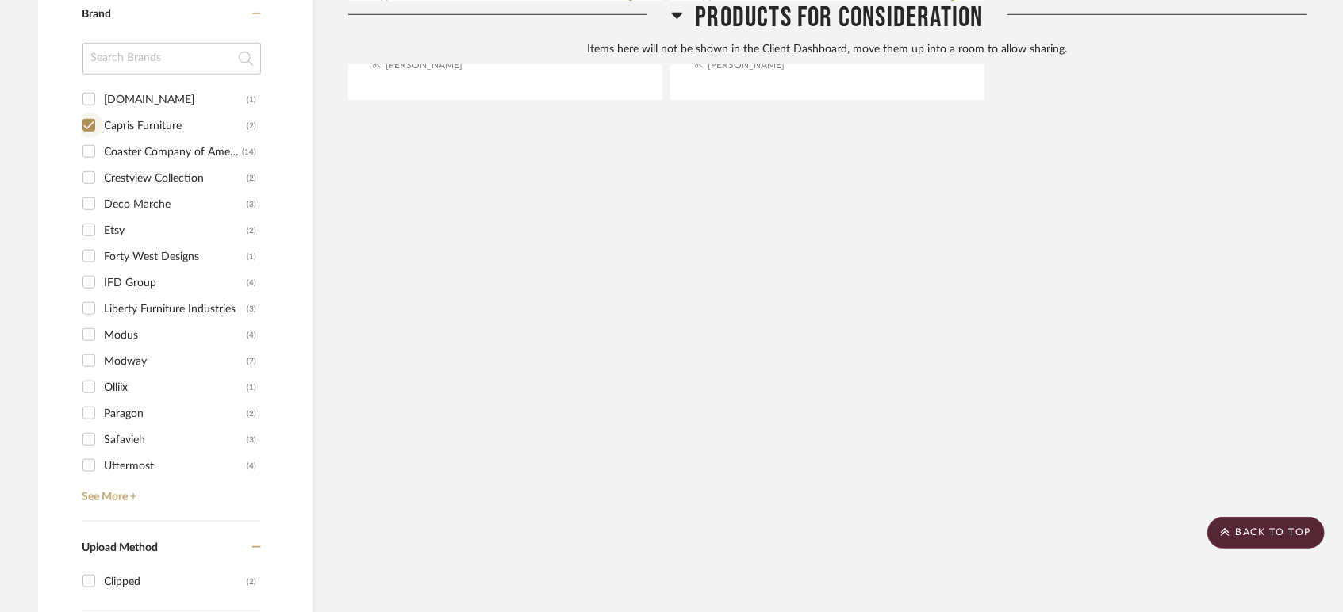
click at [89, 124] on input "Capris Furniture (2)" at bounding box center [88, 125] width 25 height 25
checkbox input "false"
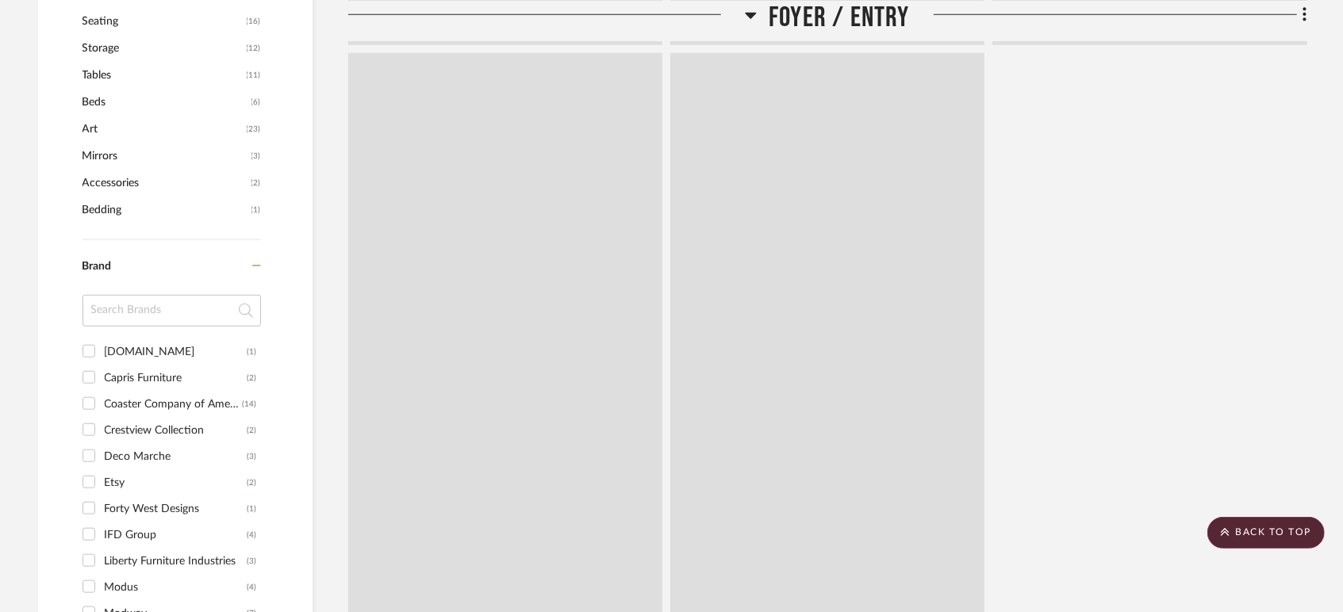
scroll to position [1083, 0]
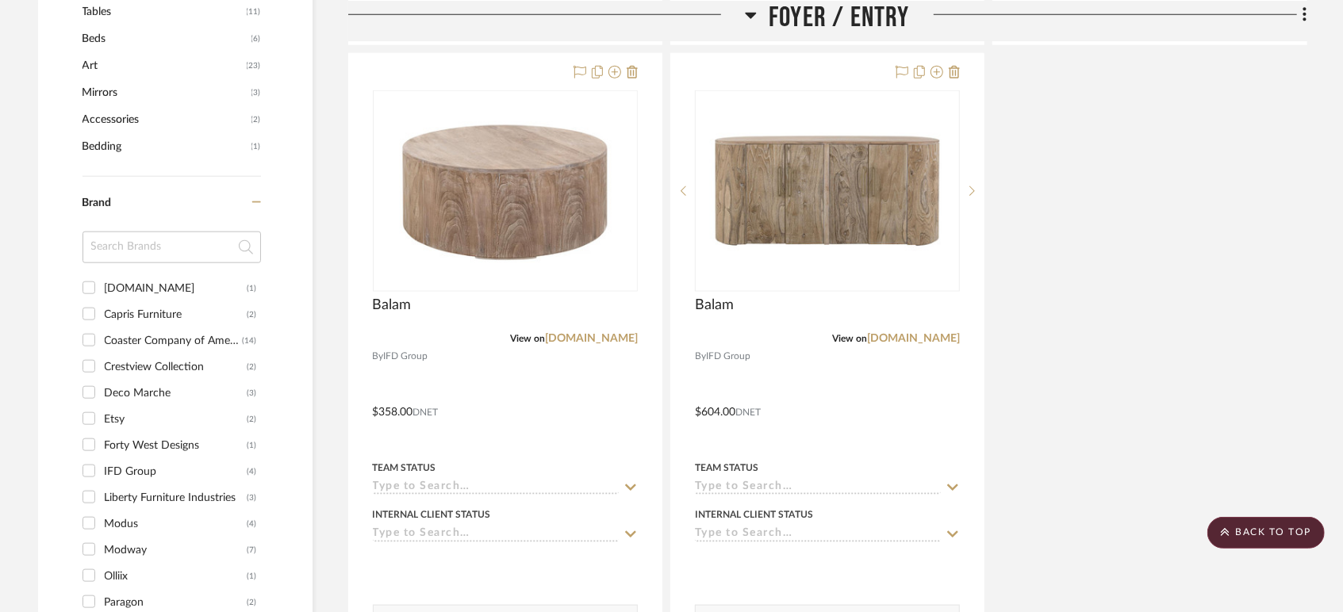
click at [88, 472] on input "IFD Group (4)" at bounding box center [88, 470] width 25 height 25
checkbox input "true"
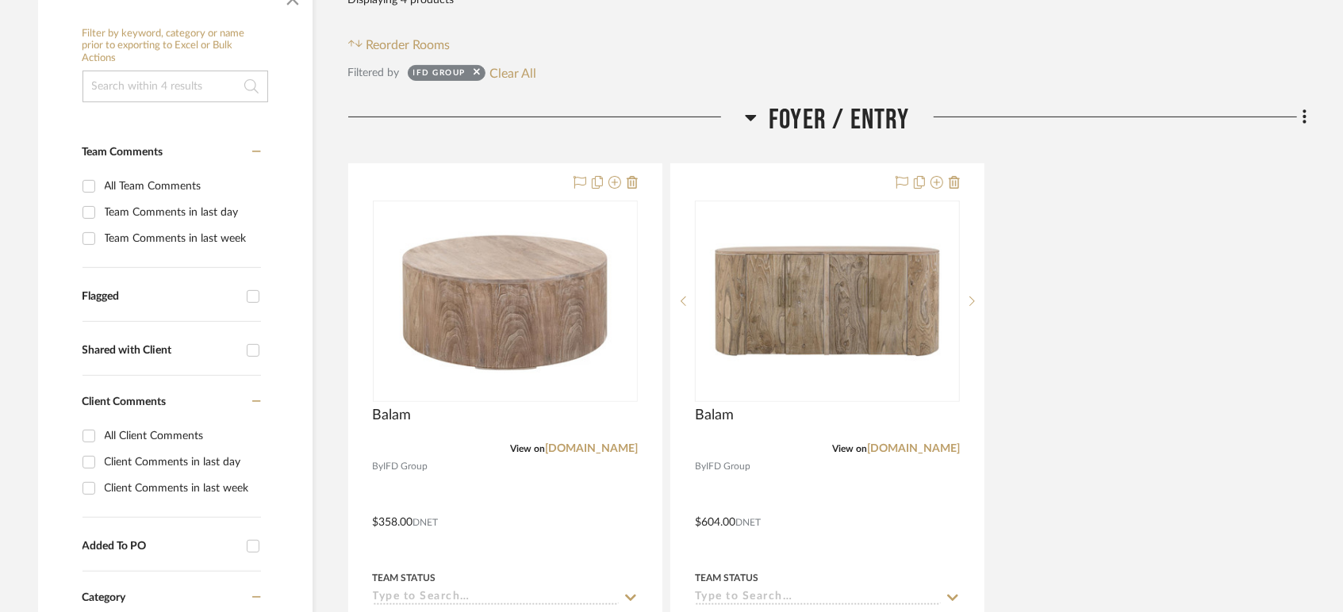
scroll to position [412, 0]
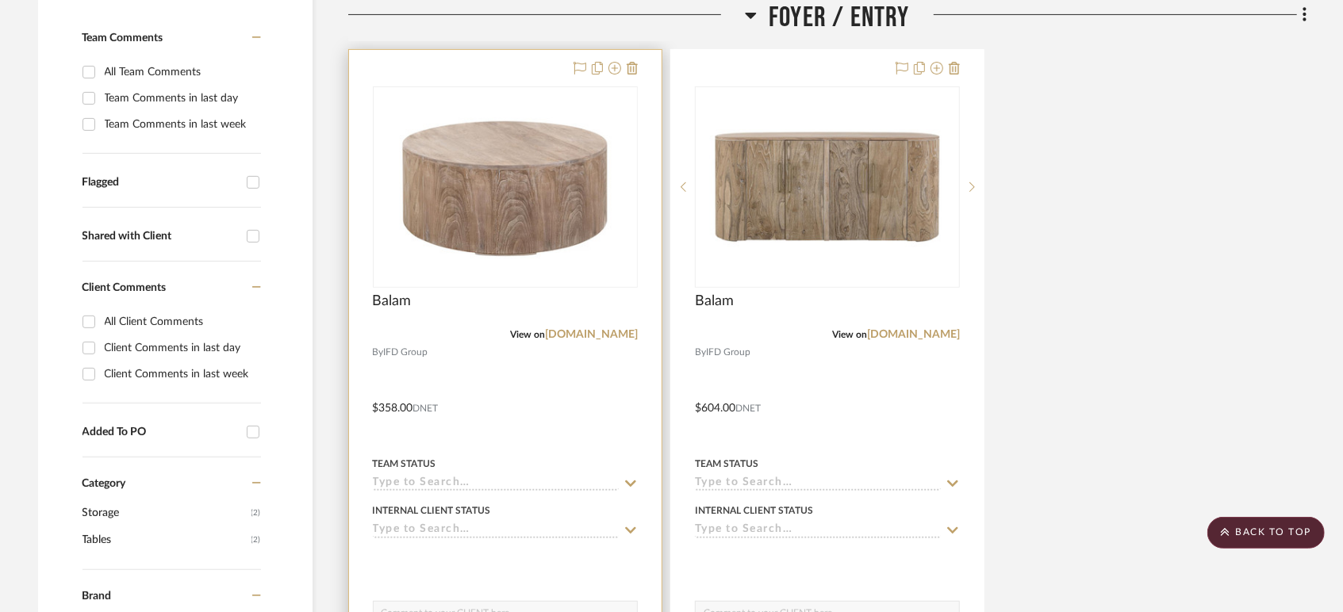
click at [477, 481] on input at bounding box center [496, 484] width 246 height 15
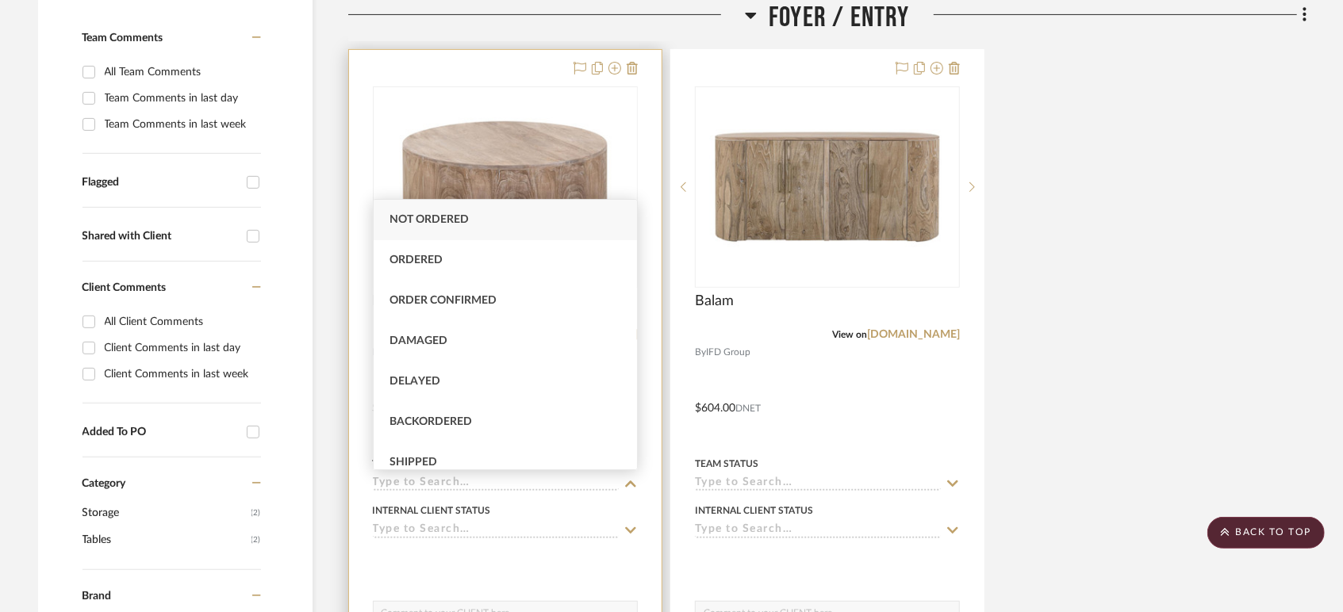
click at [476, 481] on input at bounding box center [496, 484] width 246 height 15
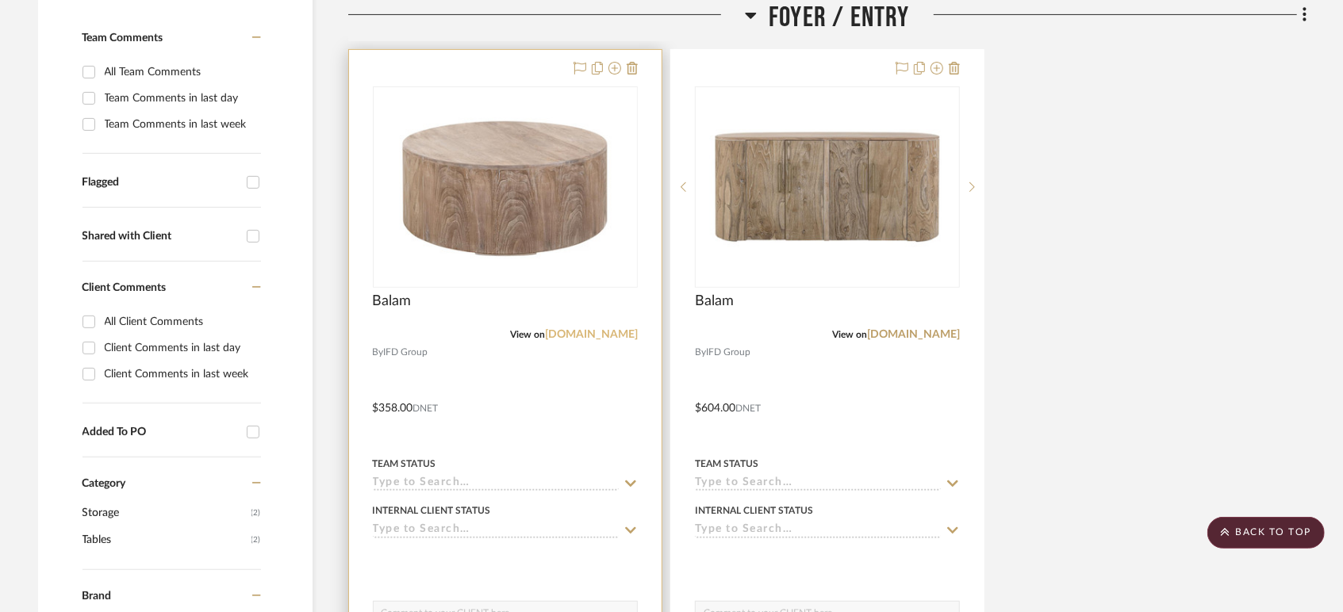
click at [592, 333] on link "[DOMAIN_NAME]" at bounding box center [591, 334] width 93 height 11
click at [426, 489] on input at bounding box center [496, 484] width 246 height 15
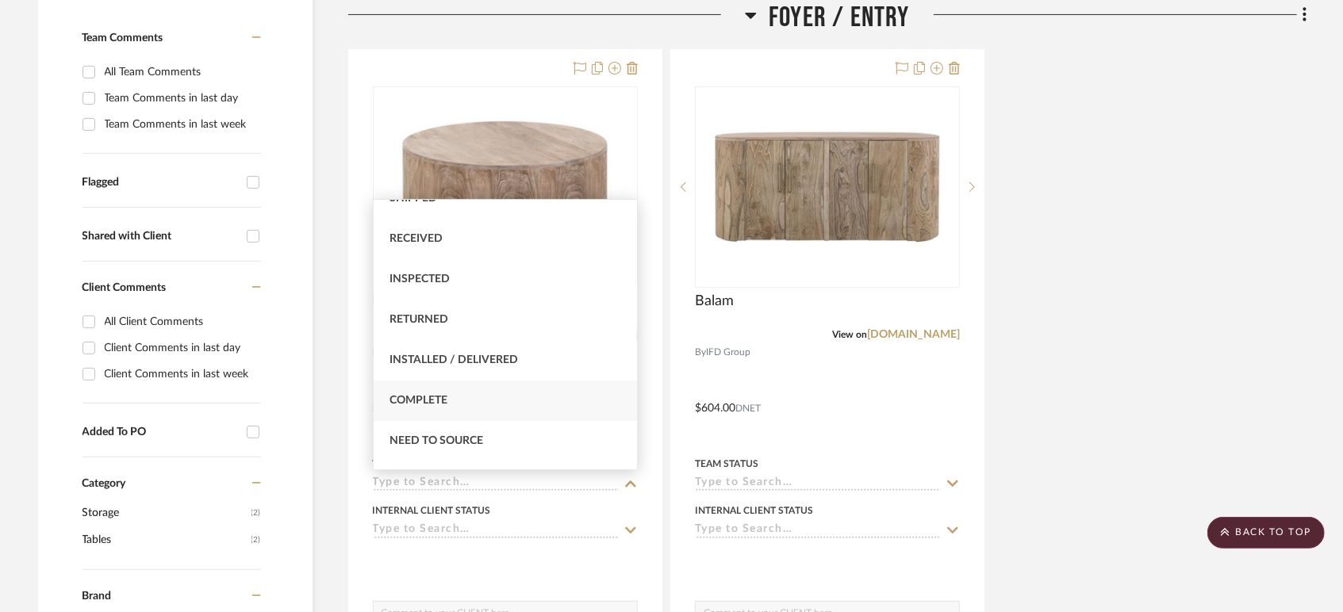
scroll to position [352, 0]
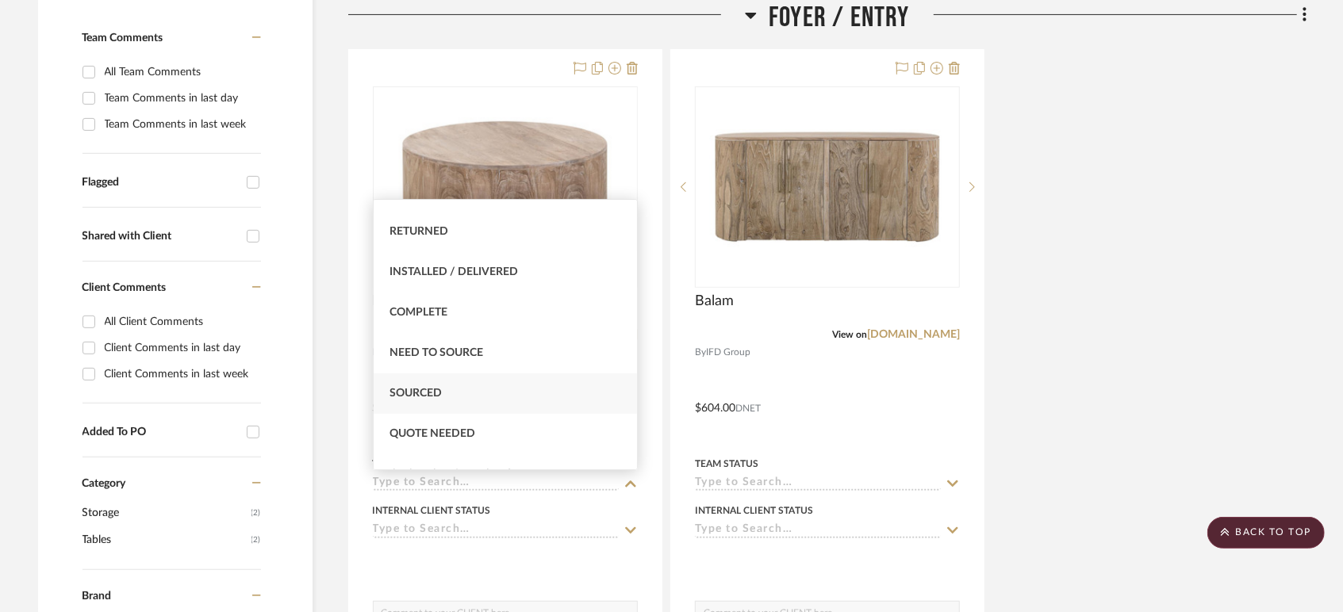
click at [436, 393] on span "Sourced" at bounding box center [415, 393] width 52 height 11
type input "[DATE]"
type input "Sourced"
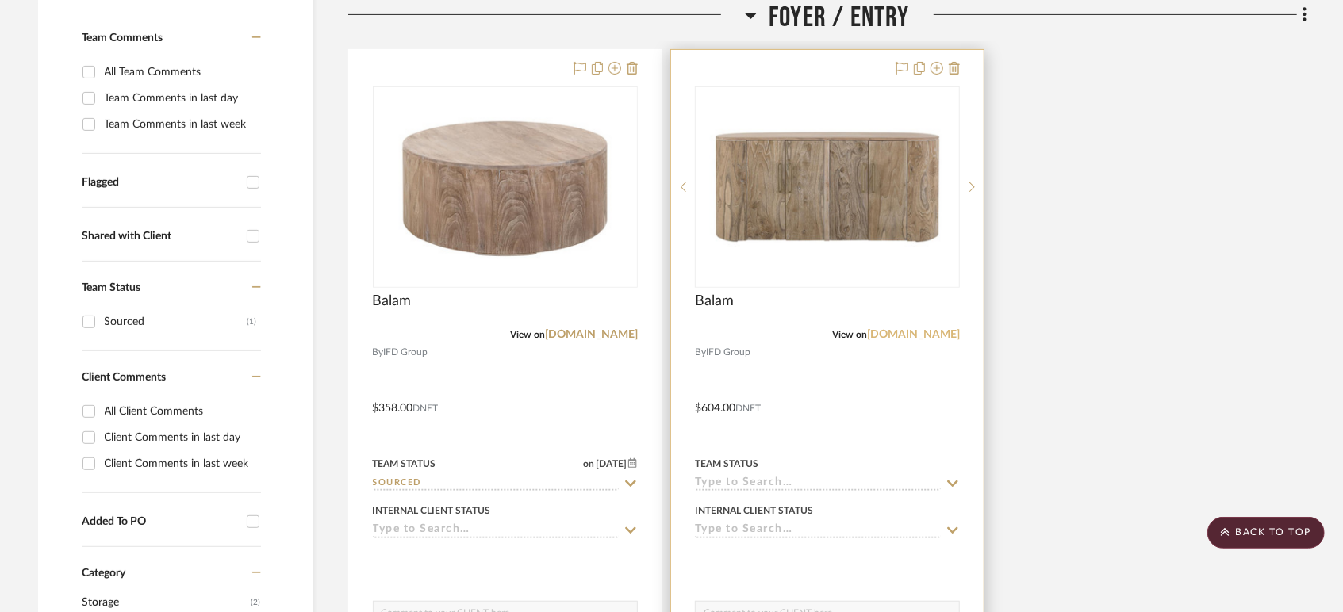
click at [926, 335] on link "[DOMAIN_NAME]" at bounding box center [913, 334] width 93 height 11
click at [761, 487] on input at bounding box center [818, 484] width 246 height 15
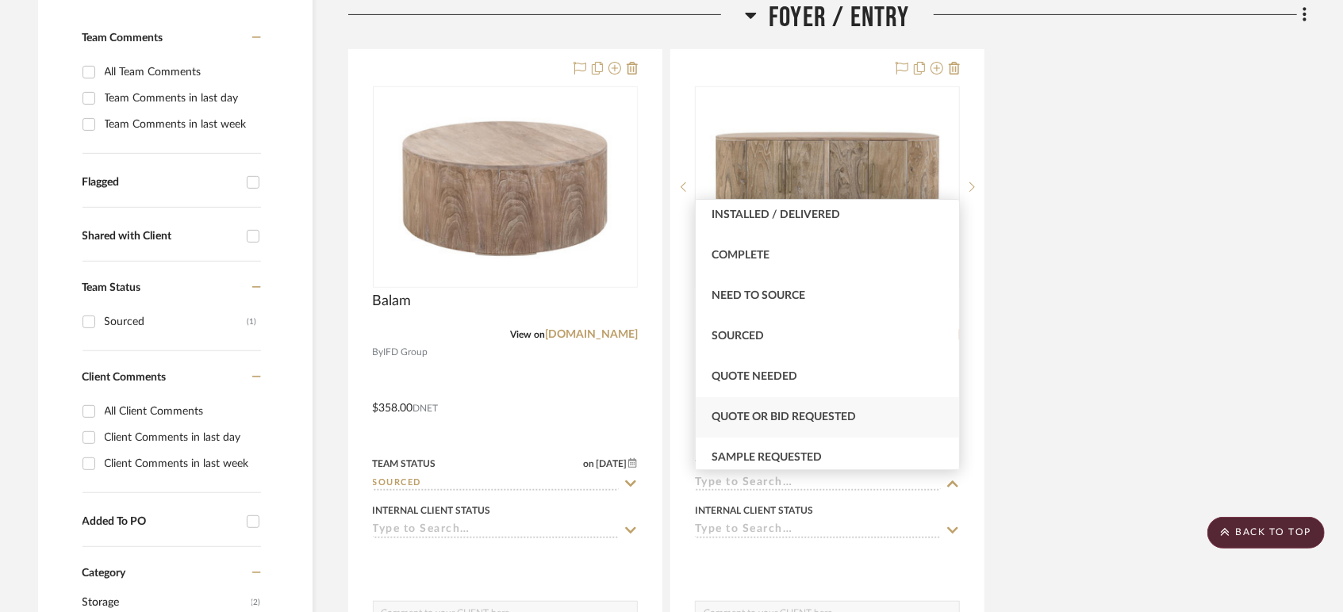
scroll to position [440, 0]
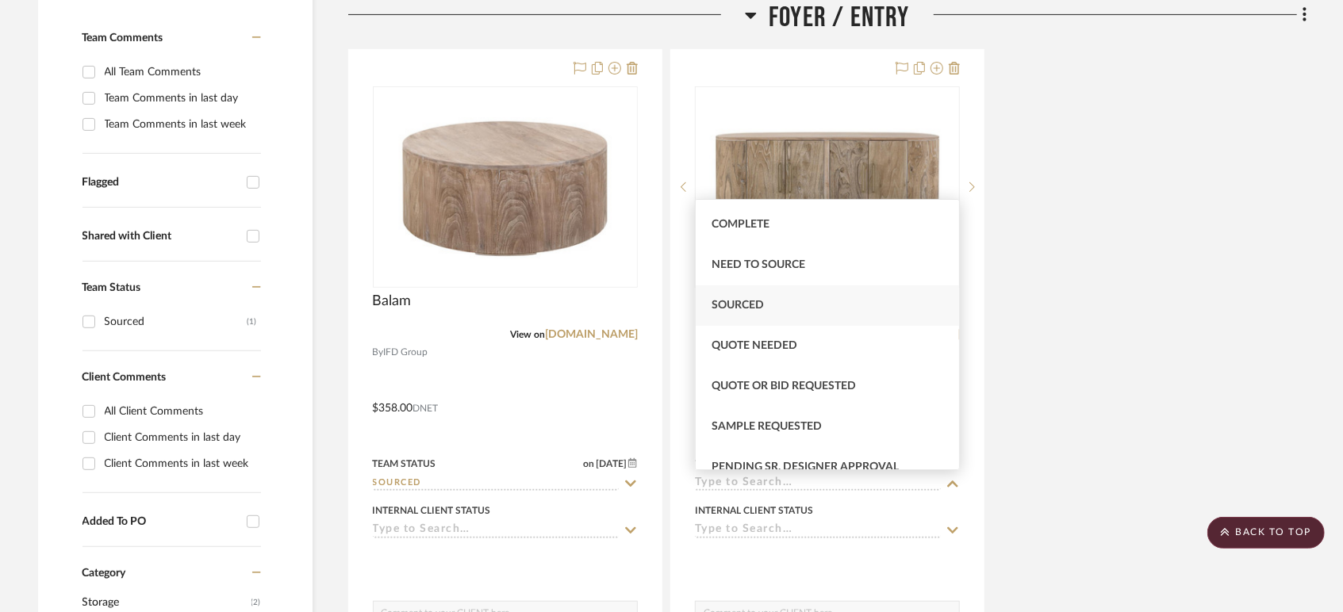
click at [749, 309] on span "Sourced" at bounding box center [737, 305] width 52 height 11
type input "[DATE]"
type input "Sourced"
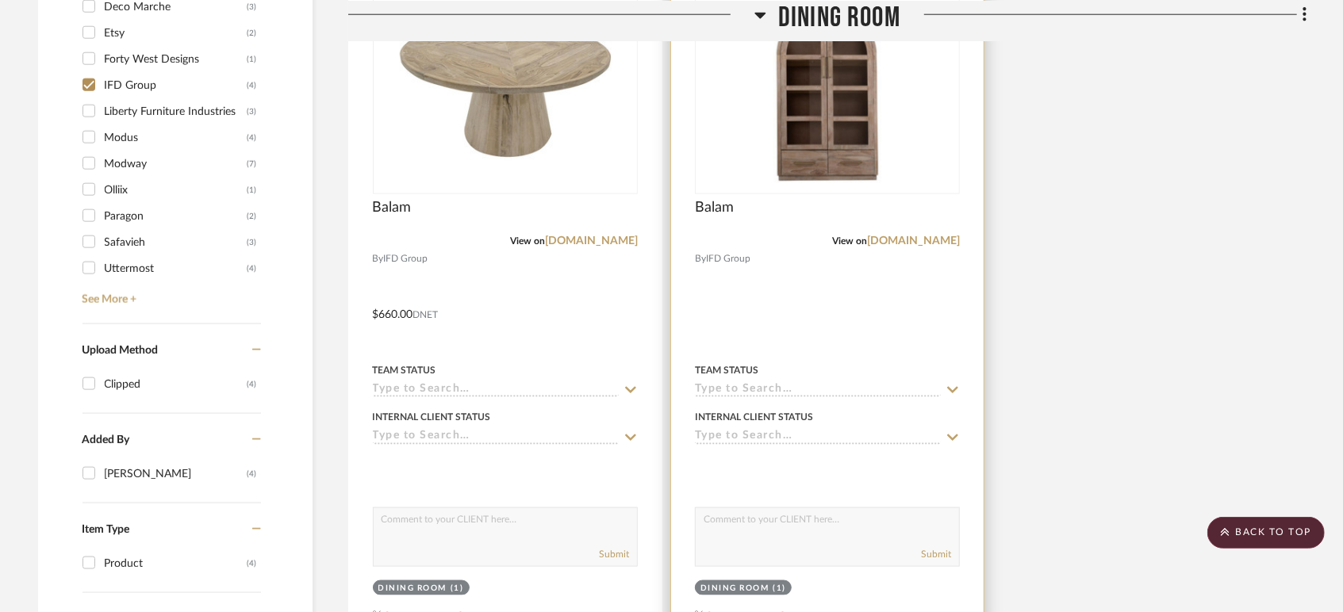
scroll to position [1294, 0]
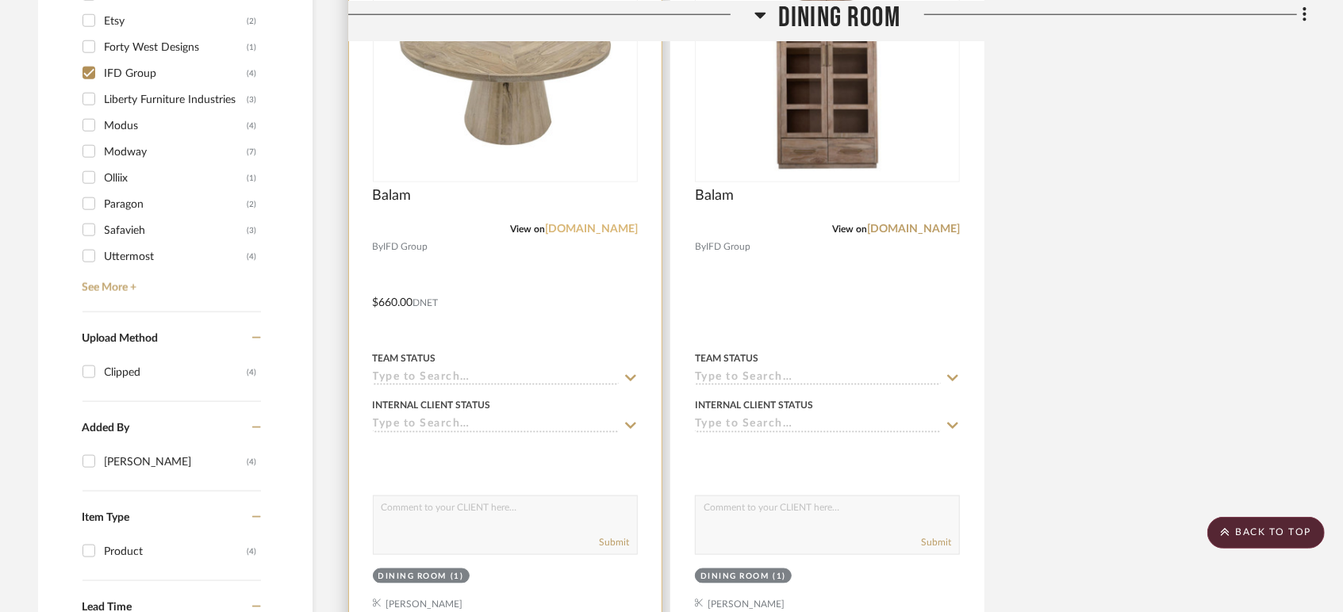
click at [593, 228] on link "[DOMAIN_NAME]" at bounding box center [591, 229] width 93 height 11
click at [491, 373] on input at bounding box center [496, 378] width 246 height 15
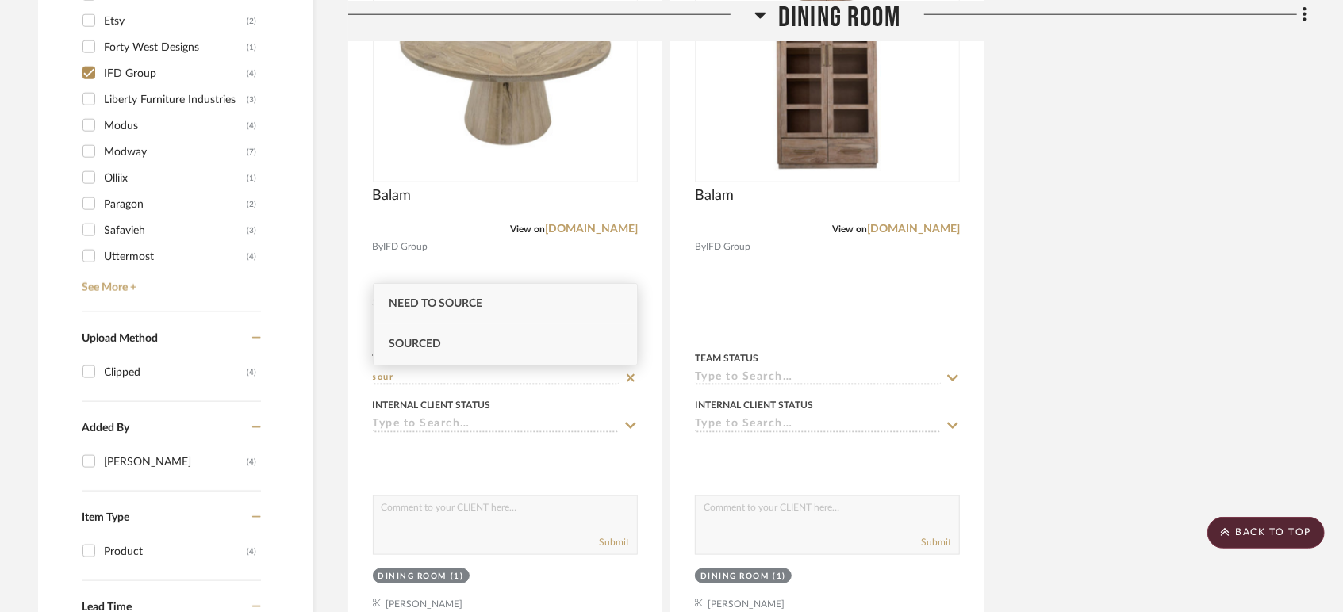
type input "sour"
click at [474, 337] on div "Sourced" at bounding box center [506, 344] width 264 height 40
type input "[DATE]"
type input "Sourced"
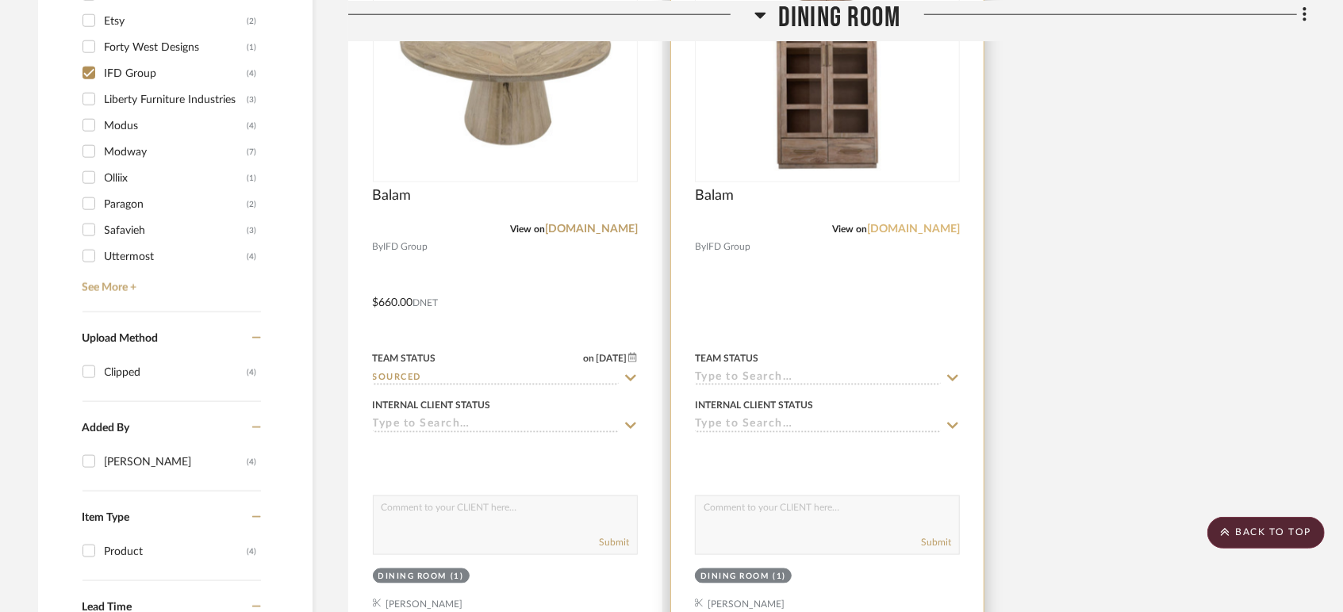
click at [920, 231] on link "[DOMAIN_NAME]" at bounding box center [913, 229] width 93 height 11
click at [753, 381] on input at bounding box center [818, 378] width 246 height 15
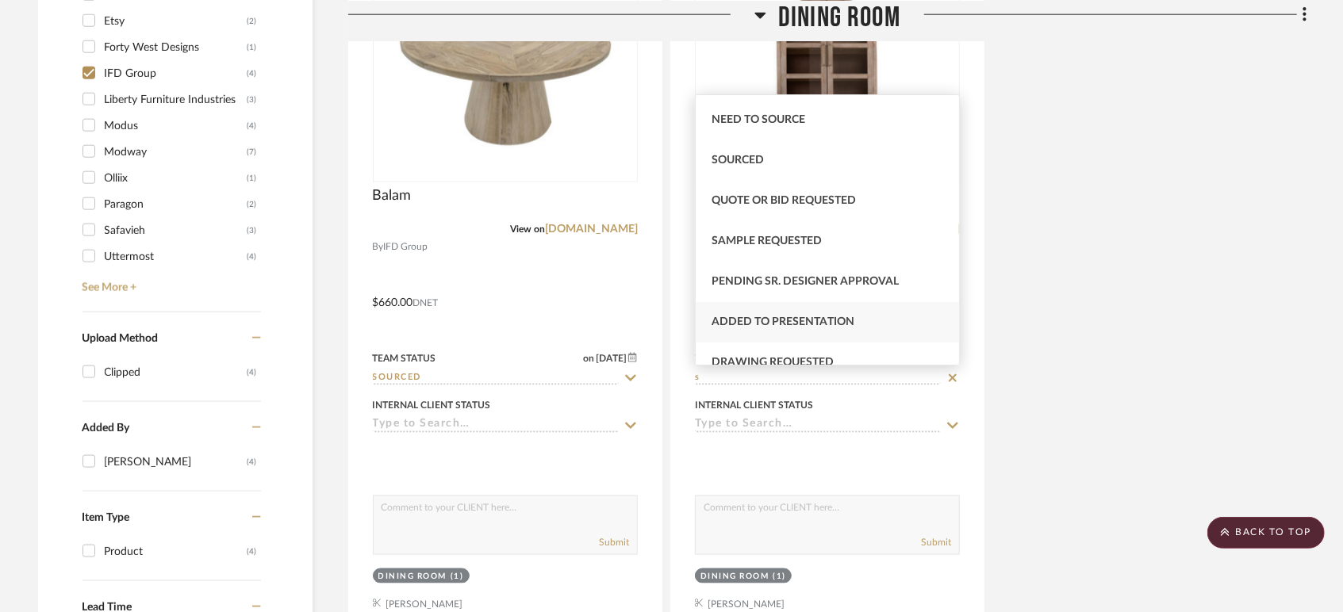
scroll to position [88, 0]
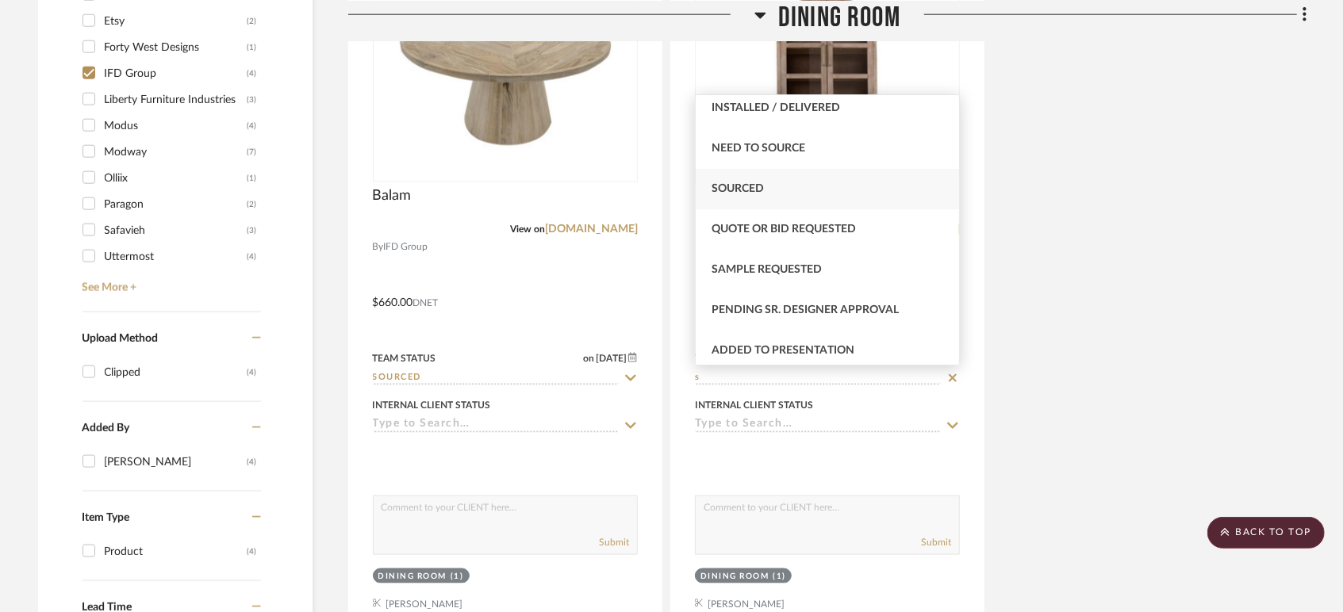
type input "s"
click at [755, 184] on span "Sourced" at bounding box center [737, 188] width 52 height 11
type input "[DATE]"
type input "Sourced"
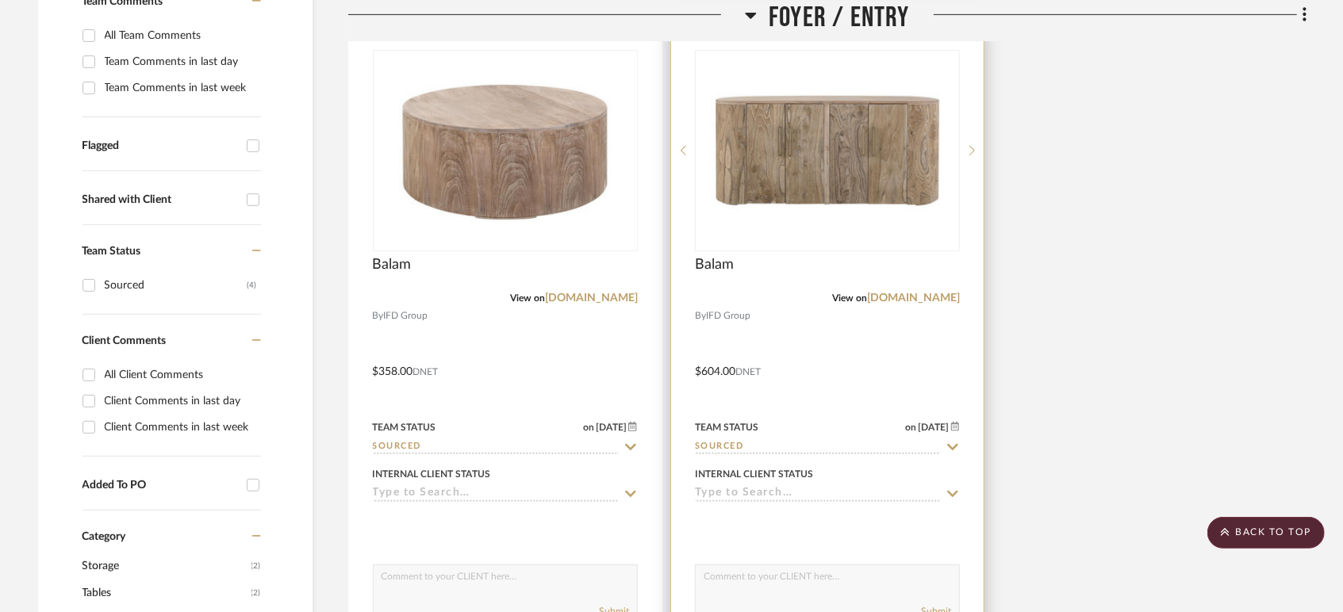
scroll to position [361, 0]
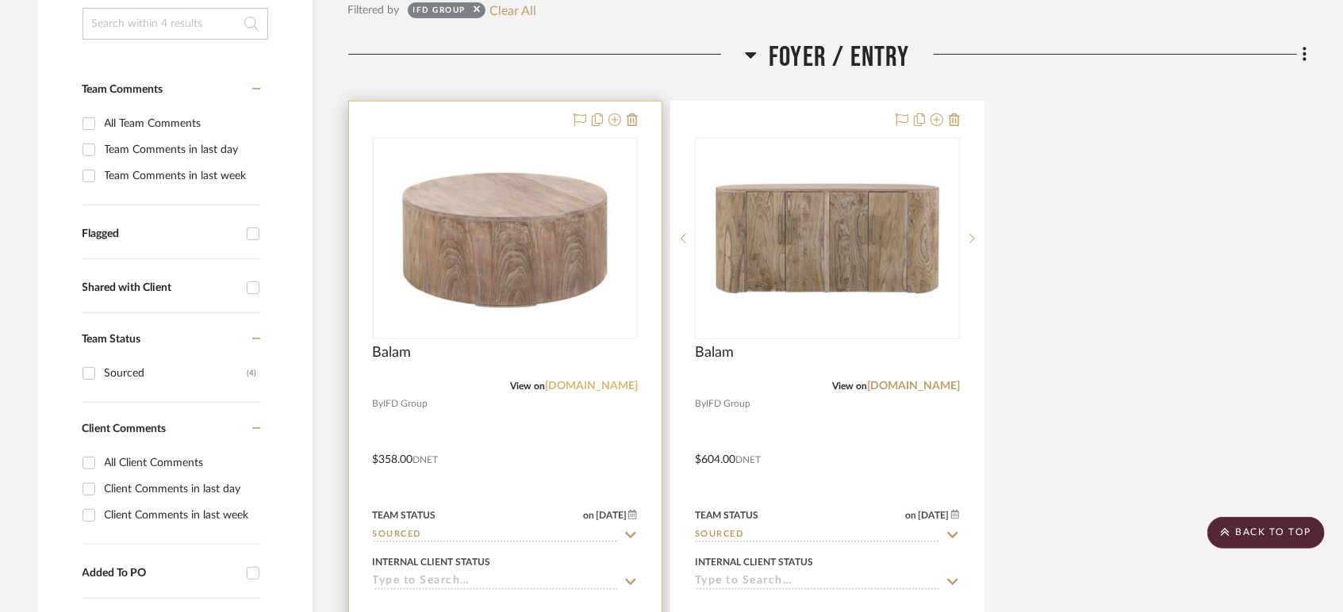
click at [606, 386] on link "[DOMAIN_NAME]" at bounding box center [591, 386] width 93 height 11
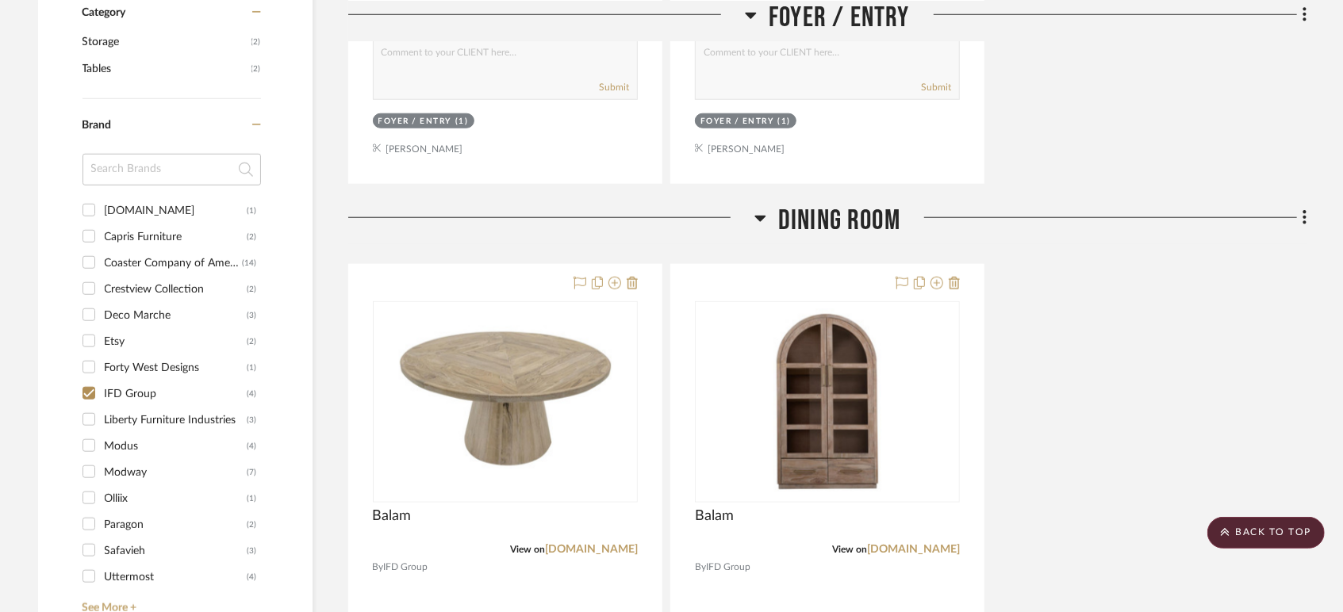
scroll to position [1057, 0]
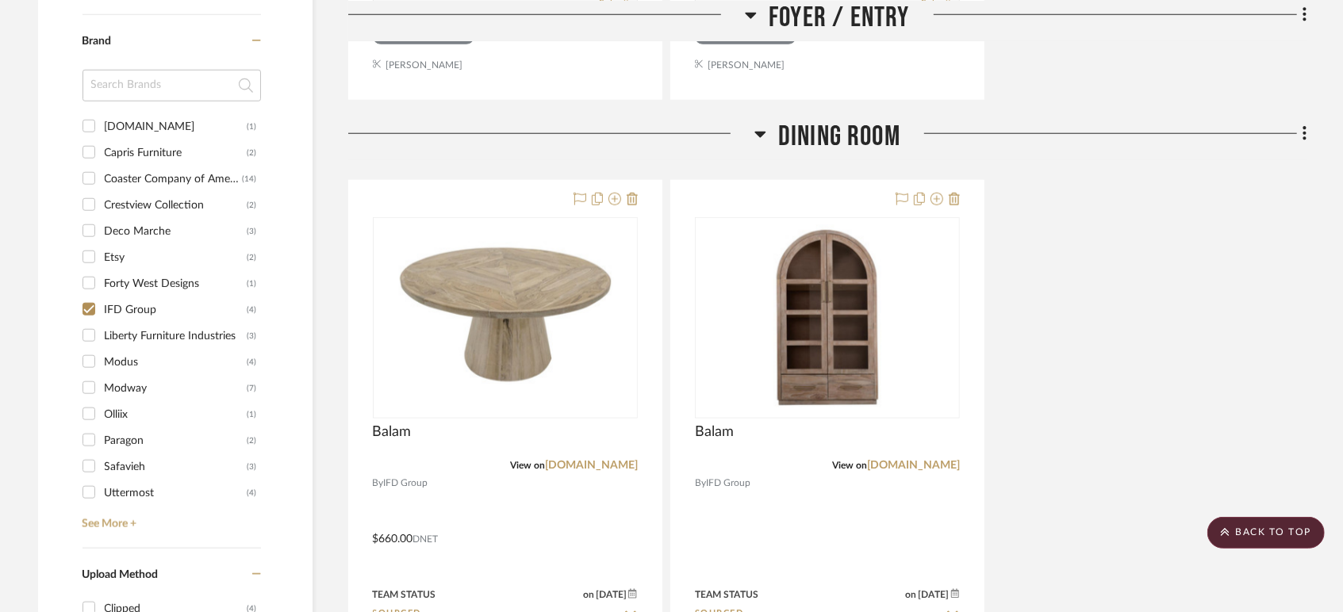
click at [84, 308] on input "IFD Group (4)" at bounding box center [88, 309] width 25 height 25
checkbox input "false"
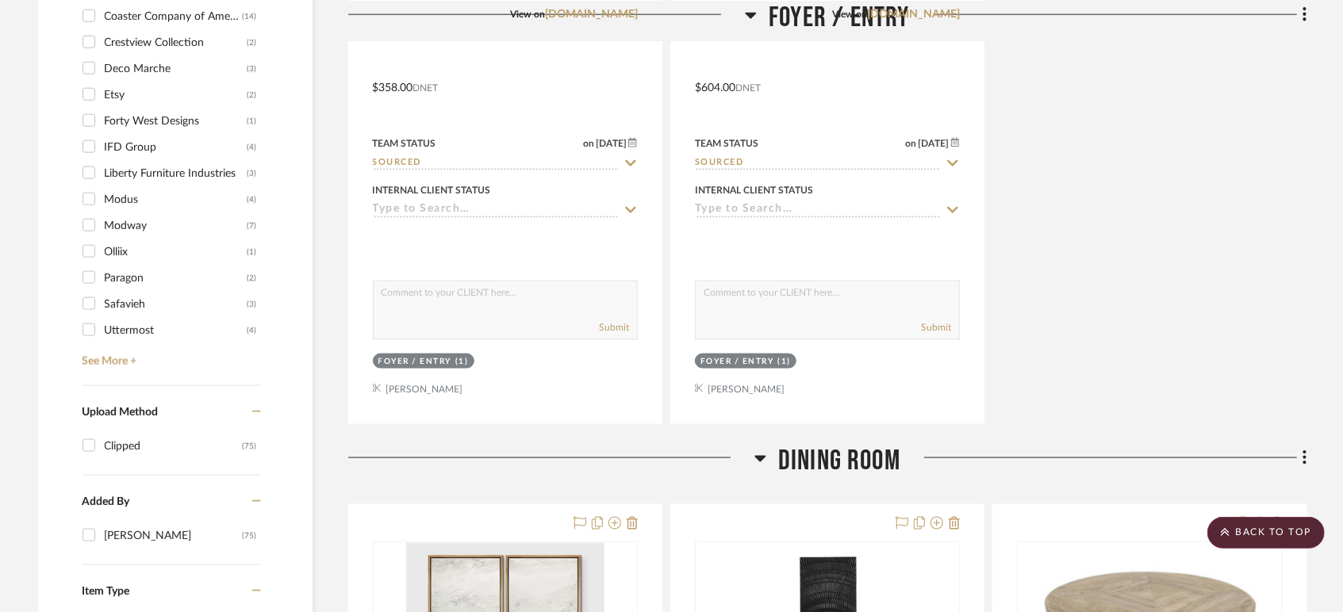
scroll to position [1436, 0]
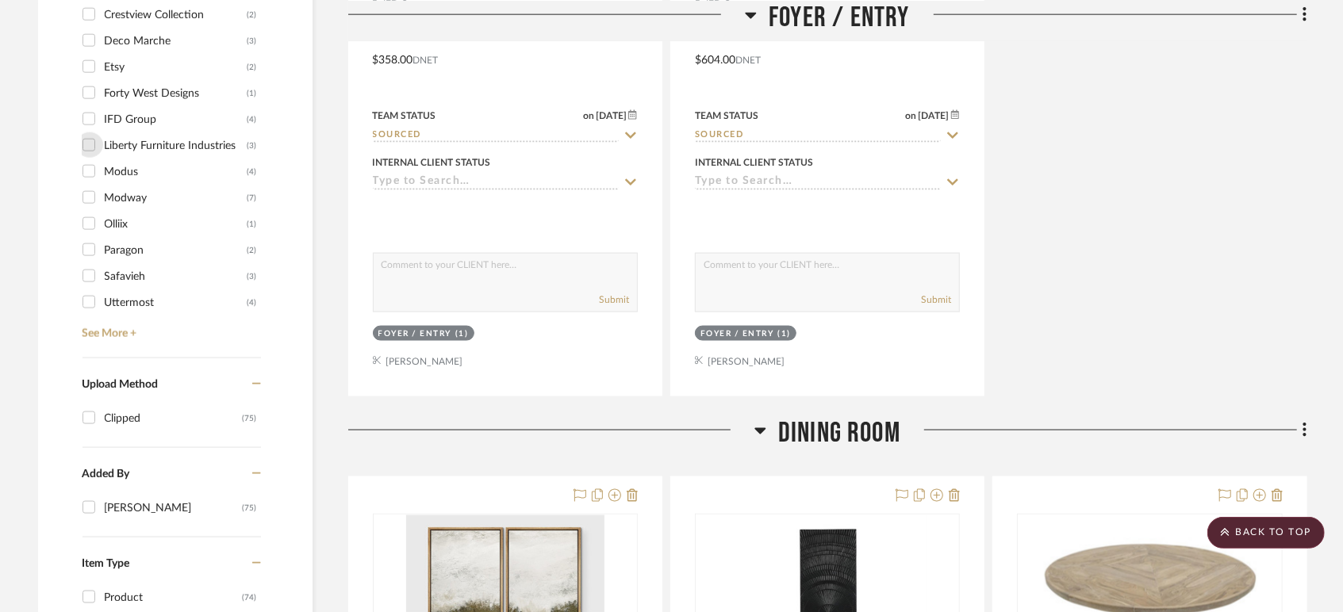
click at [90, 142] on input "Liberty Furniture Industries (3)" at bounding box center [88, 144] width 25 height 25
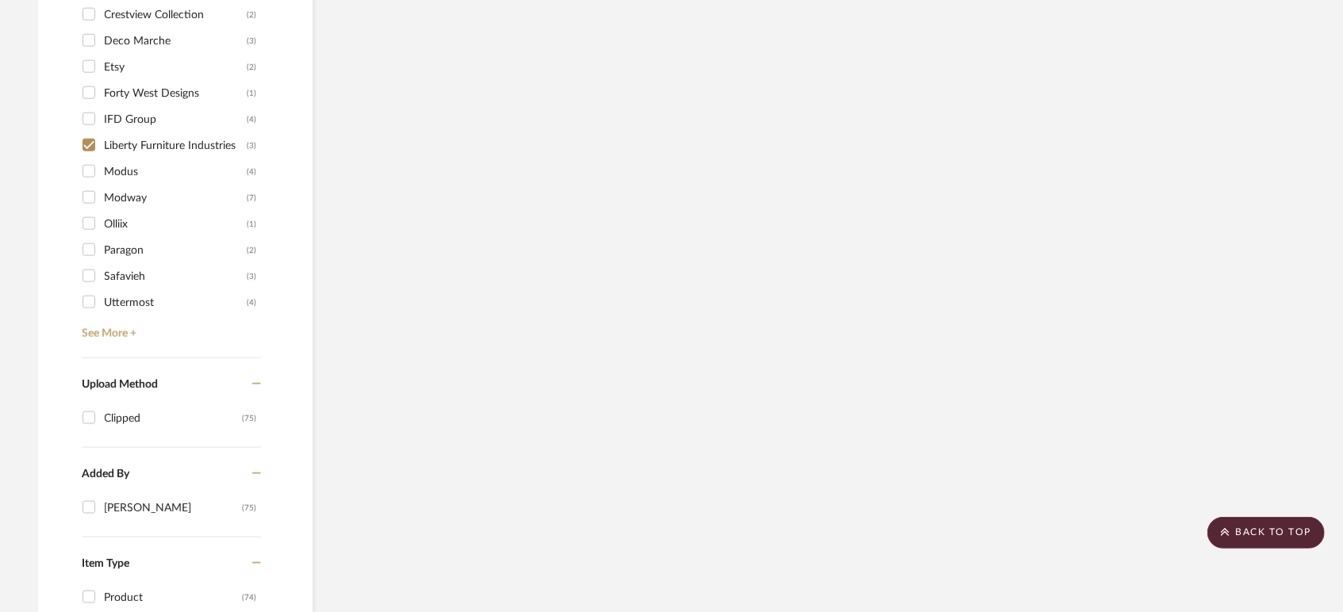
scroll to position [1158, 0]
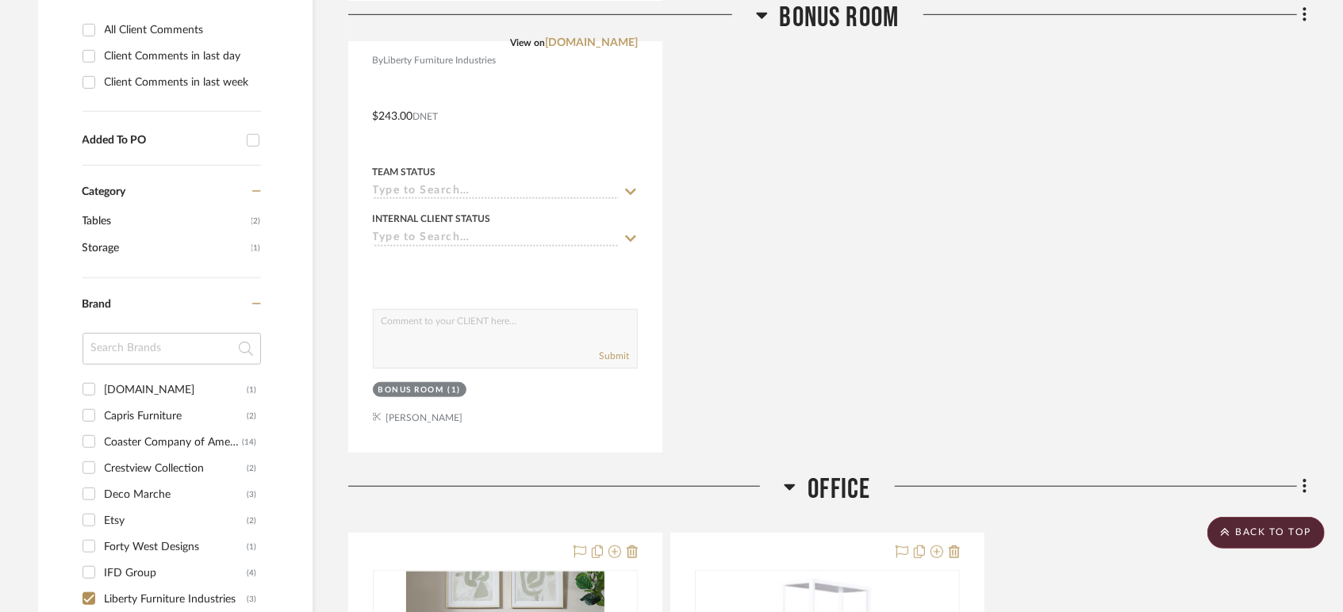
scroll to position [881, 0]
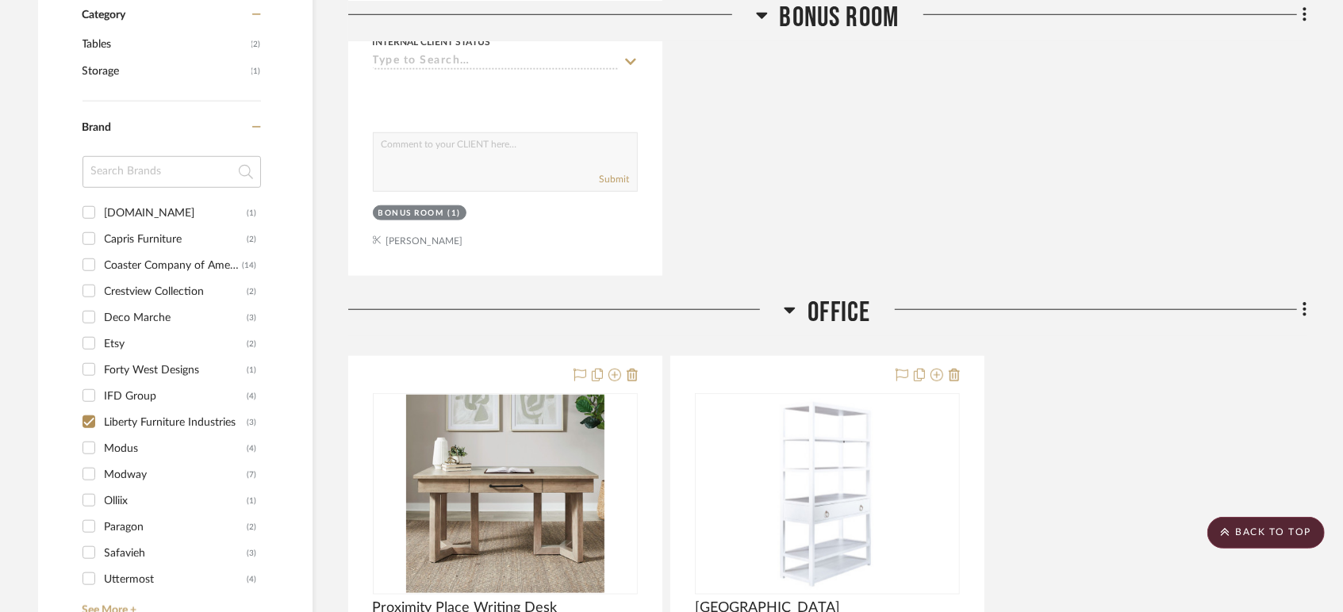
click at [87, 424] on input "Liberty Furniture Industries (3)" at bounding box center [88, 421] width 25 height 25
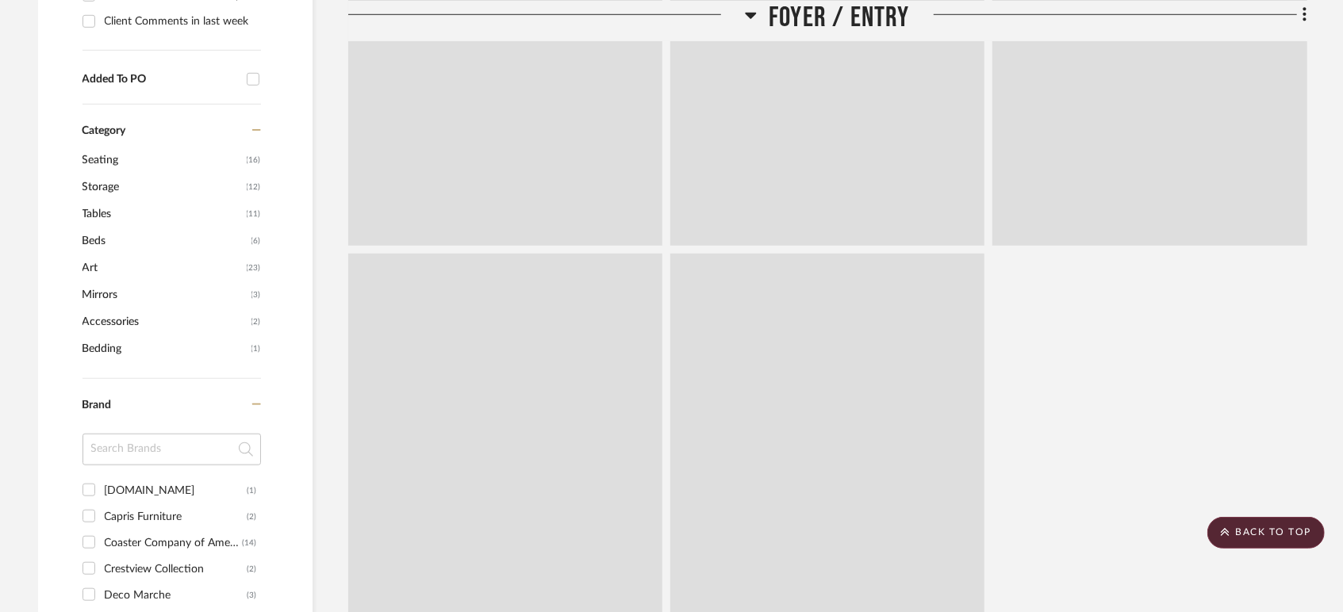
scroll to position [996, 0]
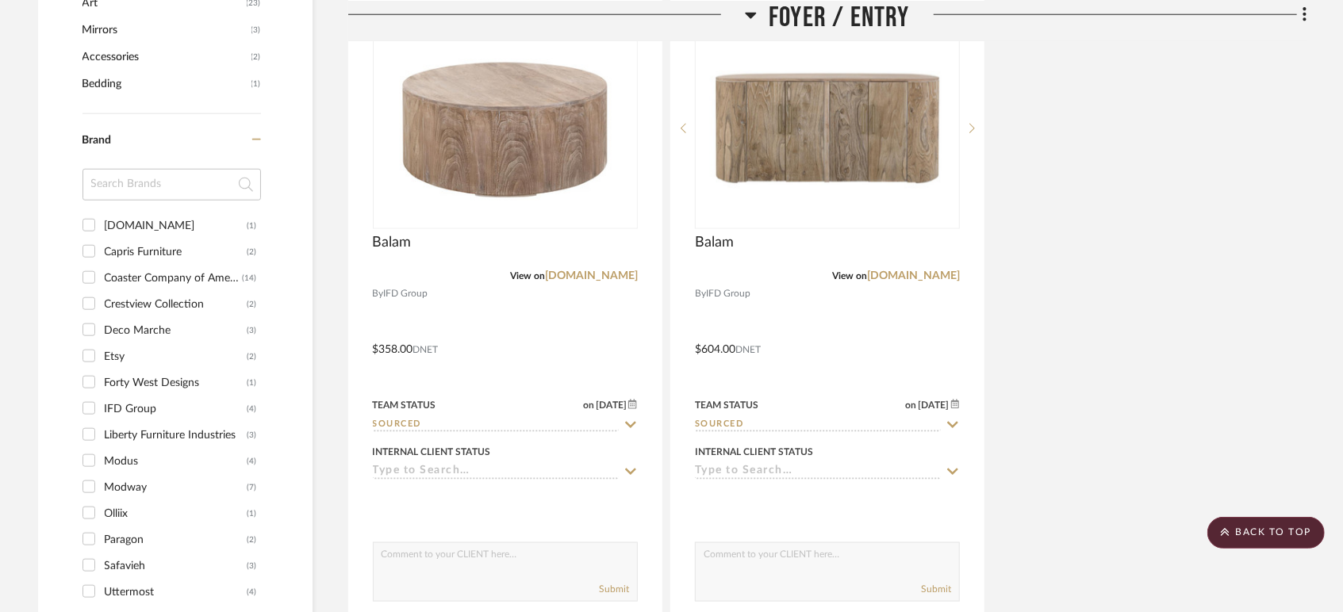
scroll to position [1233, 0]
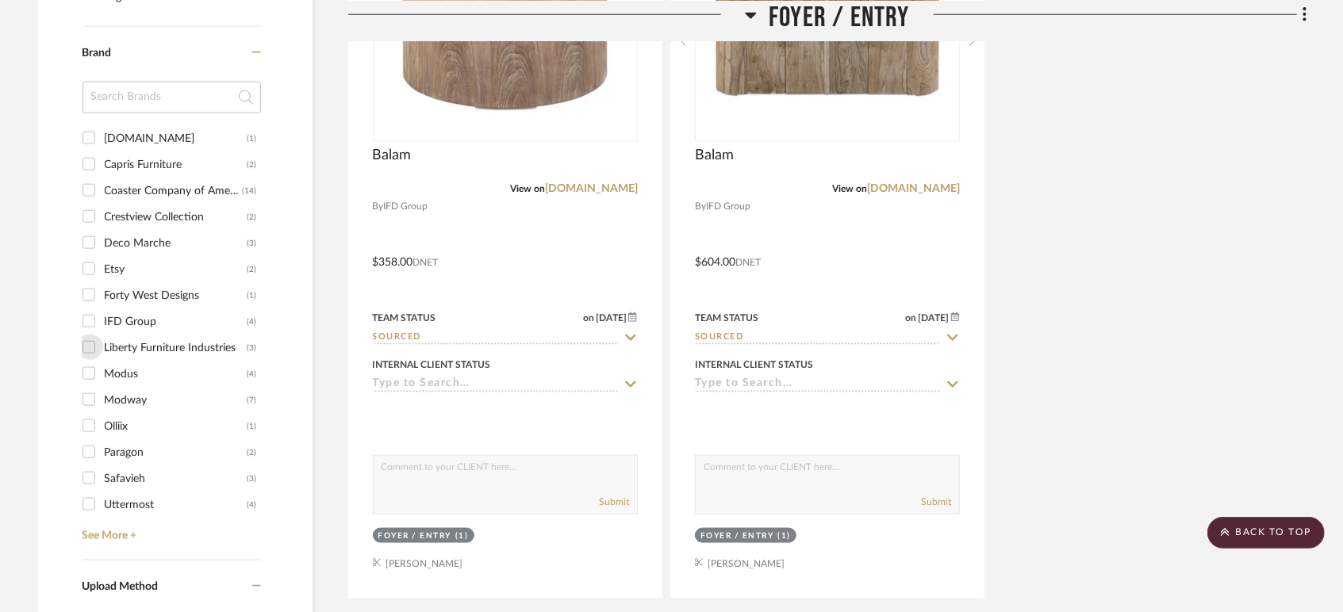
click at [92, 348] on input "Liberty Furniture Industries (3)" at bounding box center [88, 347] width 25 height 25
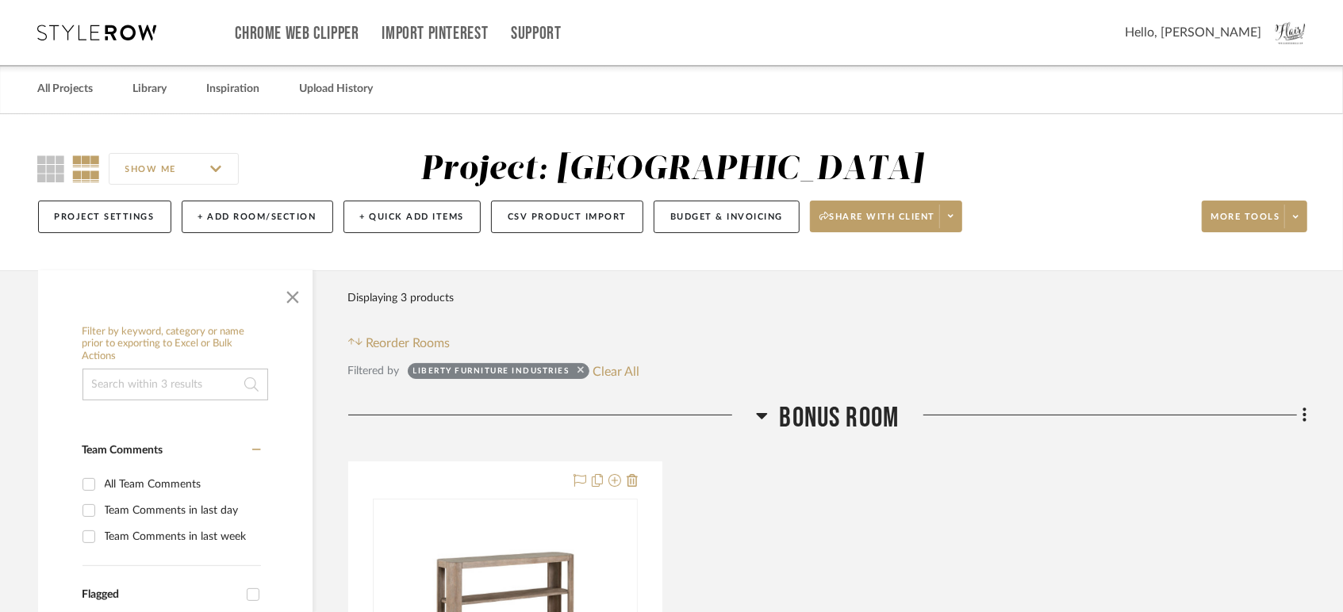
click at [580, 370] on icon at bounding box center [580, 370] width 6 height 10
checkbox input "false"
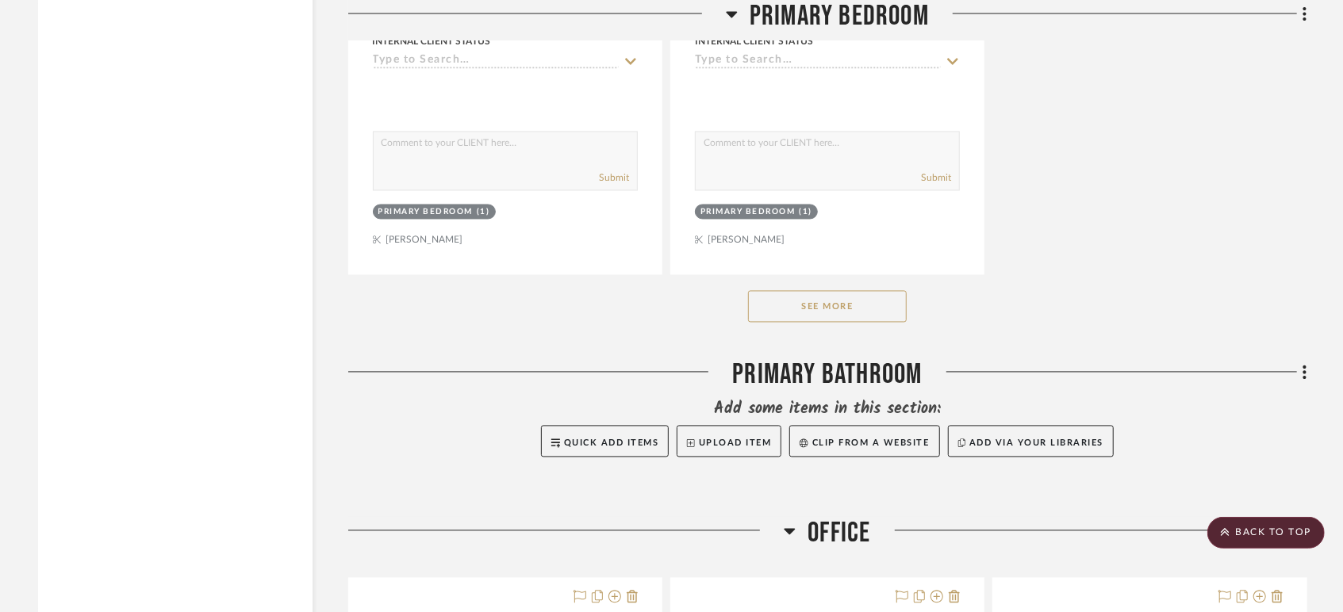
scroll to position [10045, 0]
click at [815, 305] on button "See More" at bounding box center [827, 308] width 159 height 32
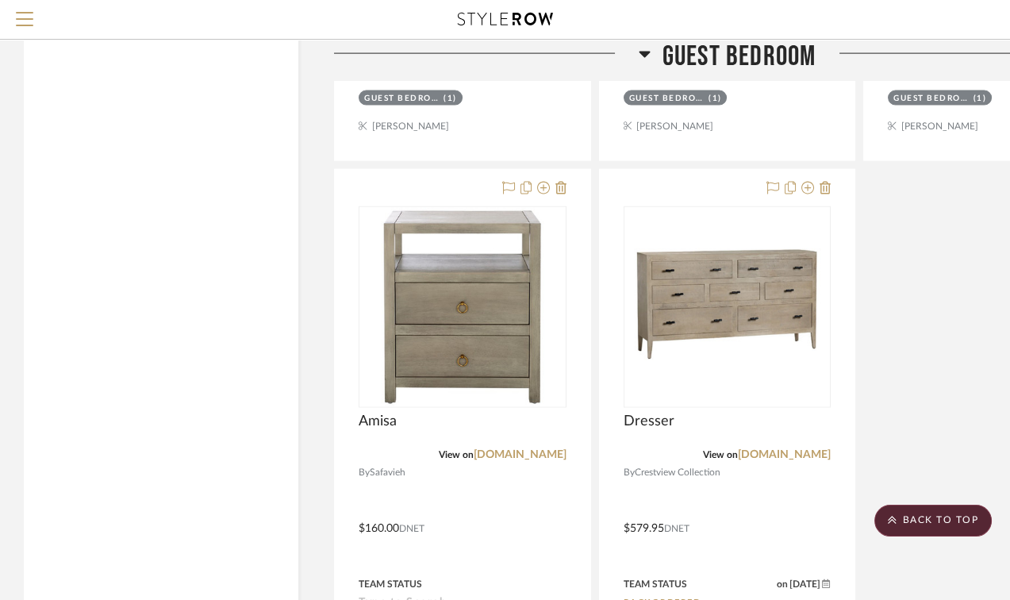
scroll to position [5463, 0]
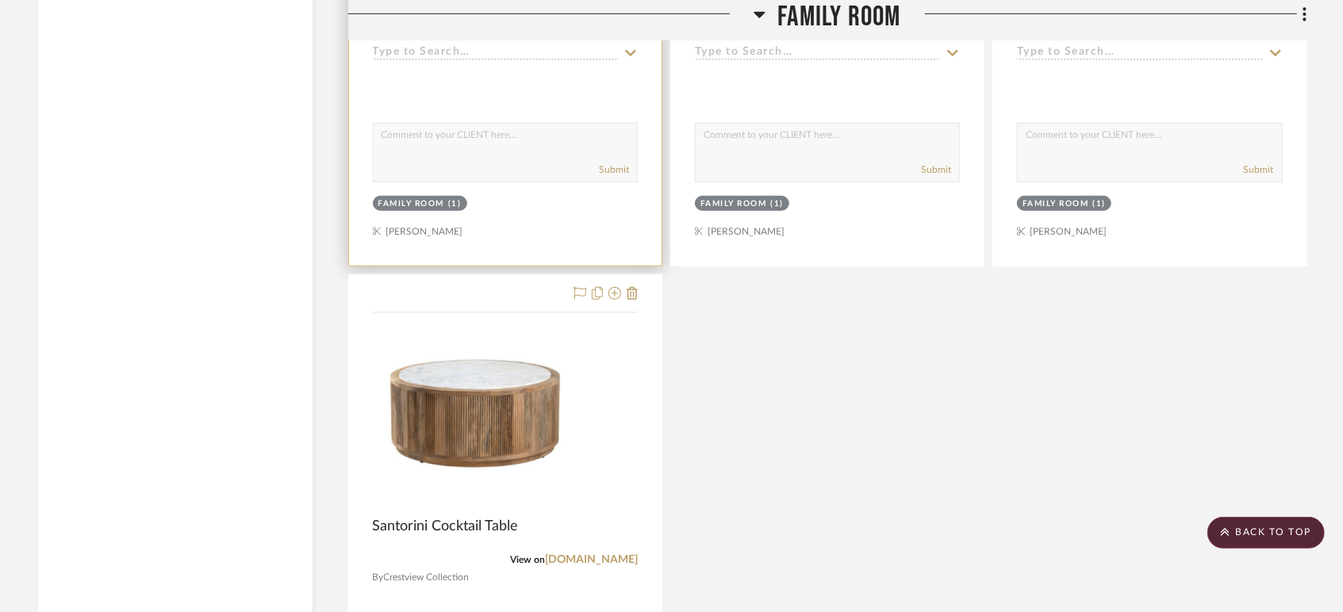
scroll to position [4582, 0]
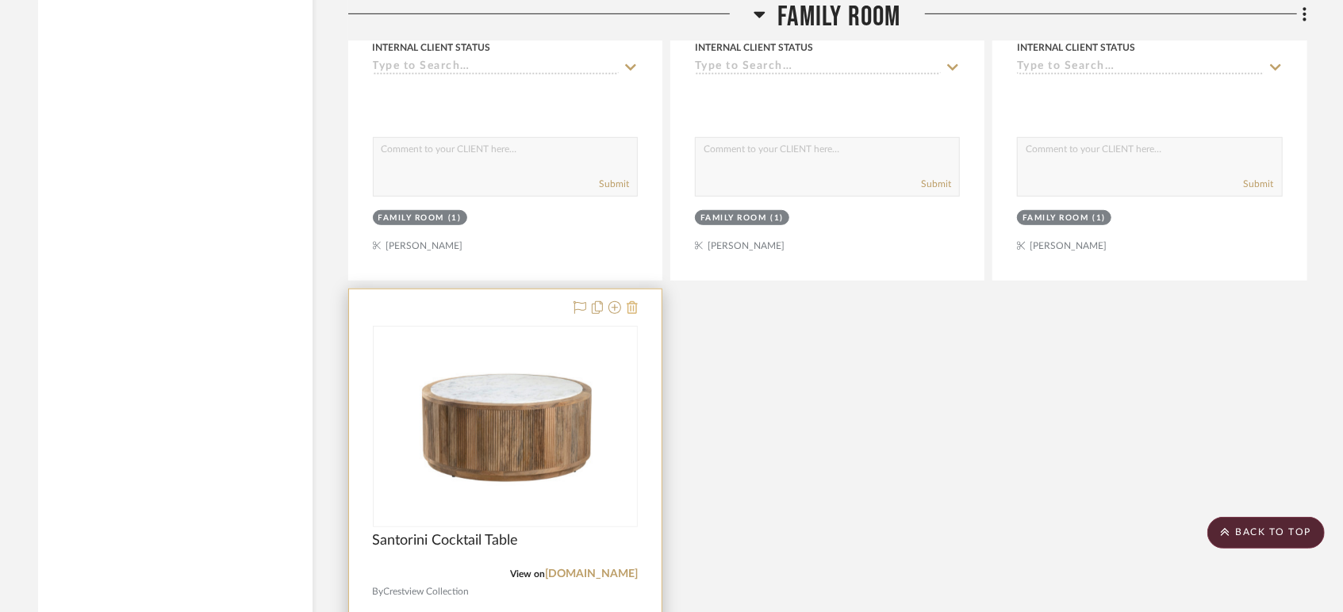
click at [634, 309] on icon at bounding box center [632, 307] width 11 height 13
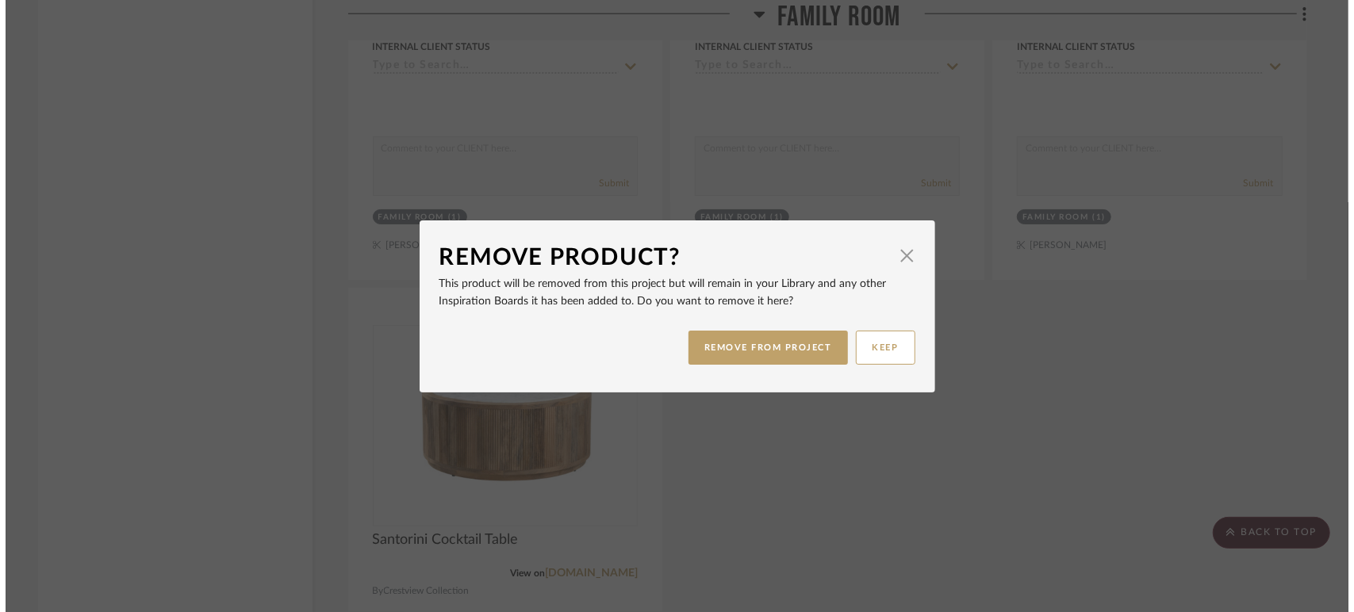
scroll to position [0, 0]
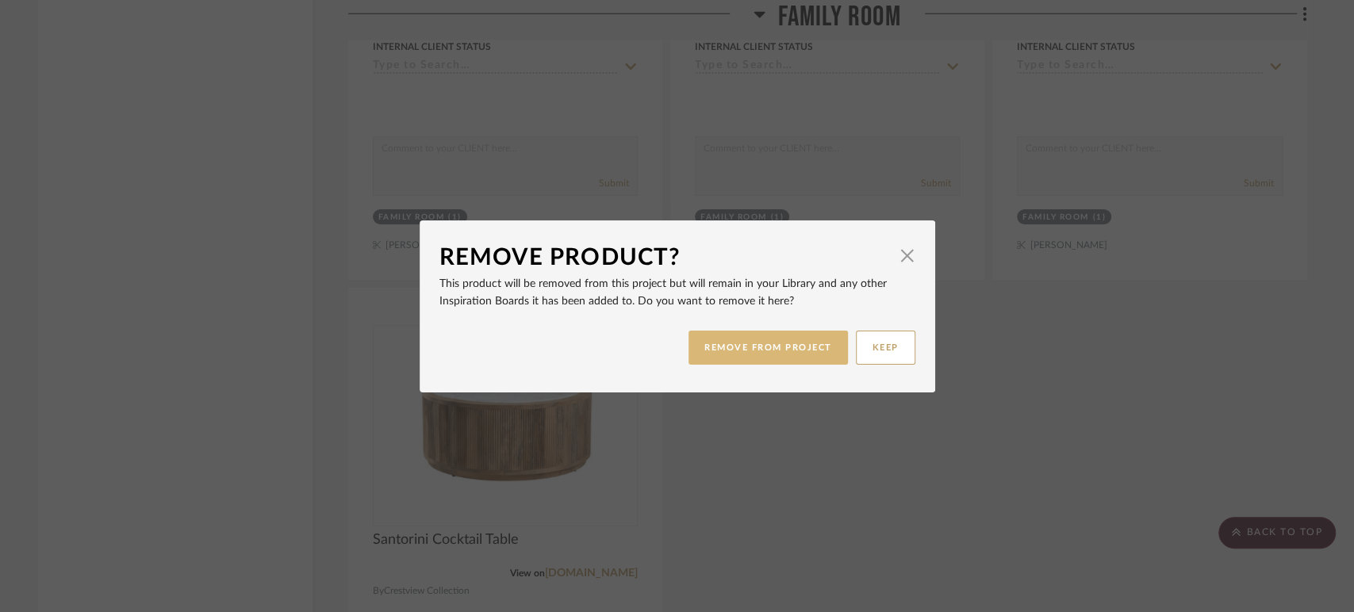
click at [754, 343] on button "REMOVE FROM PROJECT" at bounding box center [767, 348] width 159 height 34
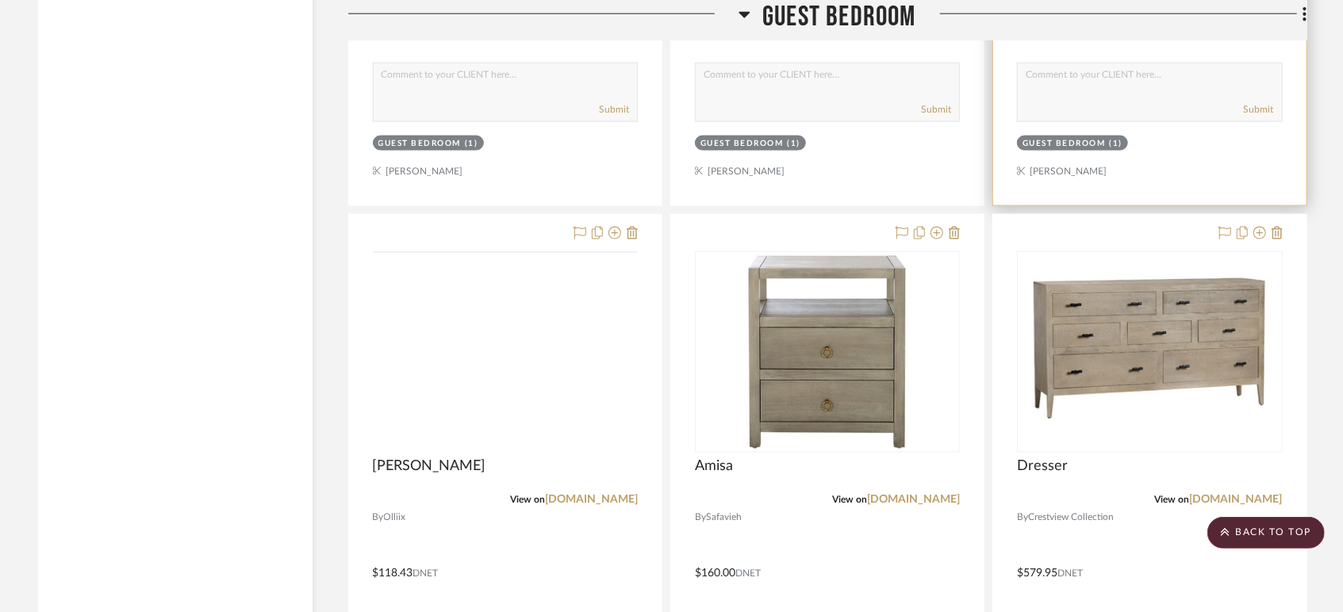
scroll to position [5463, 0]
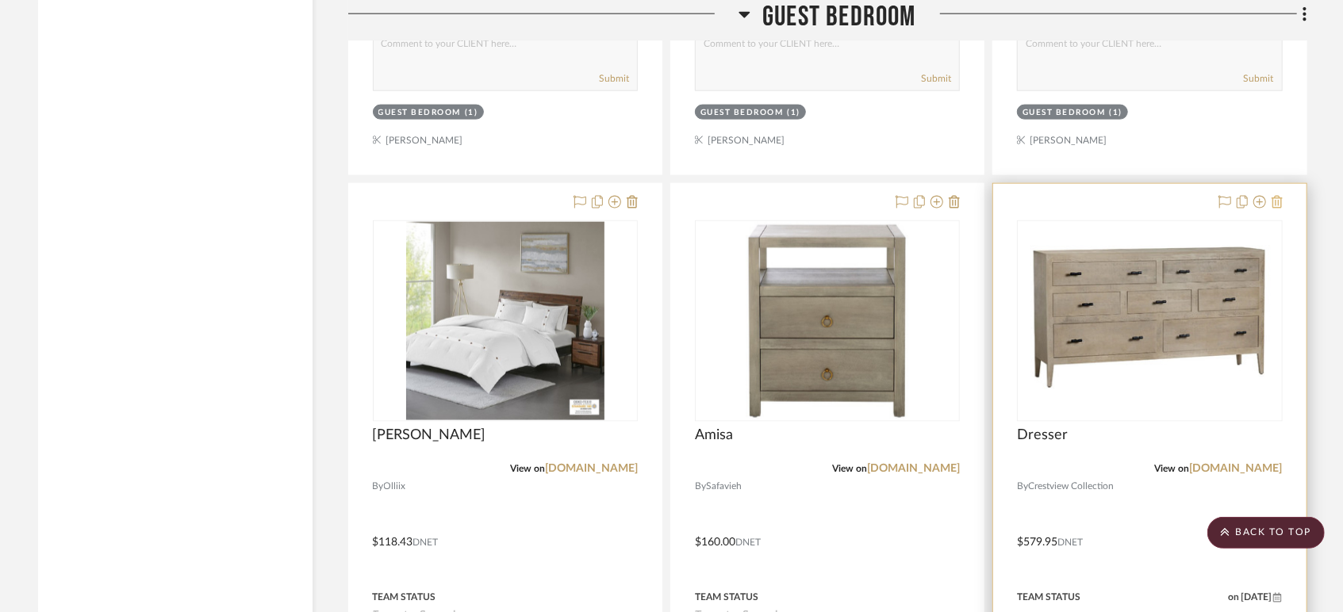
click at [1009, 201] on icon at bounding box center [1276, 202] width 11 height 13
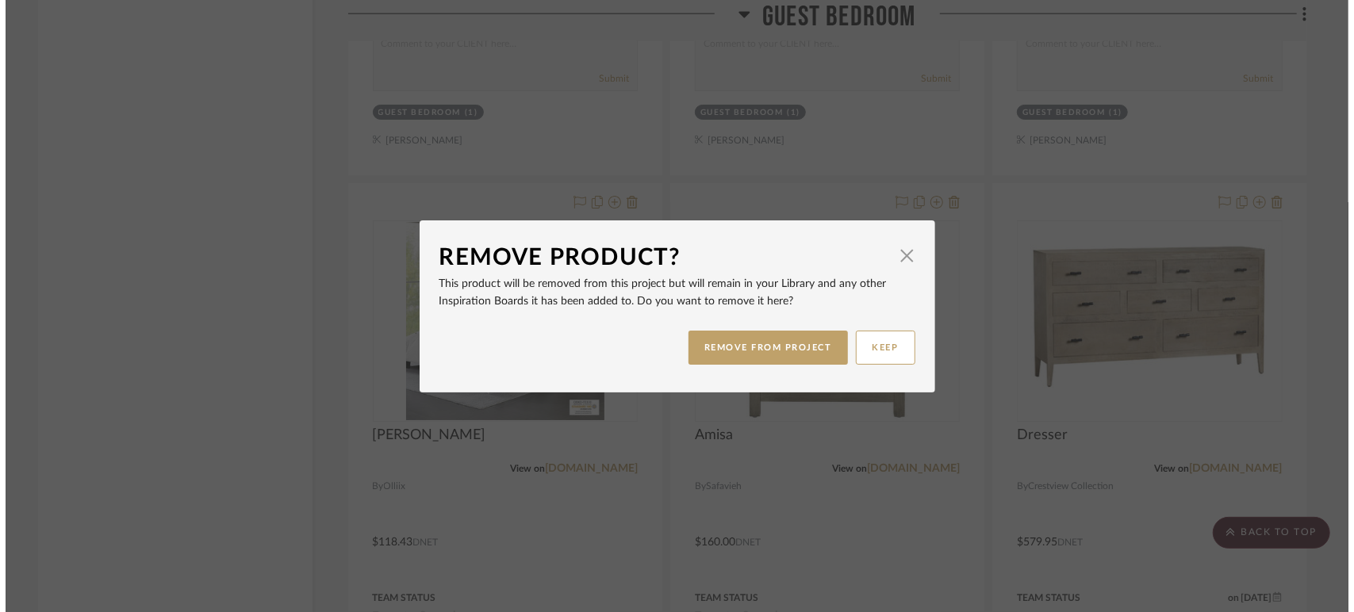
scroll to position [0, 0]
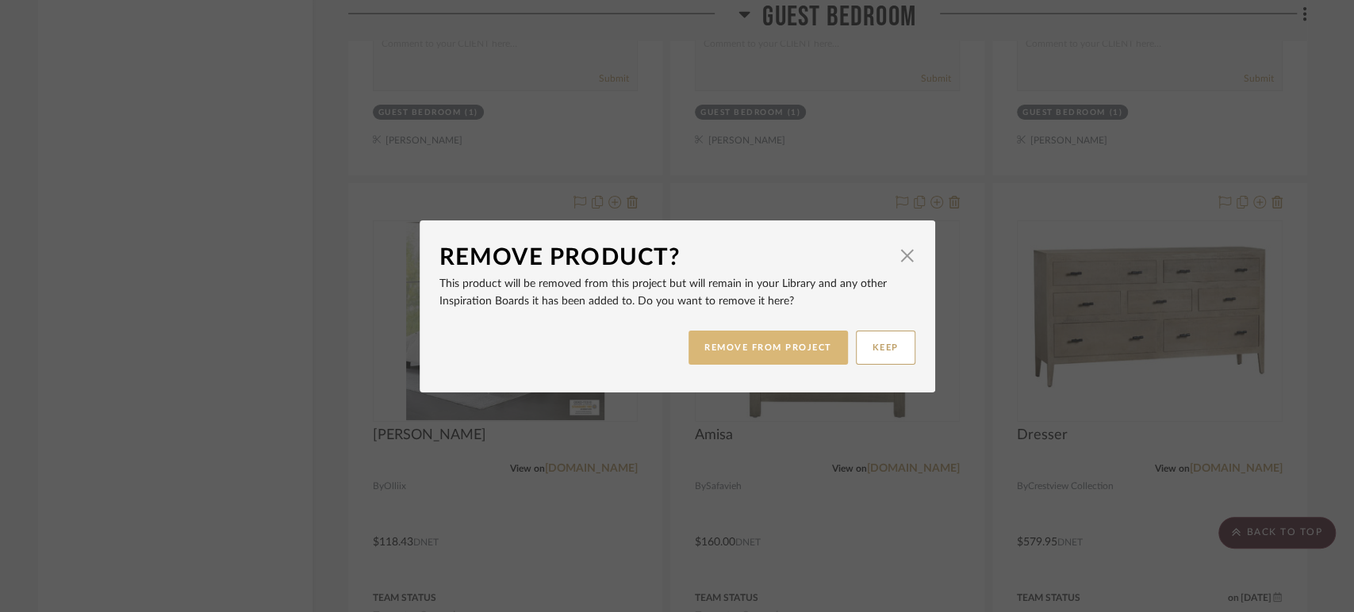
click at [753, 347] on button "REMOVE FROM PROJECT" at bounding box center [767, 348] width 159 height 34
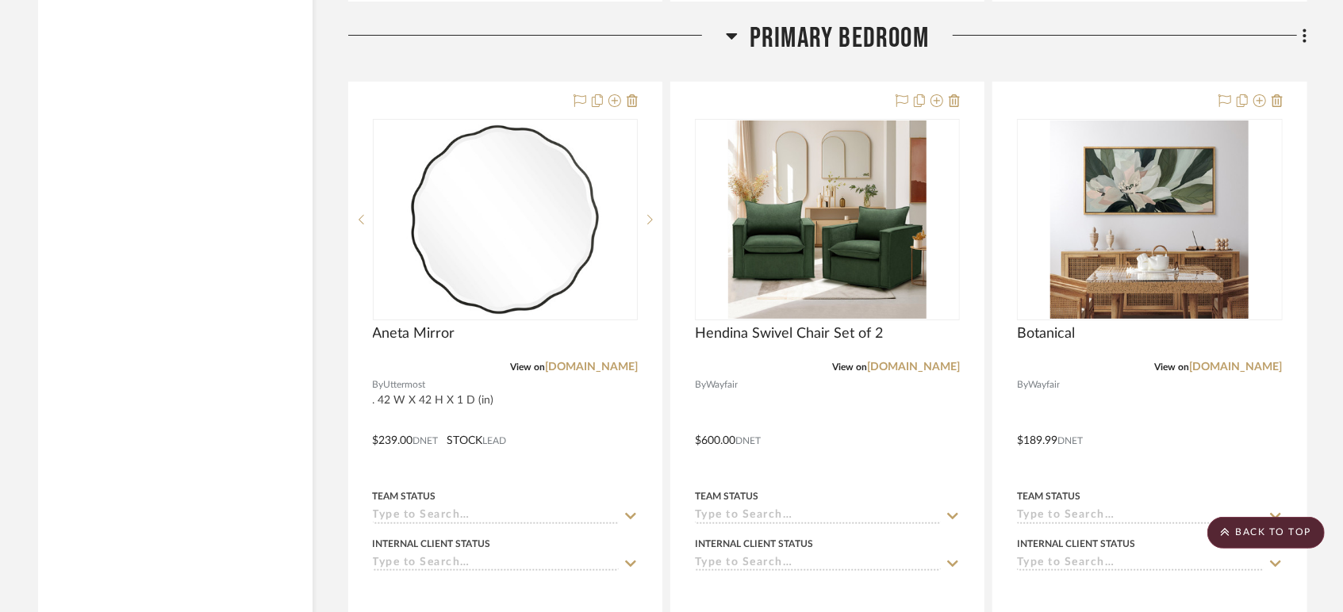
scroll to position [8107, 0]
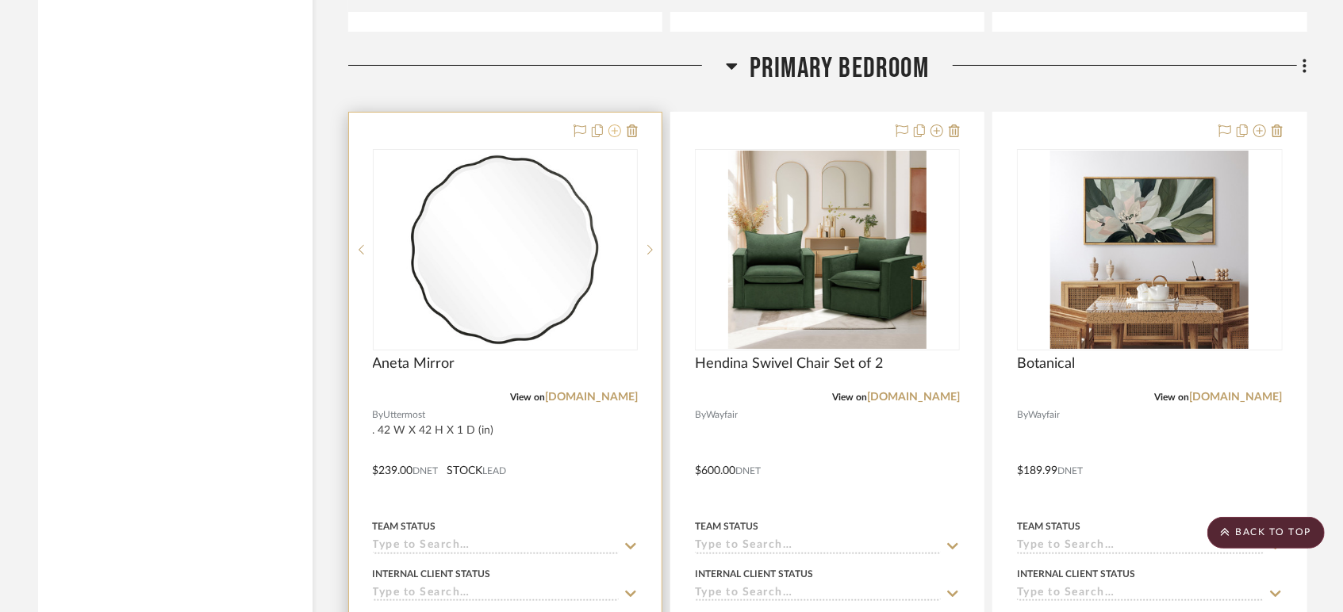
click at [615, 127] on icon at bounding box center [614, 131] width 13 height 13
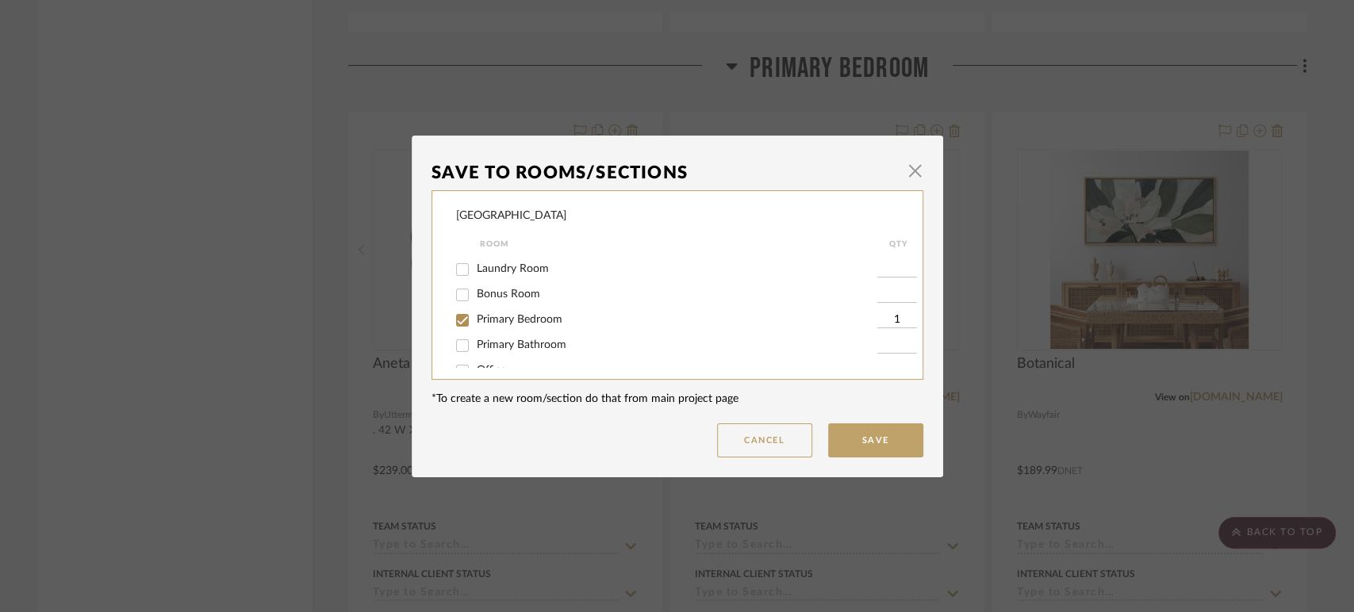
scroll to position [176, 0]
click at [462, 294] on input "Primary Bedroom" at bounding box center [462, 293] width 25 height 25
checkbox input "false"
click at [455, 276] on input "Guest Bedroom" at bounding box center [462, 279] width 25 height 25
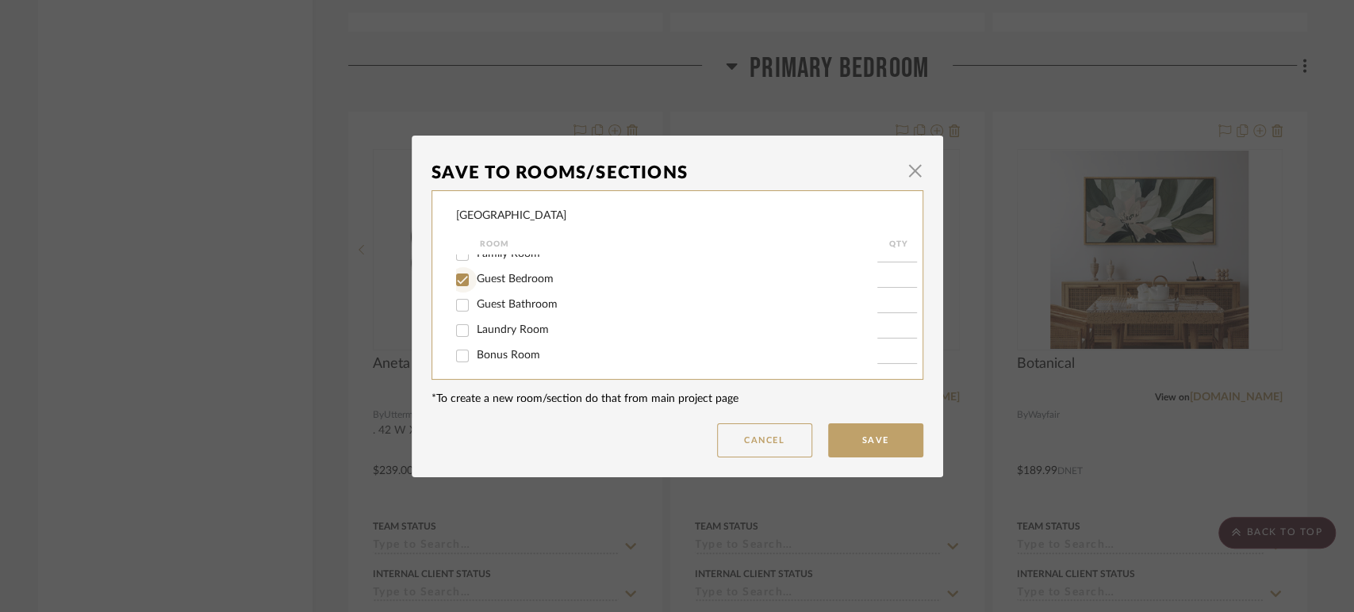
checkbox input "true"
type input "1"
click at [861, 436] on button "Save" at bounding box center [875, 441] width 95 height 34
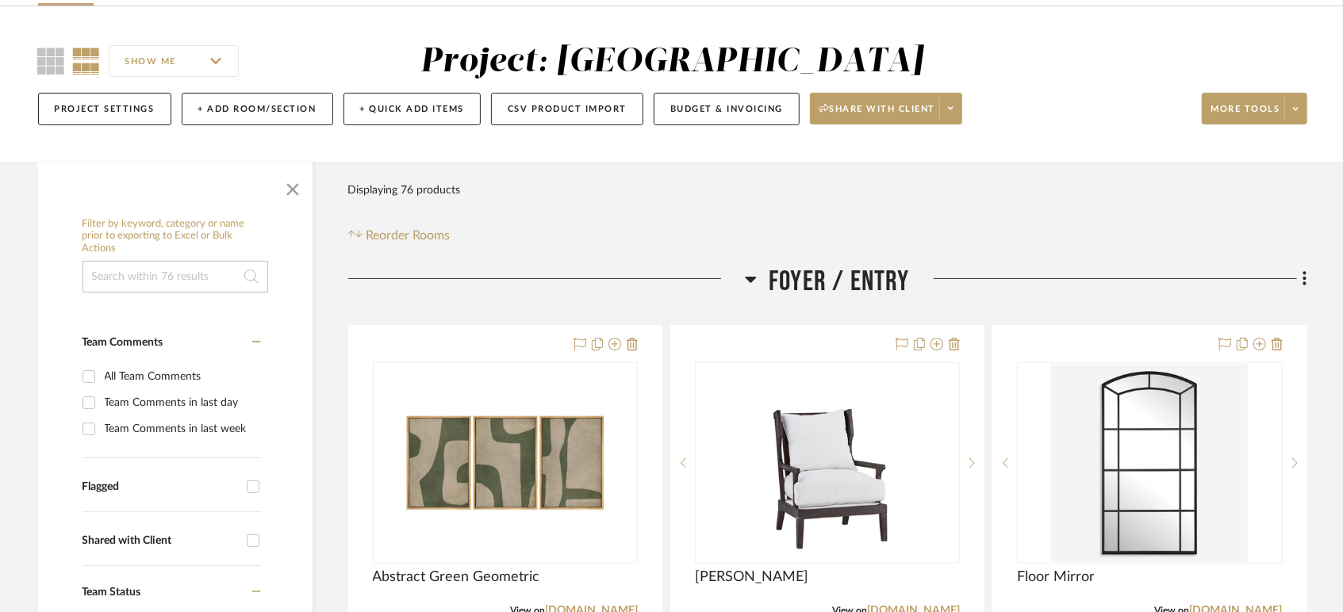
scroll to position [0, 0]
